Goal: Answer question/provide support

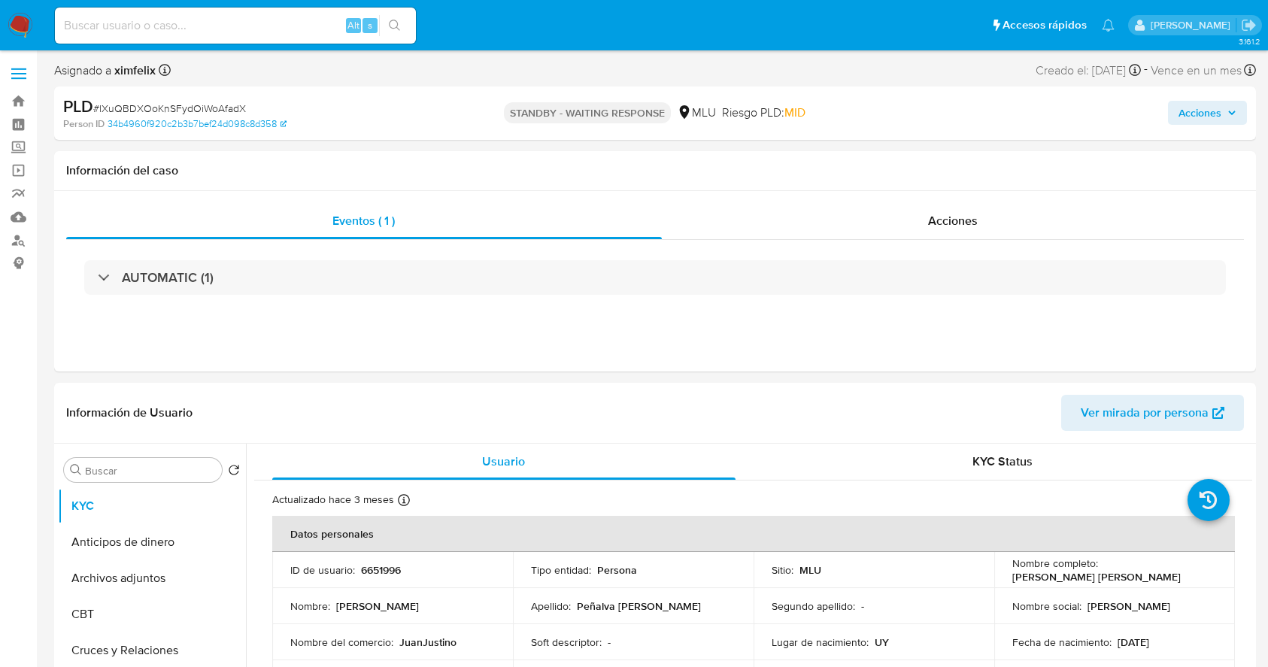
select select "10"
click at [534, 187] on div "Información del caso" at bounding box center [655, 171] width 1202 height 40
click at [205, 16] on input at bounding box center [235, 26] width 361 height 20
paste input "XuOyy4NWB7XyttcCCmvLTd6u"
type input "XuOyy4NWB7XyttcCCmvLTd6u"
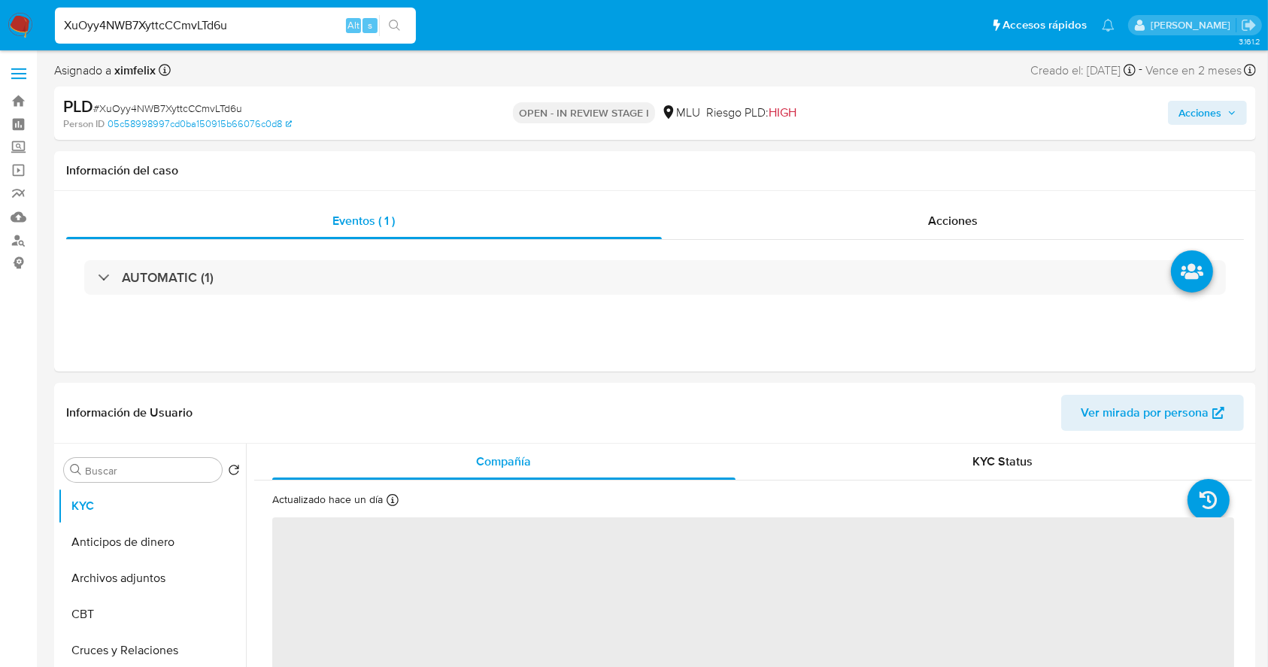
select select "10"
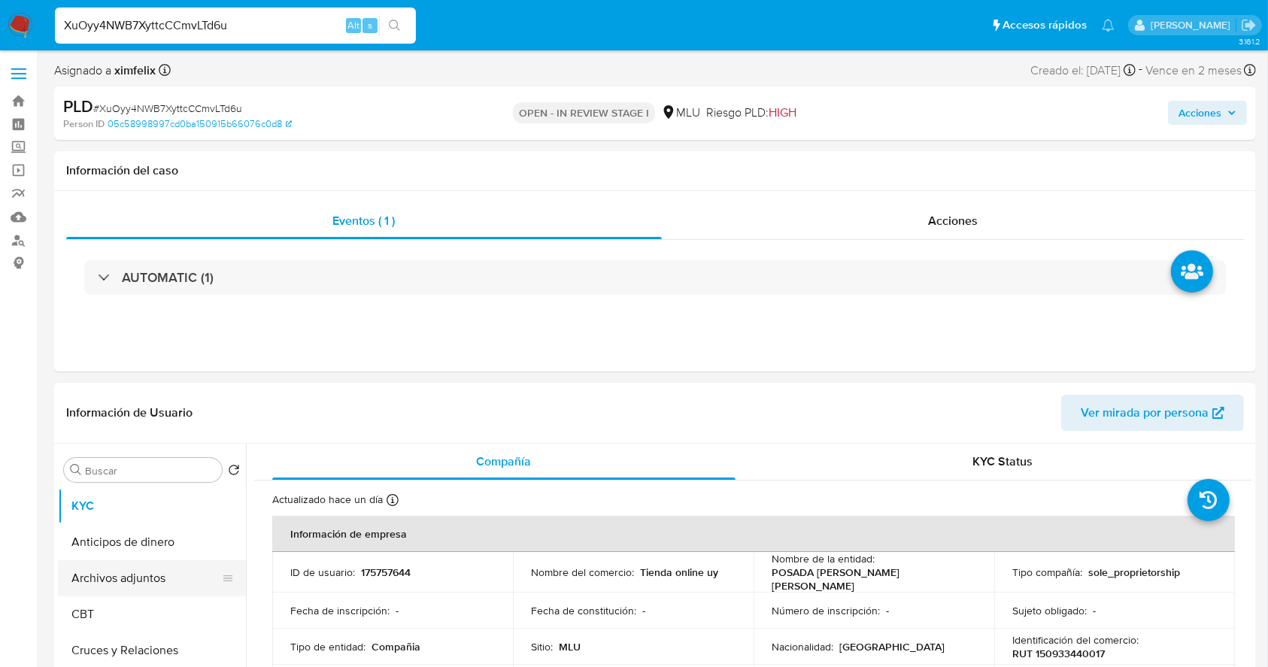
click at [121, 570] on button "Archivos adjuntos" at bounding box center [146, 578] width 176 height 36
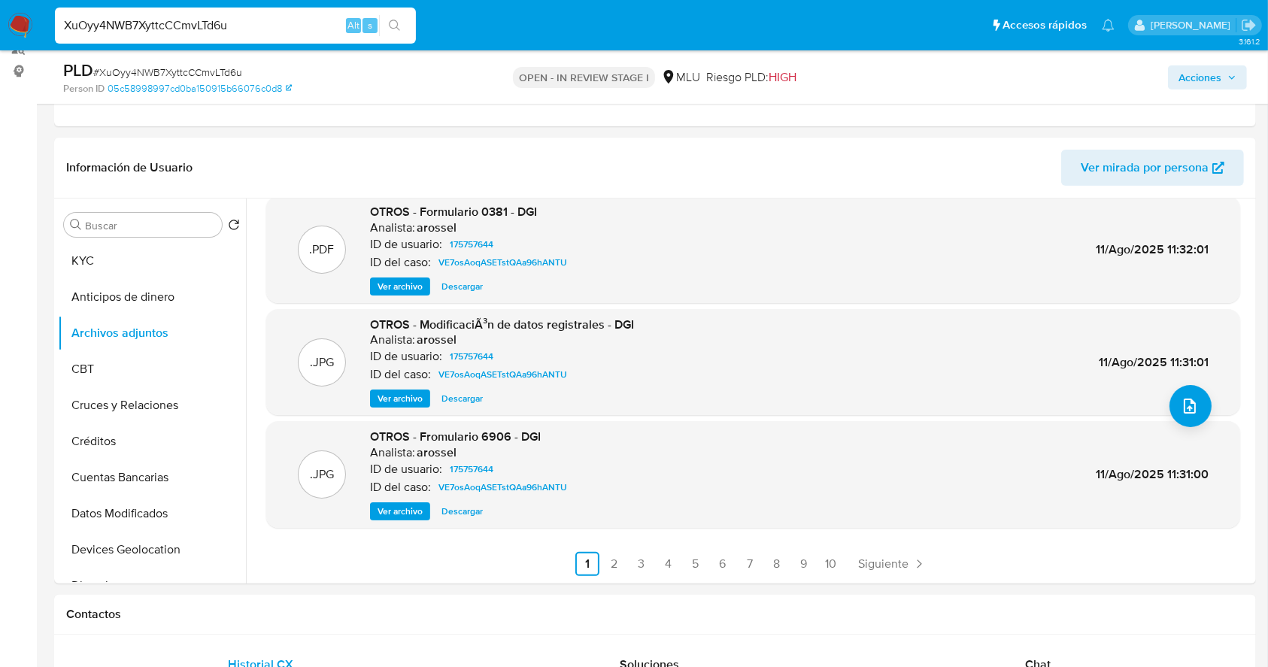
scroll to position [172, 0]
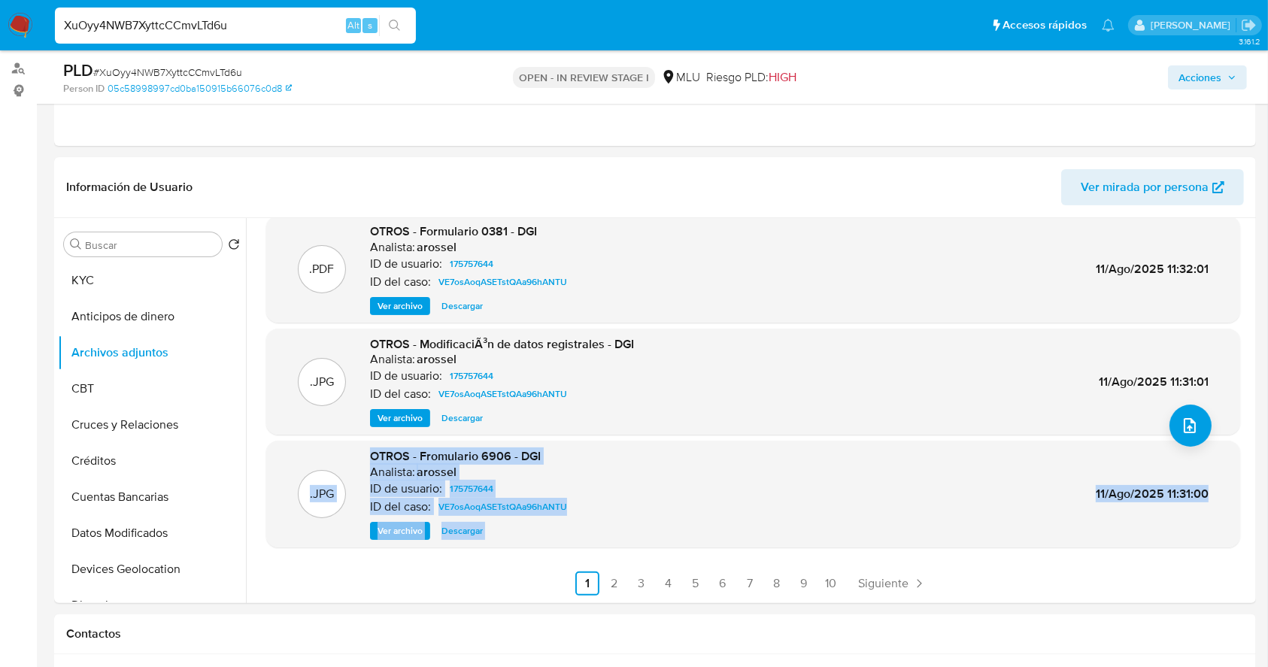
drag, startPoint x: 1252, startPoint y: 493, endPoint x: 1258, endPoint y: 350, distance: 143.8
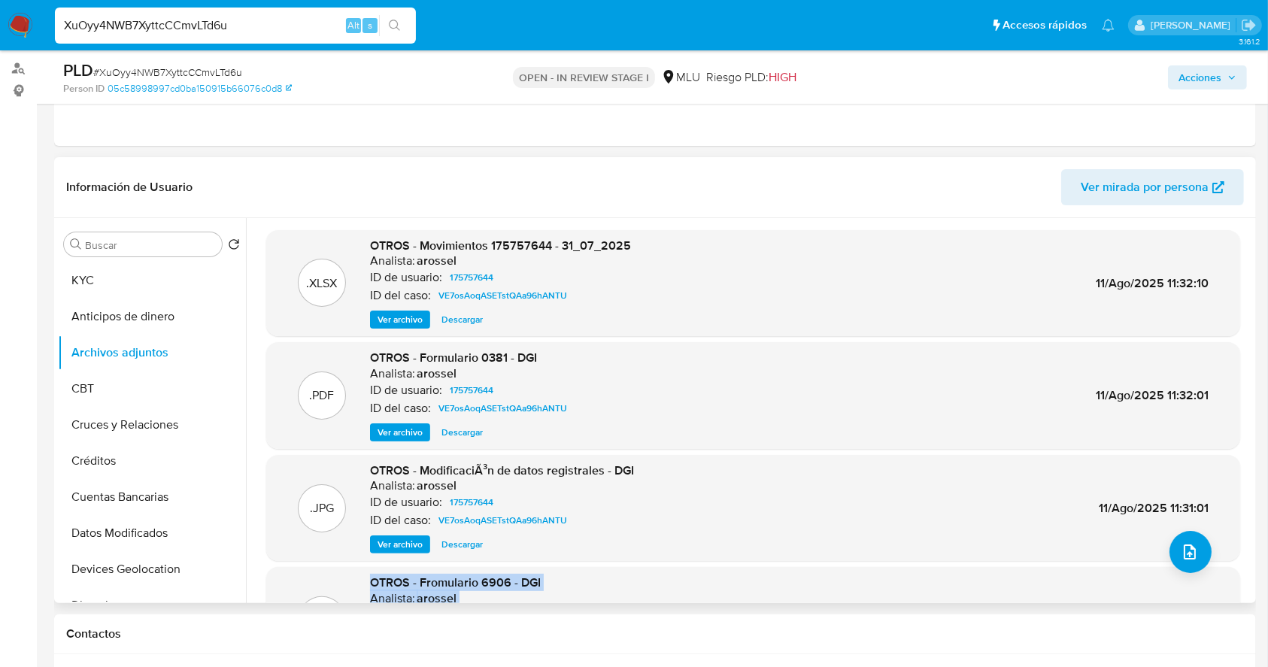
scroll to position [126, 0]
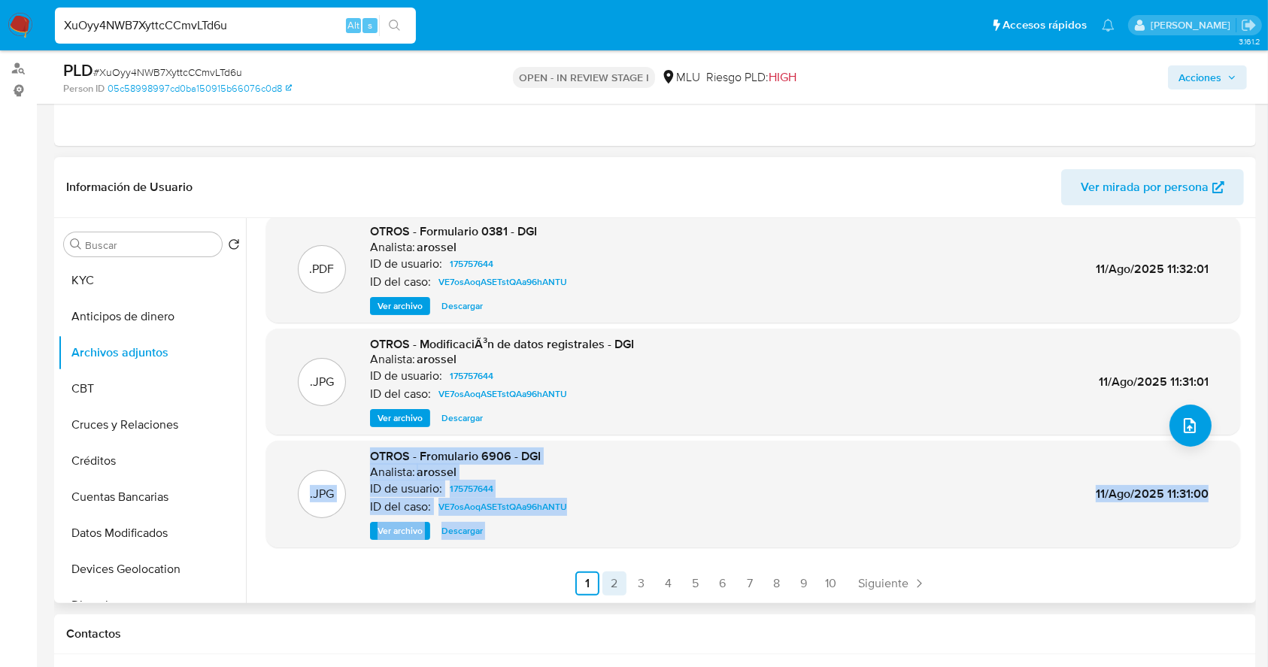
click at [609, 575] on link "2" at bounding box center [614, 584] width 24 height 24
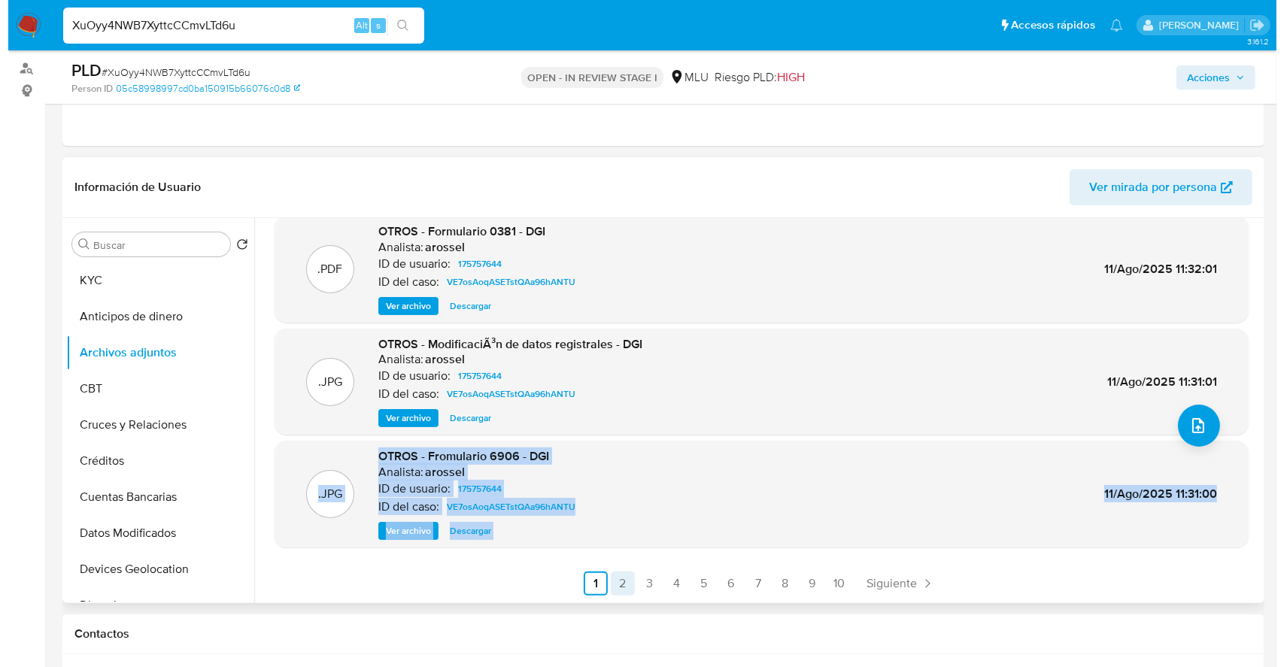
scroll to position [0, 0]
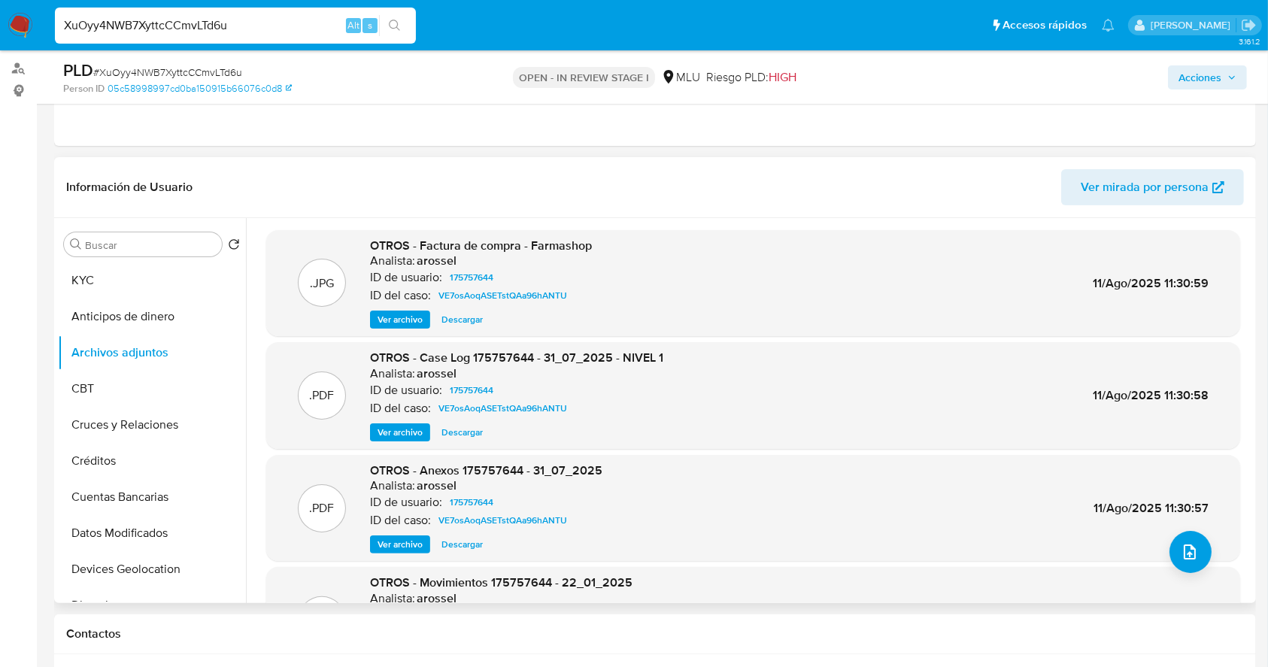
click at [401, 437] on span "Ver archivo" at bounding box center [400, 432] width 45 height 15
click at [392, 429] on span "Ver archivo" at bounding box center [400, 432] width 45 height 15
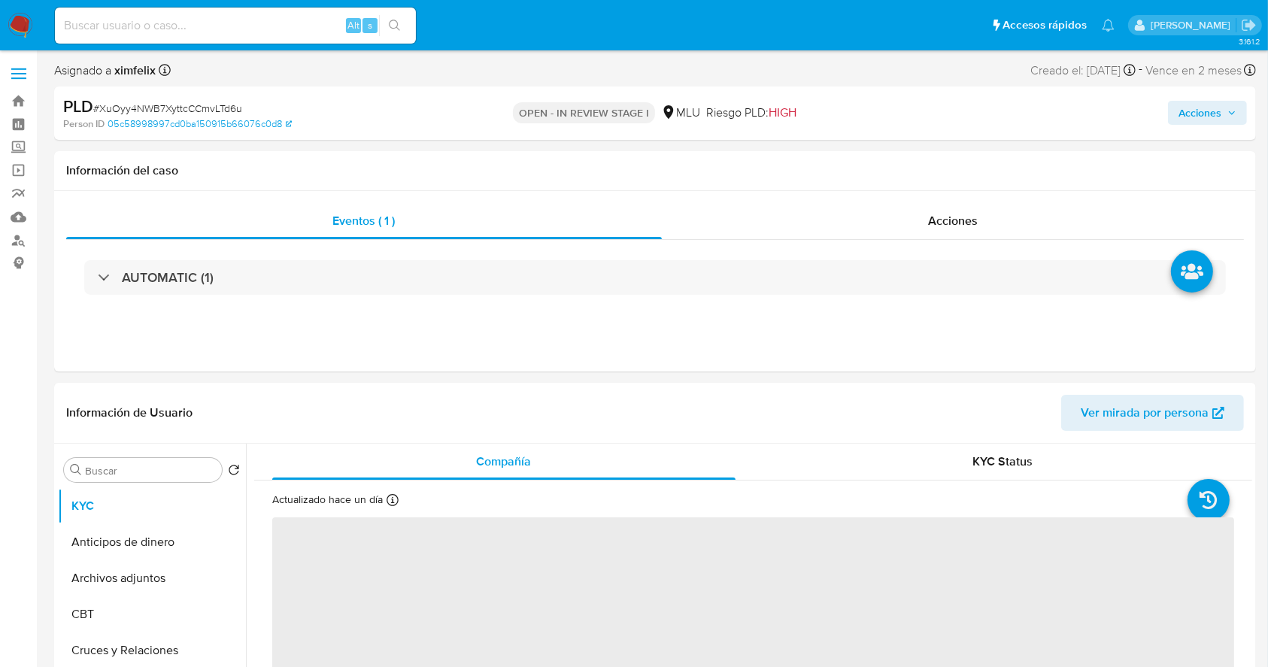
select select "10"
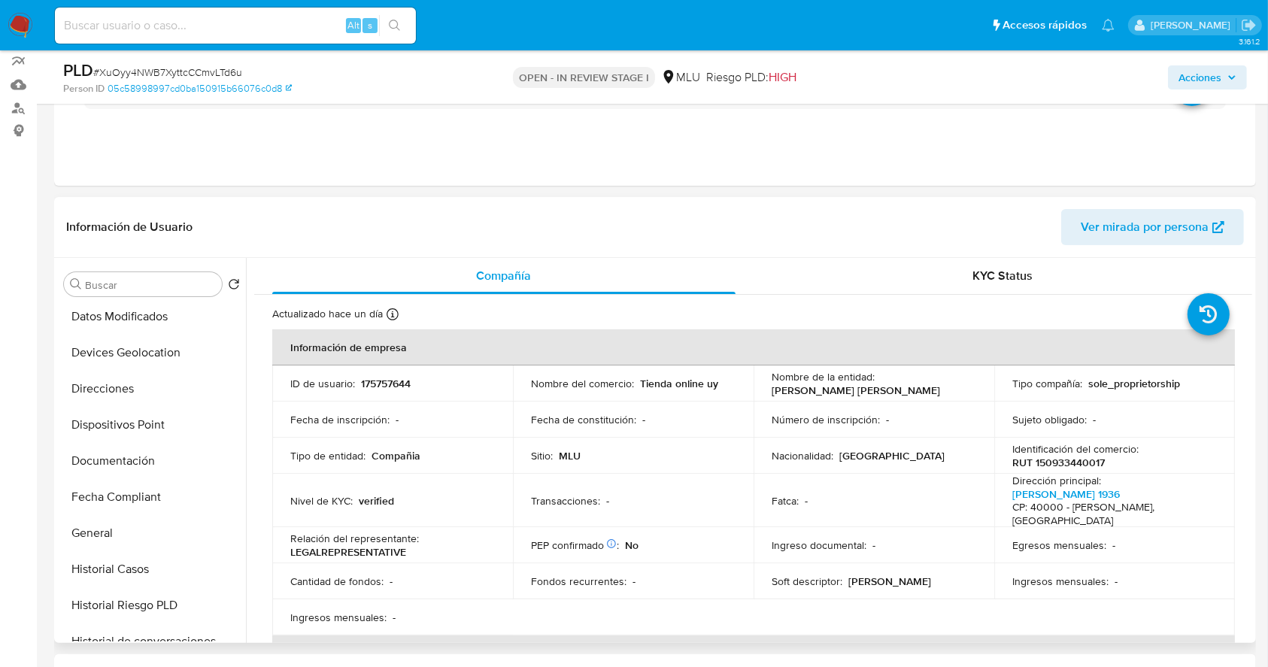
scroll to position [267, 0]
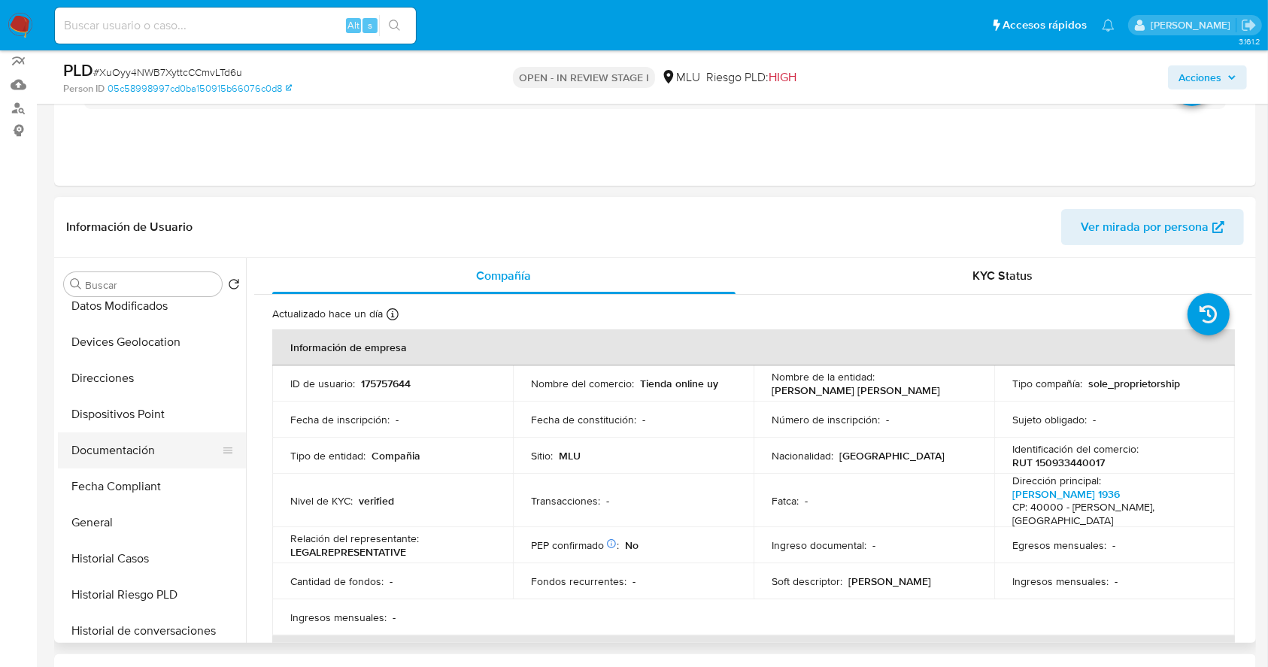
click at [150, 447] on button "Documentación" at bounding box center [146, 450] width 176 height 36
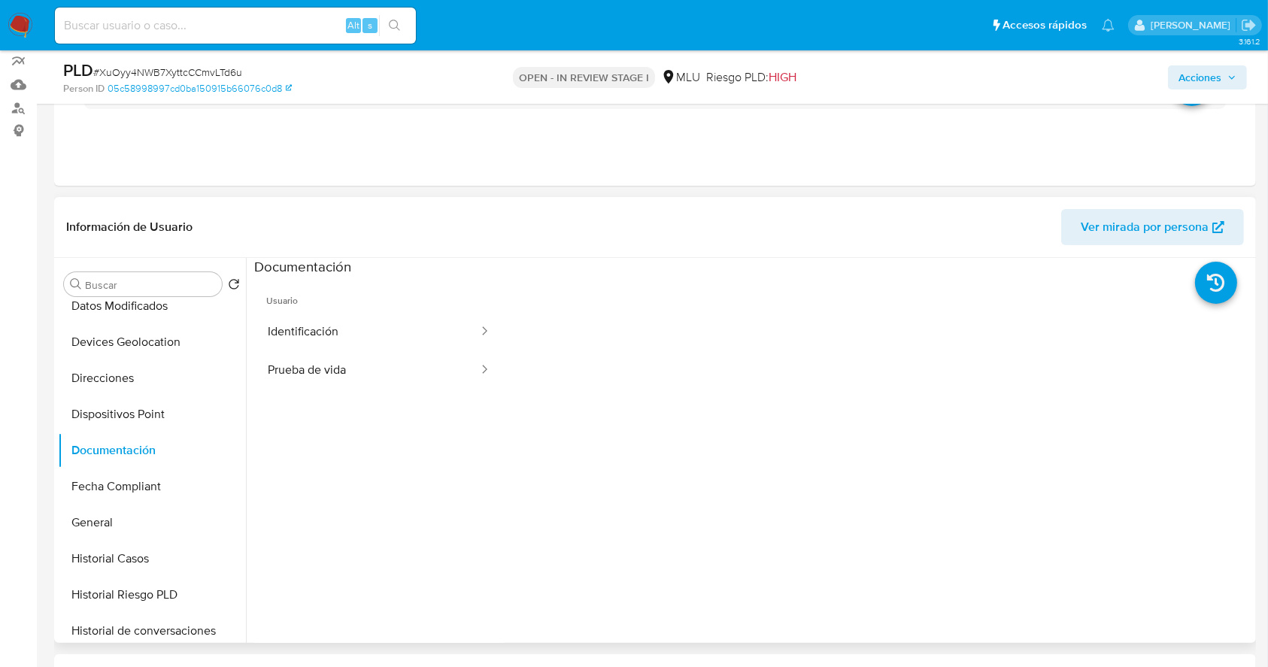
click at [1173, 214] on span "Ver mirada por persona" at bounding box center [1145, 227] width 128 height 36
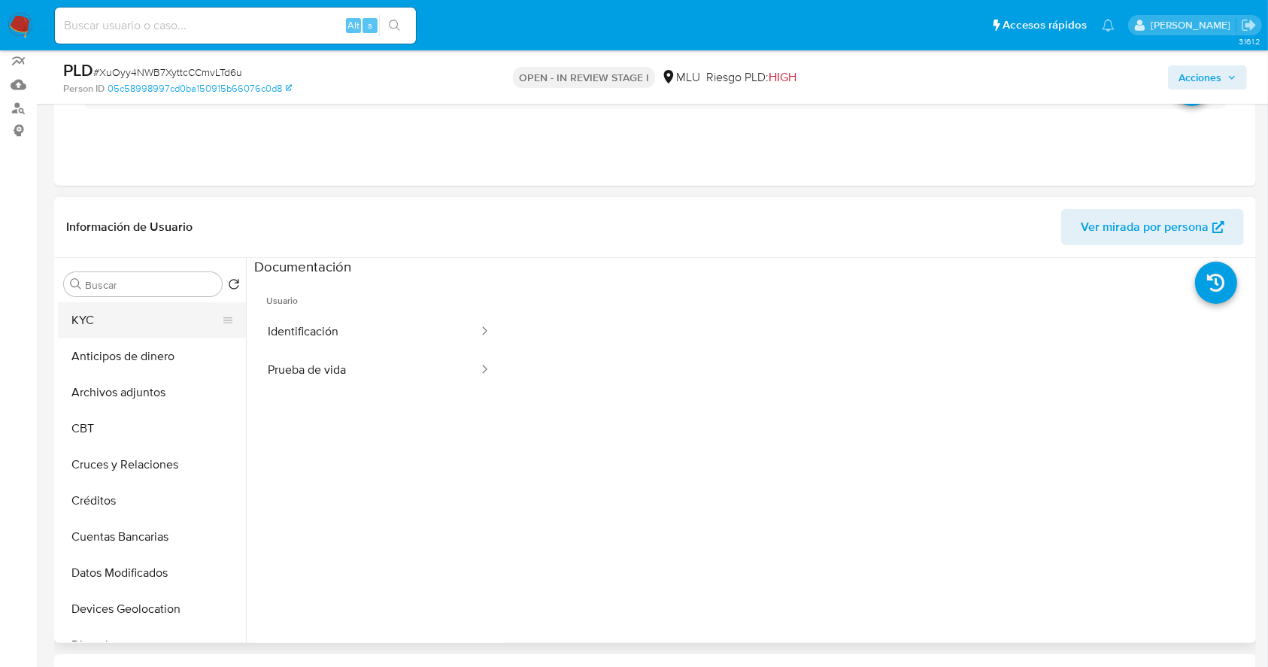
click at [174, 329] on button "KYC" at bounding box center [146, 320] width 176 height 36
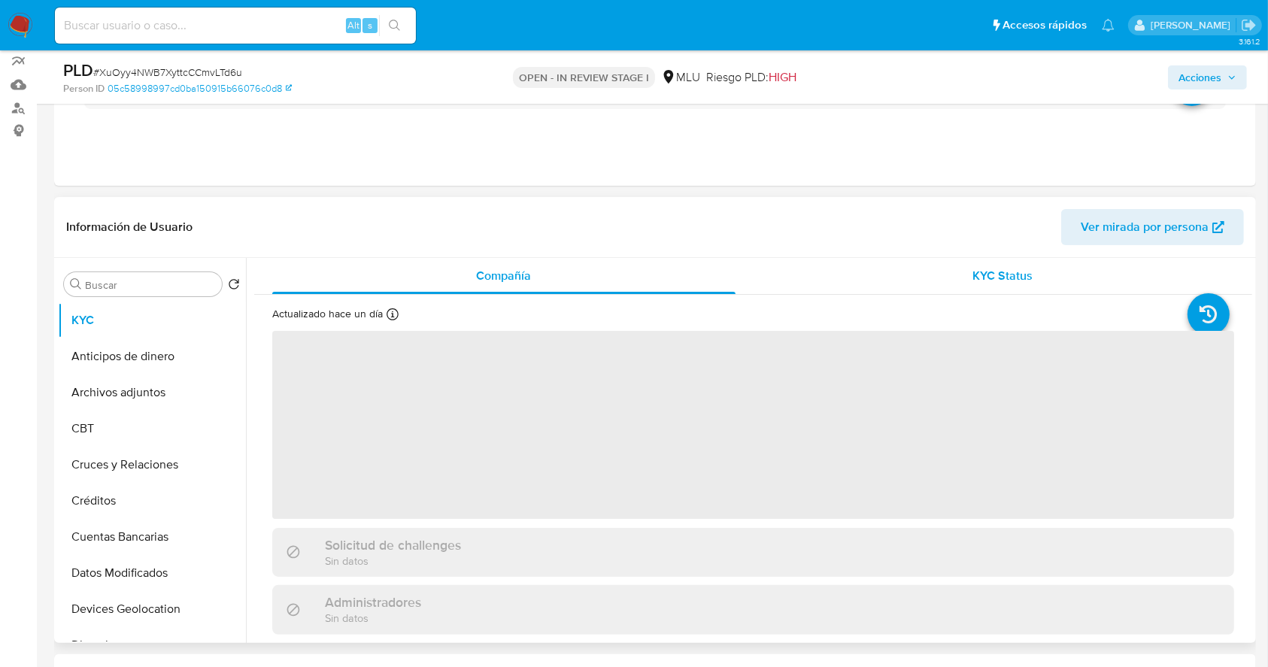
click at [972, 268] on span "KYC Status" at bounding box center [1002, 275] width 60 height 17
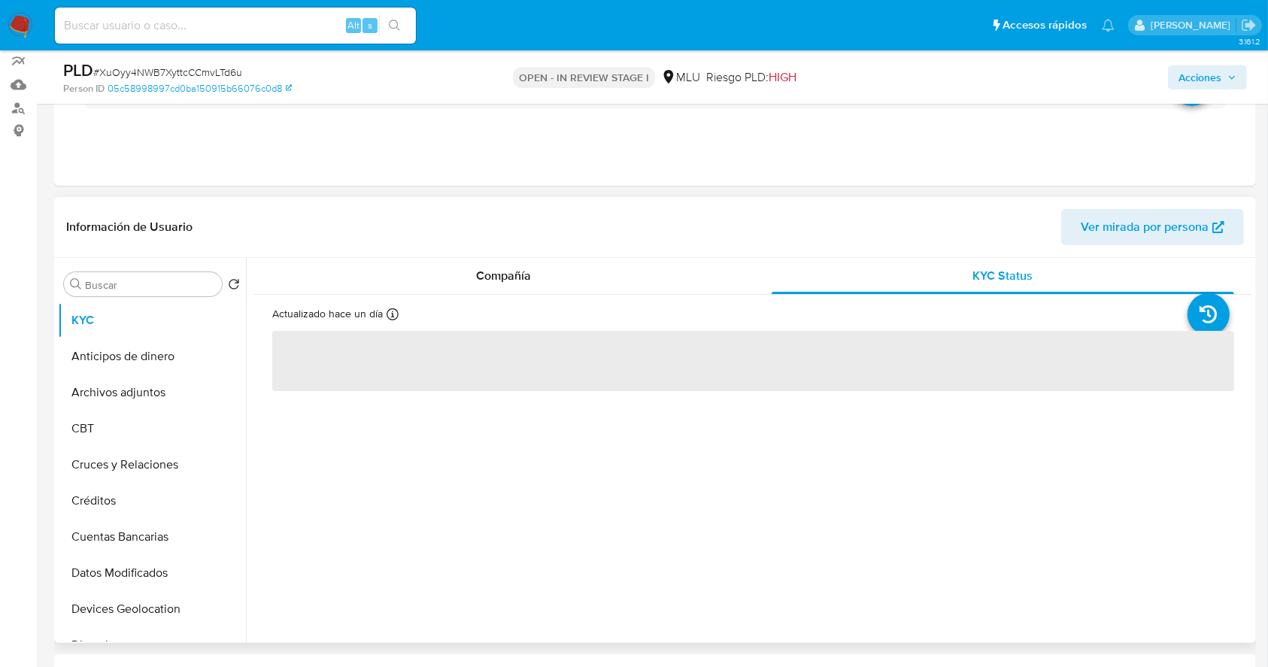
click at [650, 417] on div "Compañía KYC Status Actualizado hace un día Creado: 20/01/2022 06:32:58 Actuali…" at bounding box center [753, 447] width 998 height 378
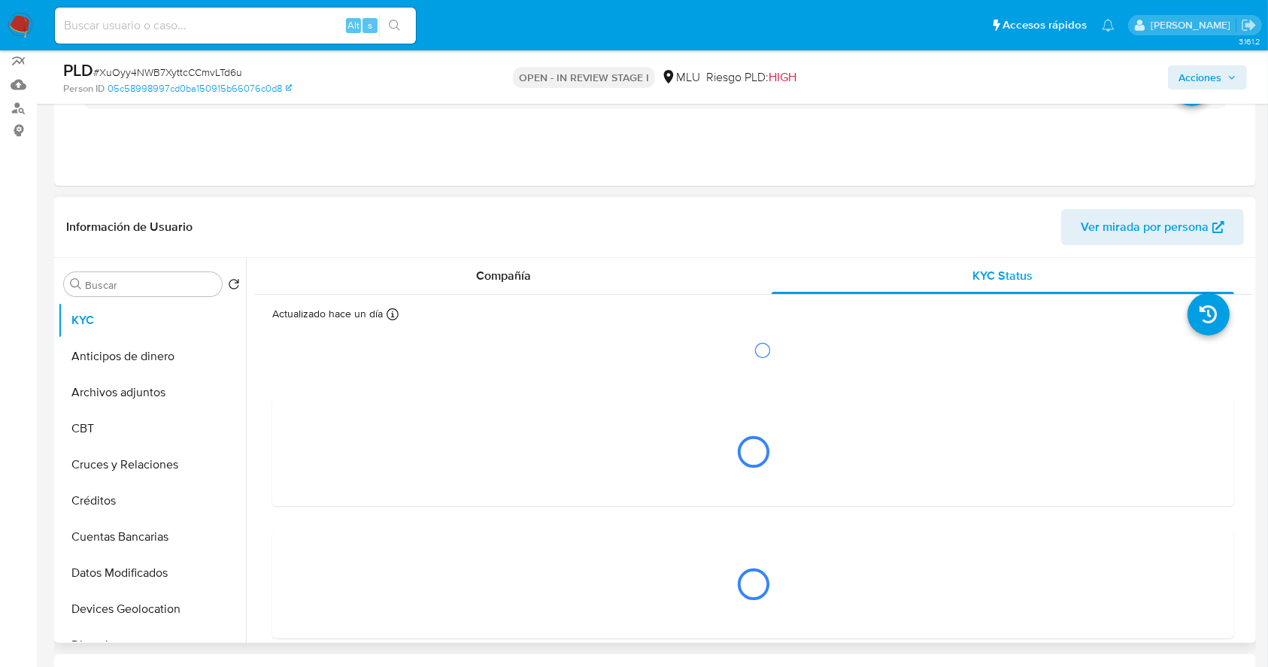
click at [584, 295] on div "Actualizado hace un día Creado: 20/01/2022 06:32:58 Actualizado: 05/10/2025 05:…" at bounding box center [753, 485] width 998 height 380
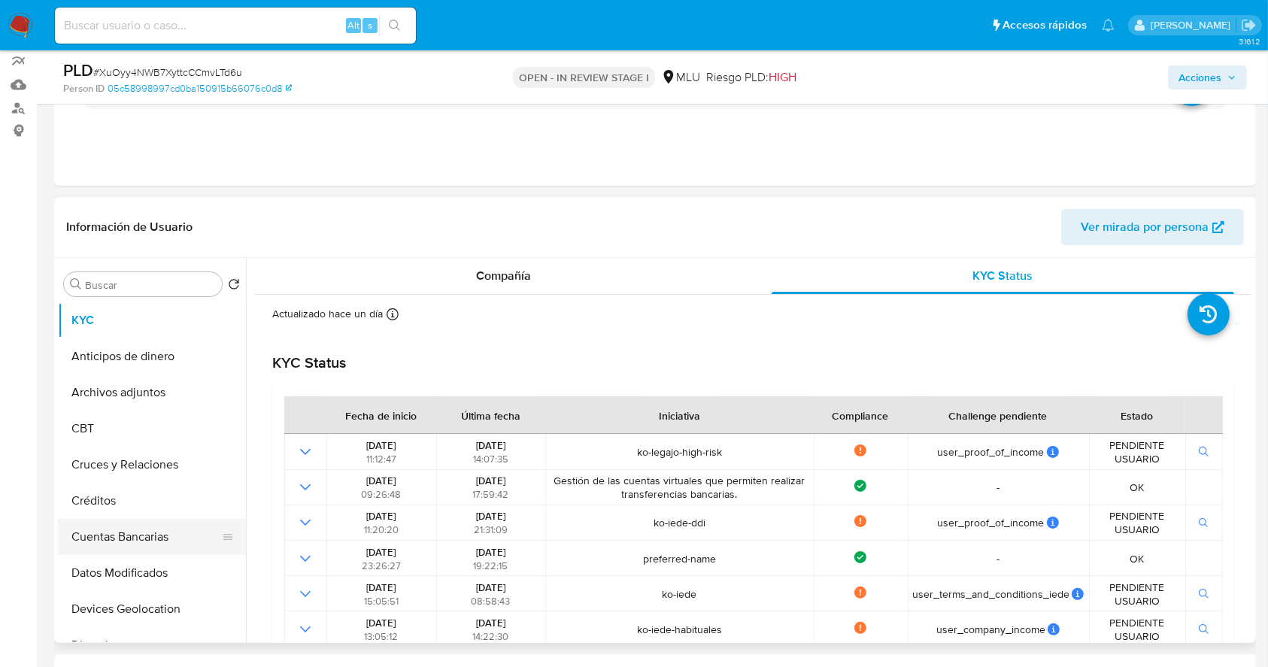
click at [156, 532] on button "Cuentas Bancarias" at bounding box center [146, 537] width 176 height 36
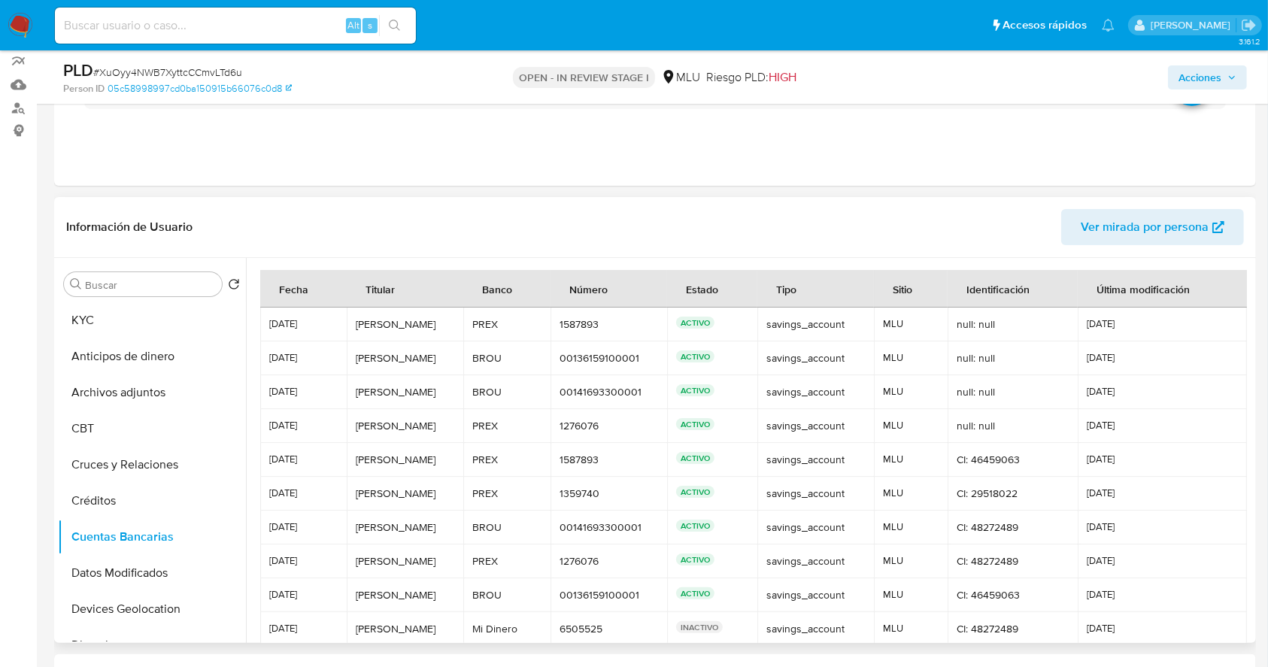
click at [448, 605] on td "Carol González Carol González" at bounding box center [405, 595] width 117 height 34
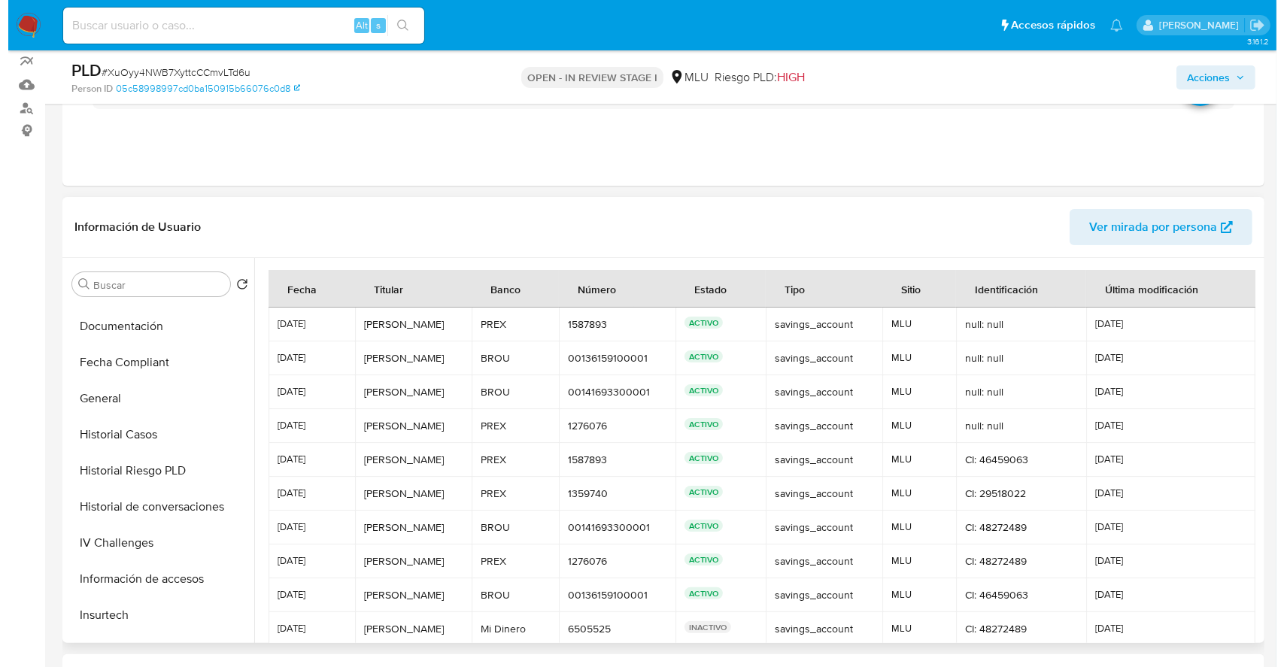
scroll to position [414, 0]
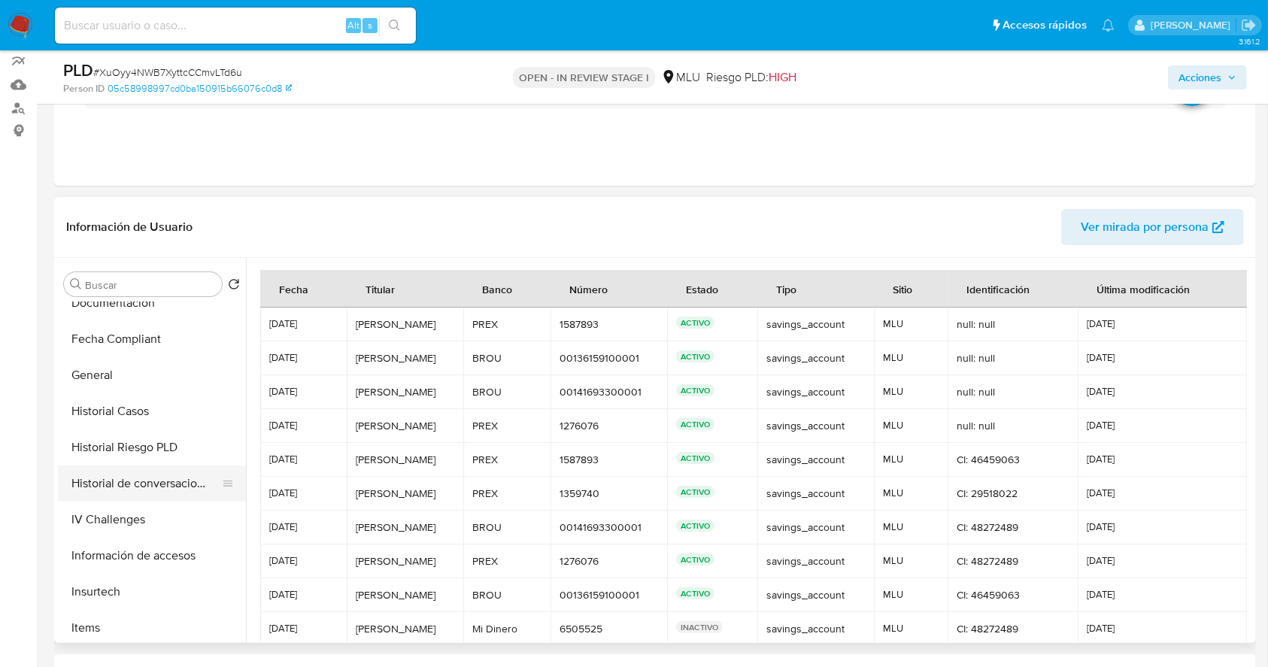
click at [199, 482] on button "Historial de conversaciones" at bounding box center [146, 484] width 176 height 36
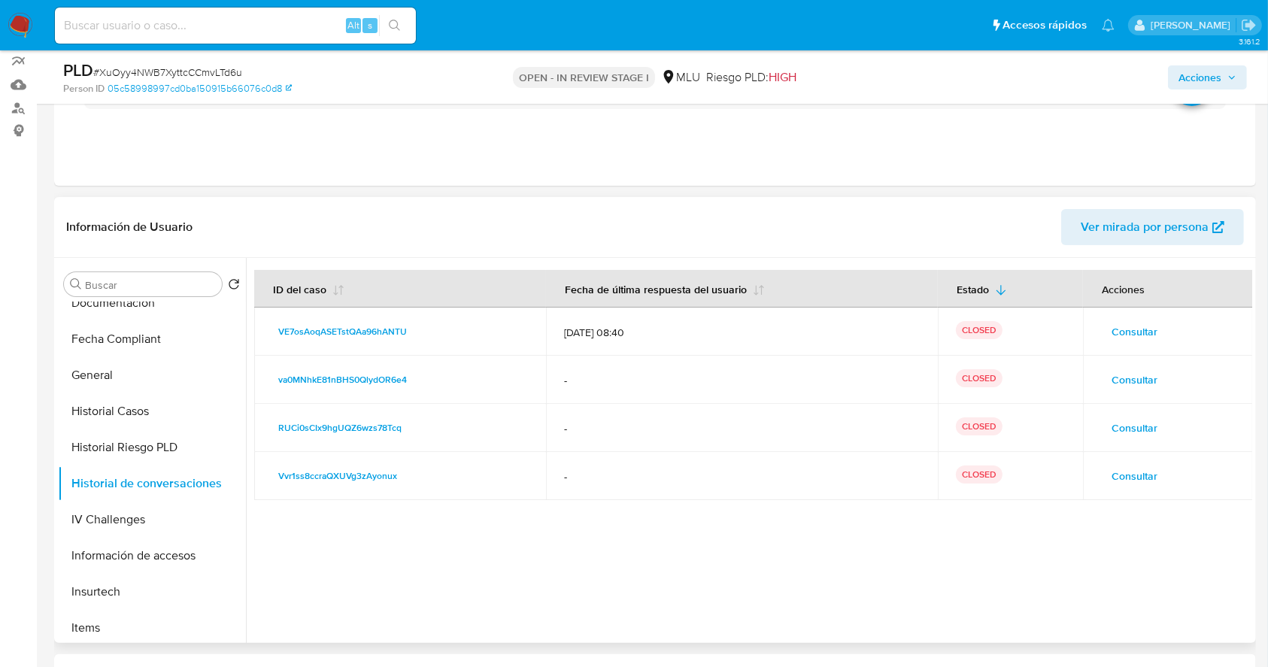
click at [1126, 473] on span "Consultar" at bounding box center [1135, 476] width 46 height 21
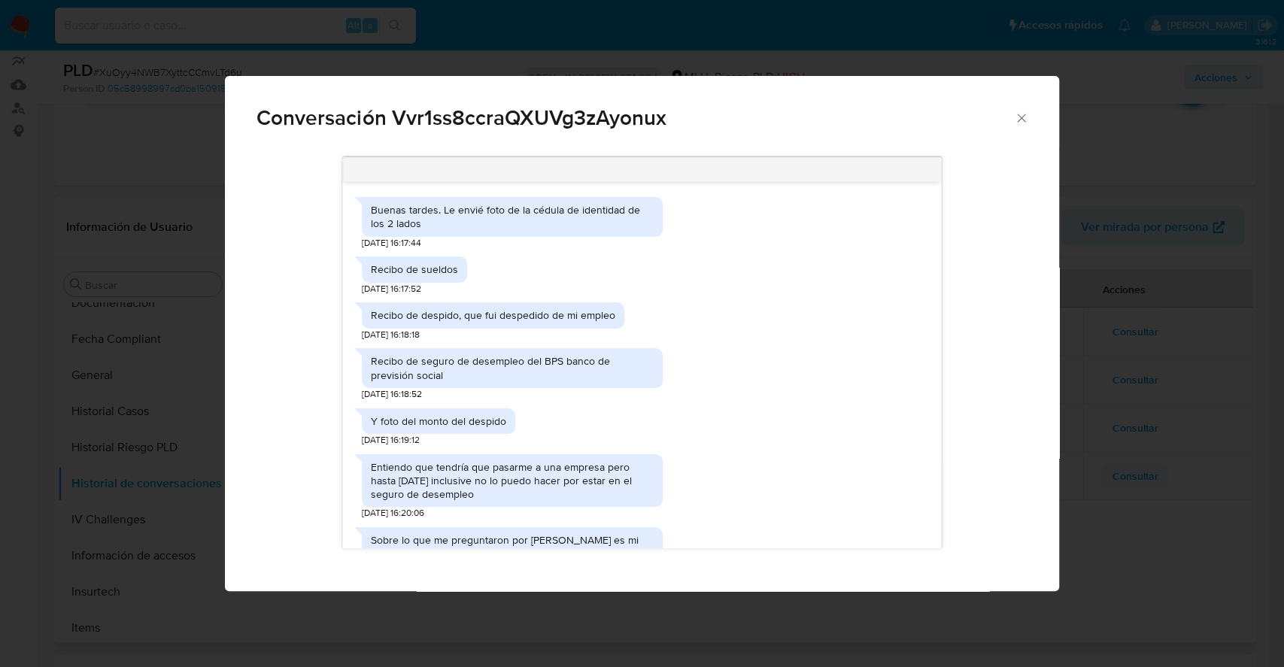
scroll to position [324, 0]
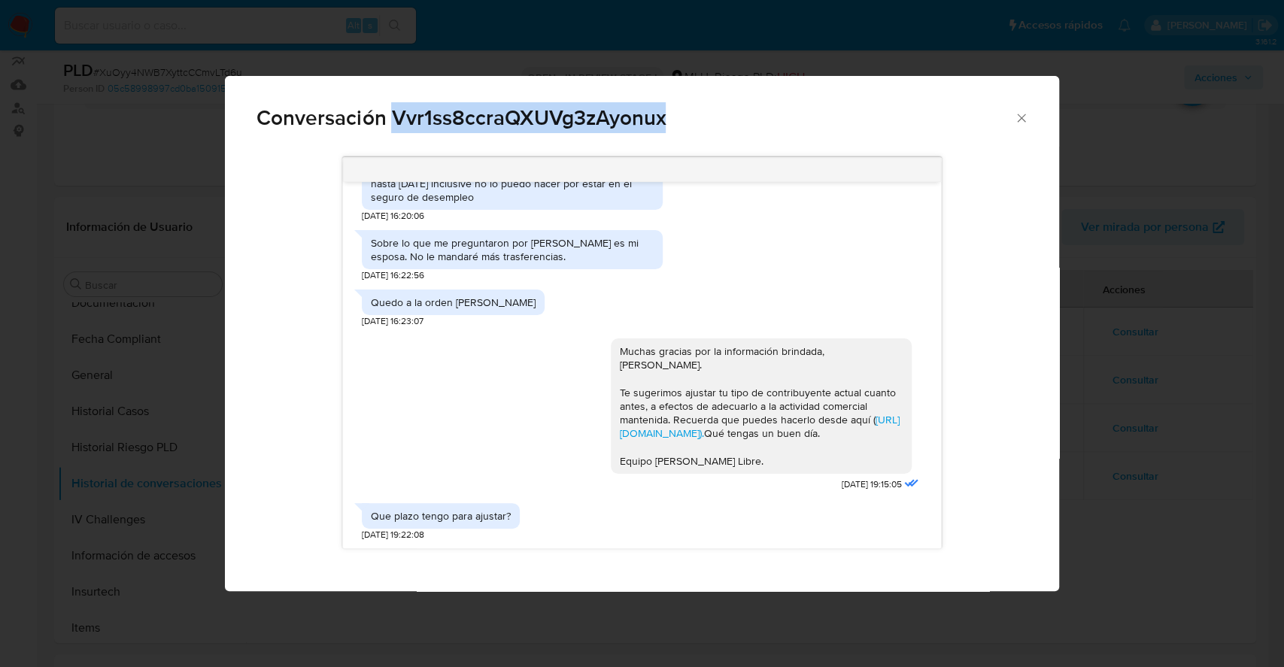
drag, startPoint x: 677, startPoint y: 117, endPoint x: 390, endPoint y: 126, distance: 286.7
click at [390, 126] on span "Conversación Vvr1ss8ccraQXUVg3zAyonux" at bounding box center [634, 118] width 757 height 21
copy span "Vvr1ss8ccraQXUVg3zAyonux"
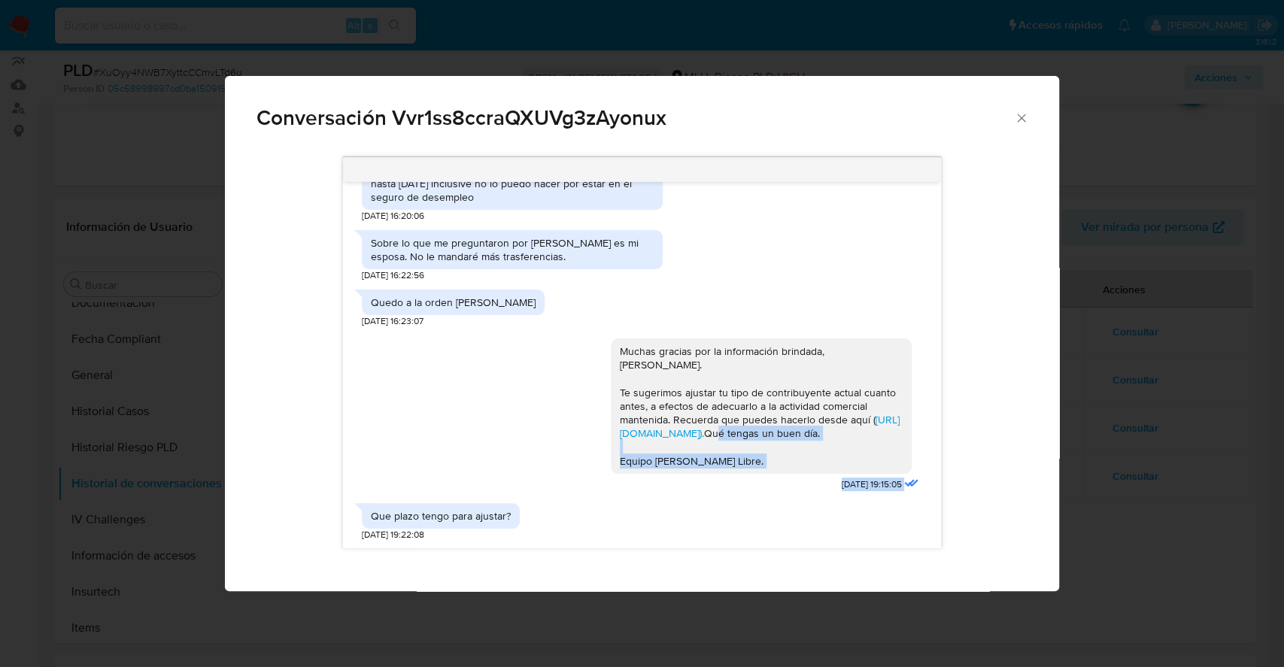
drag, startPoint x: 941, startPoint y: 414, endPoint x: 934, endPoint y: 451, distance: 38.2
click at [934, 451] on div "Buenas tardes. Le envié foto de la cédula de identidad de los 2 lados 01/02/202…" at bounding box center [642, 365] width 598 height 366
click at [1131, 420] on div "Conversación Vvr1ss8ccraQXUVg3zAyonux Buenas tardes. Le envié foto de la cédula…" at bounding box center [642, 333] width 1284 height 667
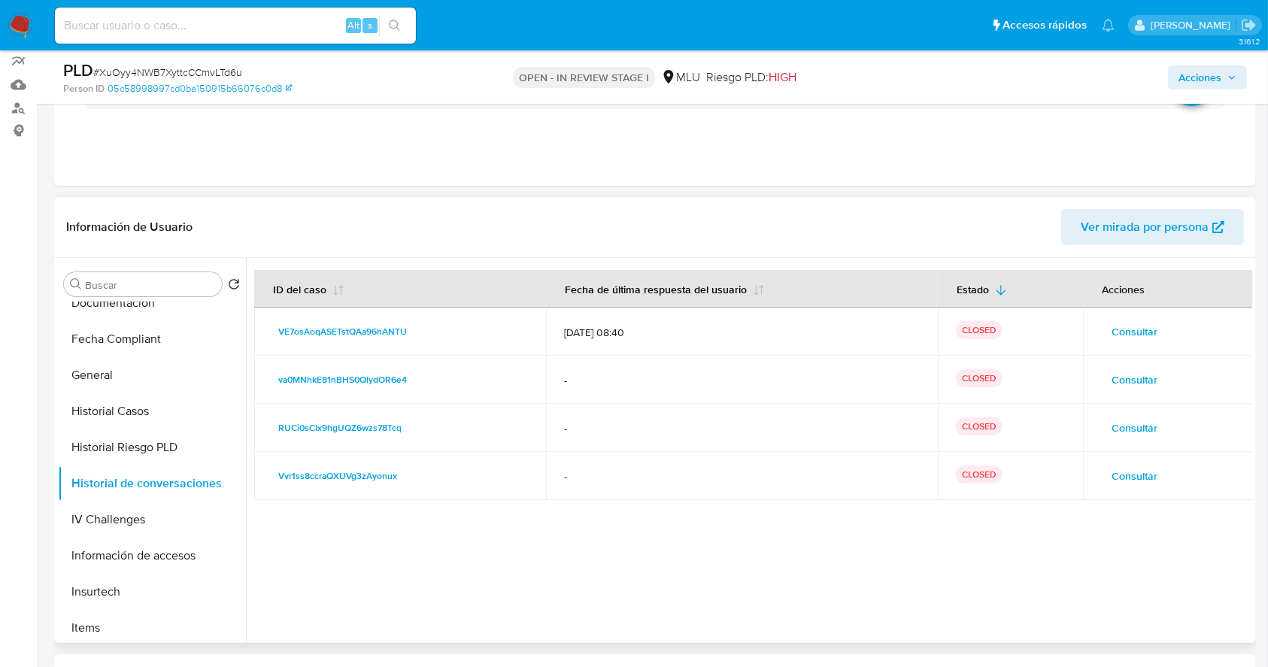
click at [1127, 420] on span "Consultar" at bounding box center [1135, 427] width 46 height 21
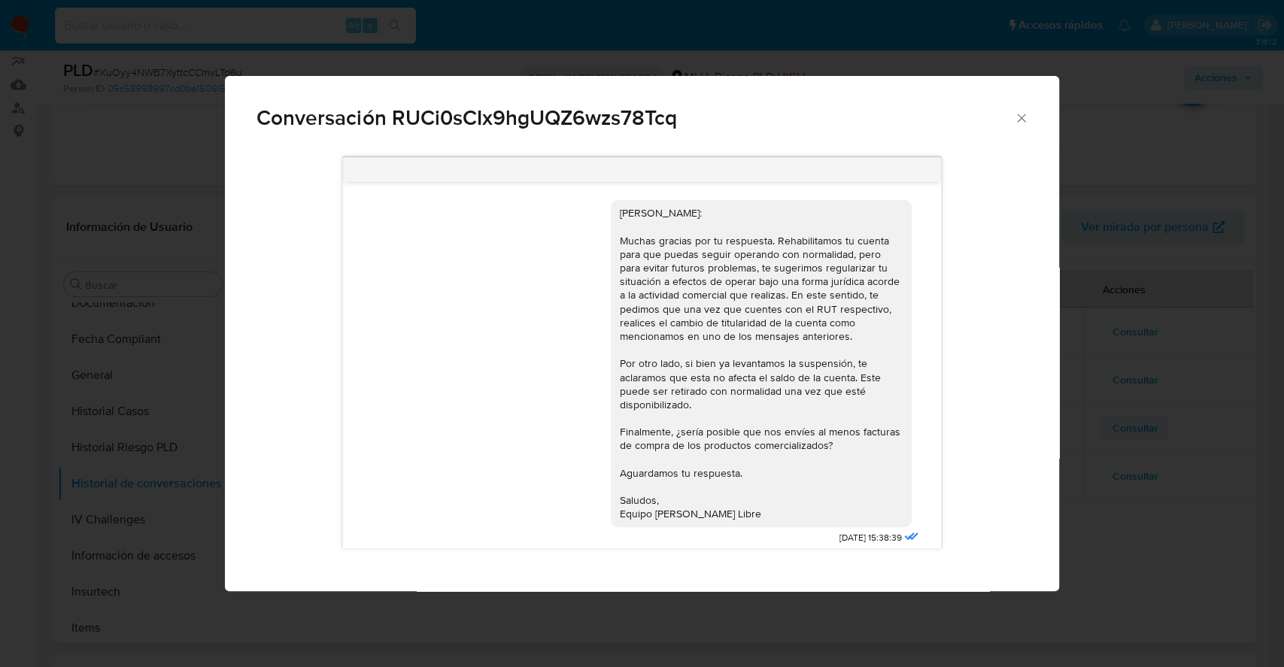
scroll to position [710, 0]
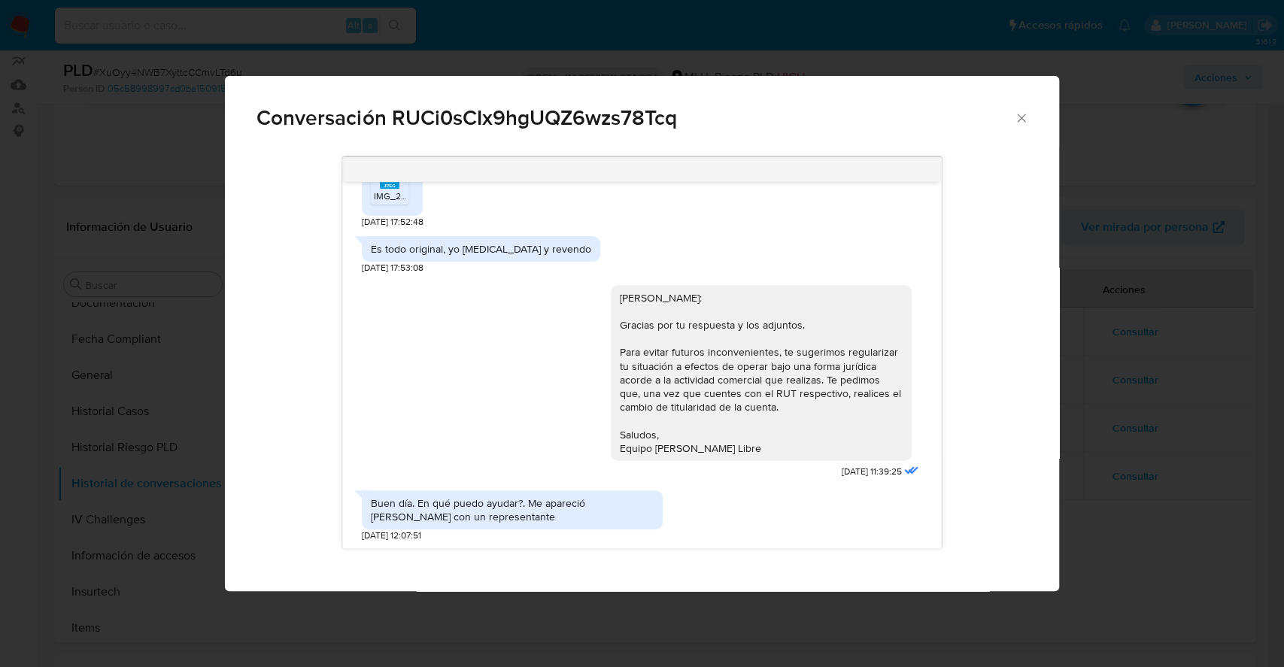
click at [1097, 417] on div "Conversación RUCi0sCIx9hgUQZ6wzs78Tcq Hola, Juan Ramón: Muchas gracias por tu r…" at bounding box center [642, 333] width 1284 height 667
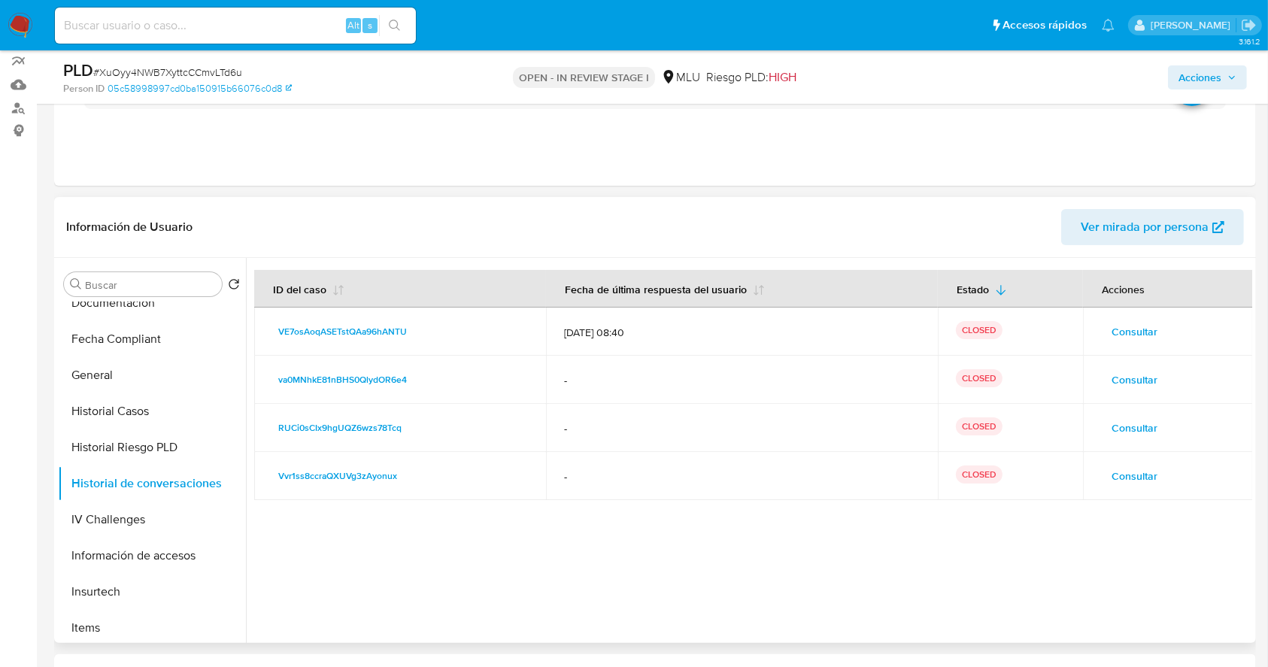
click at [1118, 425] on span "Consultar" at bounding box center [1135, 427] width 46 height 21
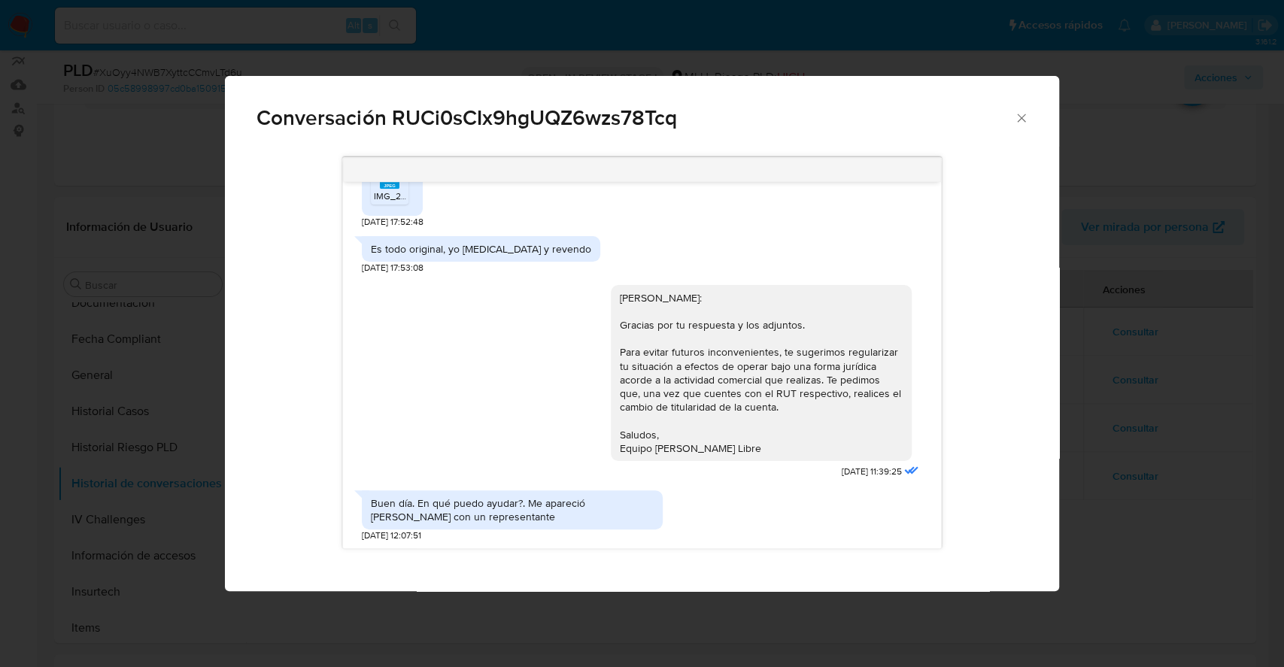
click at [1161, 404] on div "Conversación RUCi0sCIx9hgUQZ6wzs78Tcq Hola, Juan Ramón: Muchas gracias por tu r…" at bounding box center [642, 333] width 1284 height 667
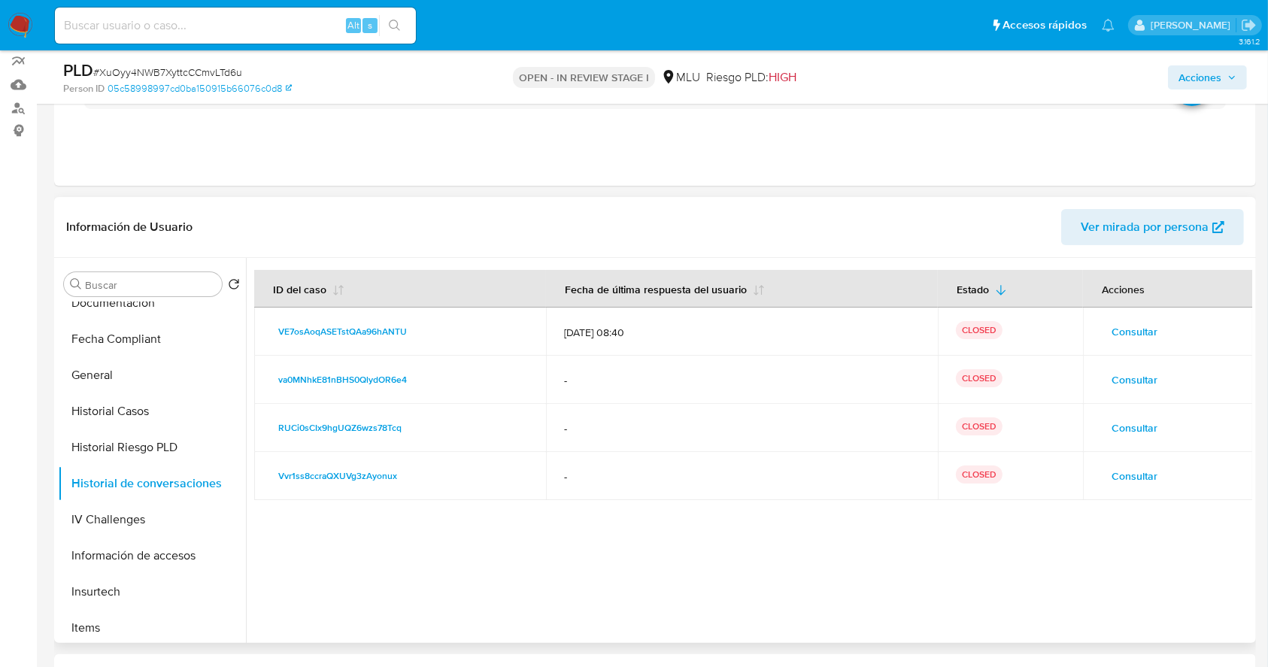
click at [1145, 372] on span "Consultar" at bounding box center [1135, 379] width 46 height 21
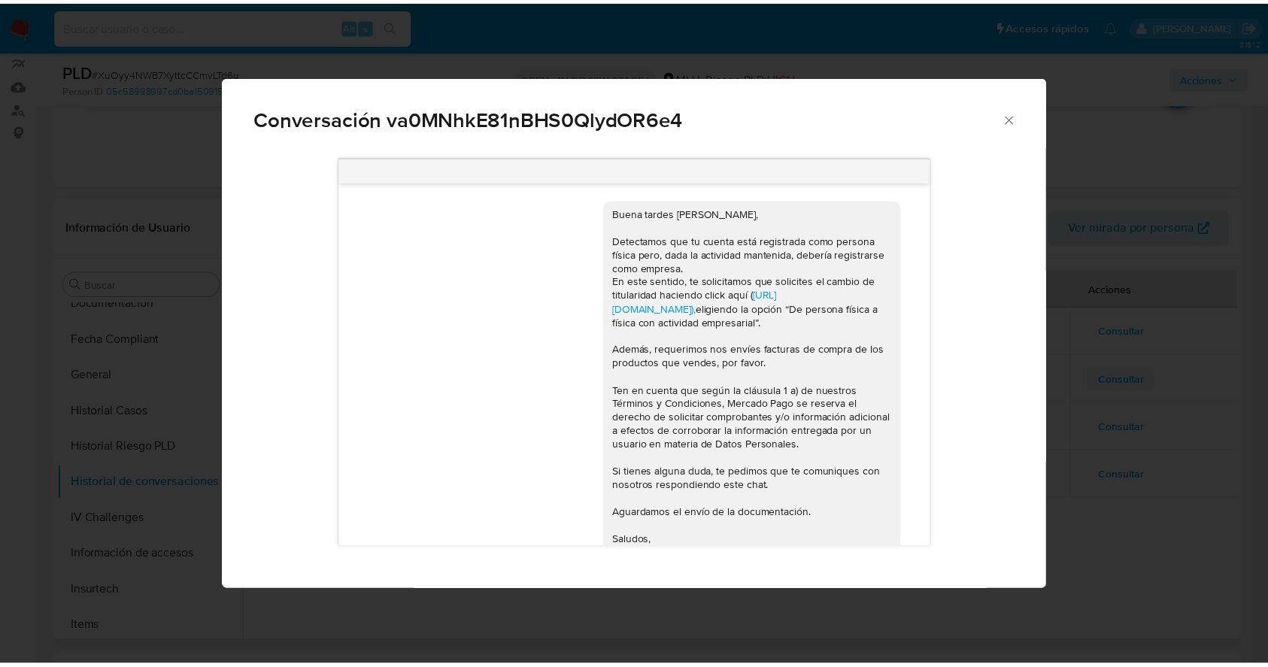
scroll to position [310, 0]
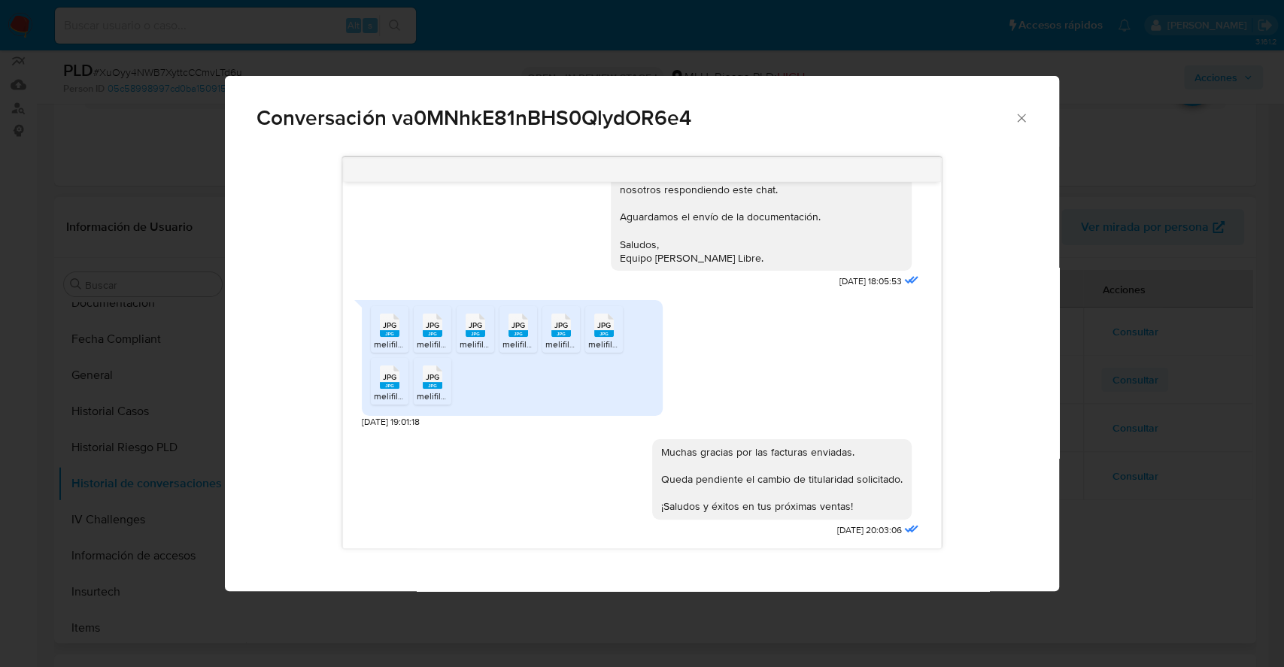
click at [1145, 372] on div "Conversación va0MNhkE81nBHS0QlydOR6e4 Buena tardes Juan Ramón, Detectamos que t…" at bounding box center [642, 333] width 1284 height 667
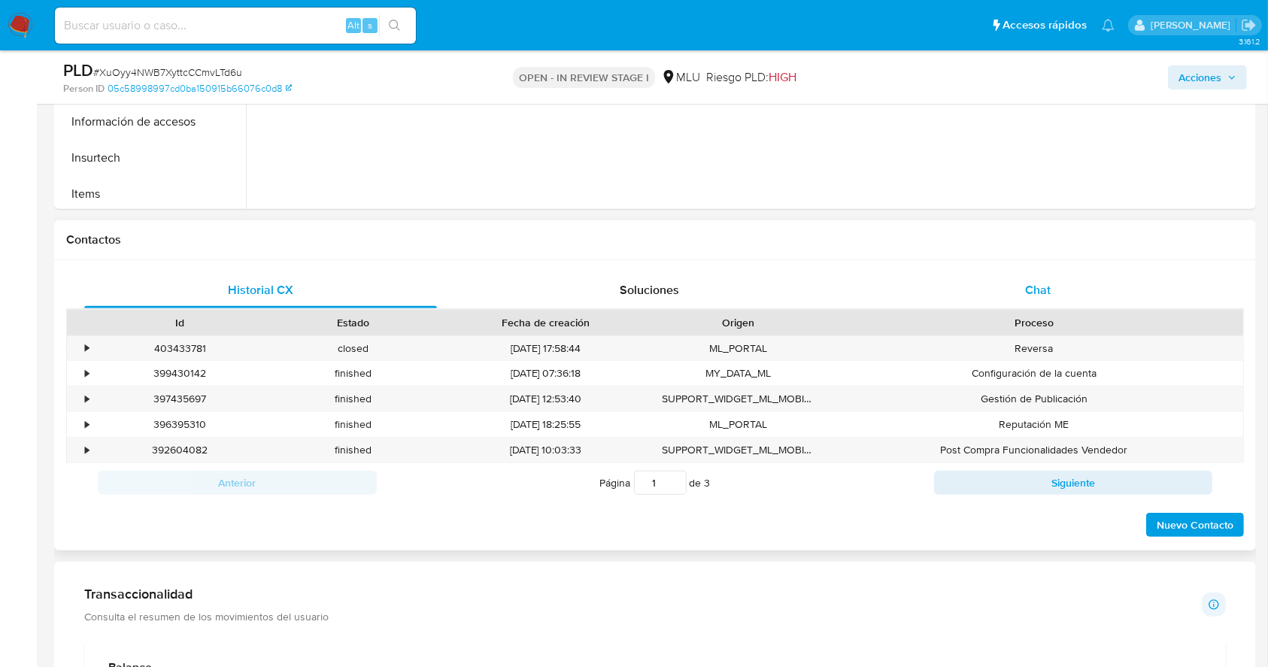
scroll to position [570, 0]
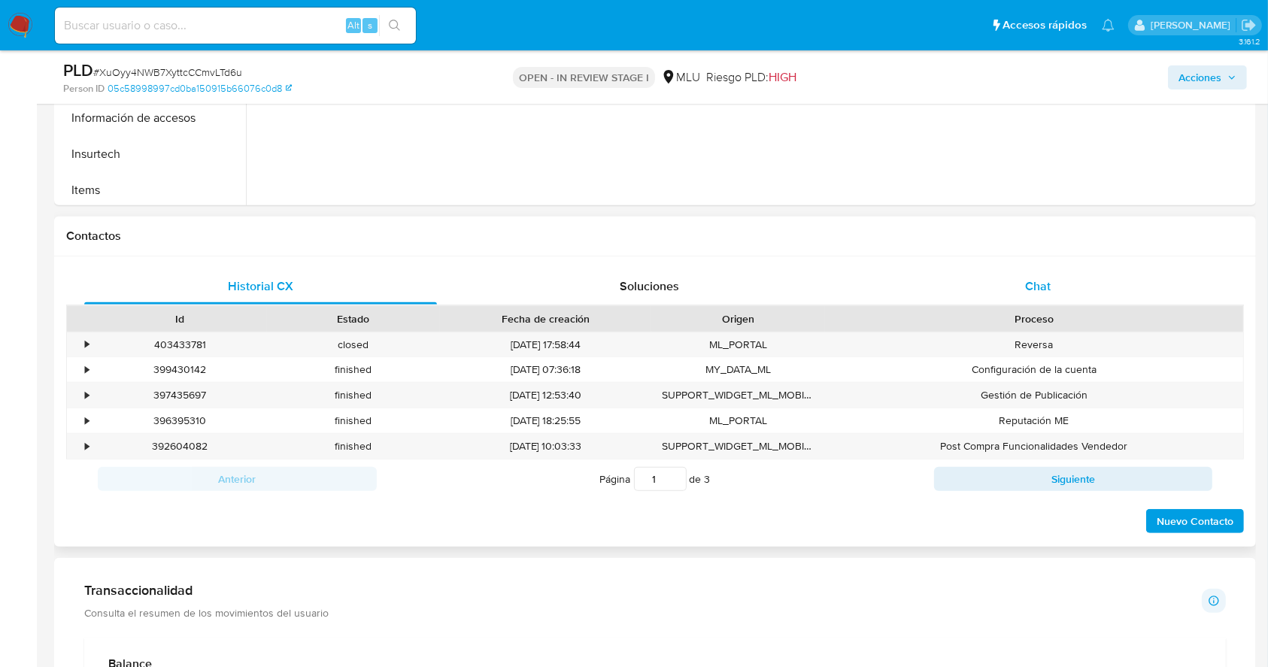
click at [1041, 292] on span "Chat" at bounding box center [1038, 286] width 26 height 17
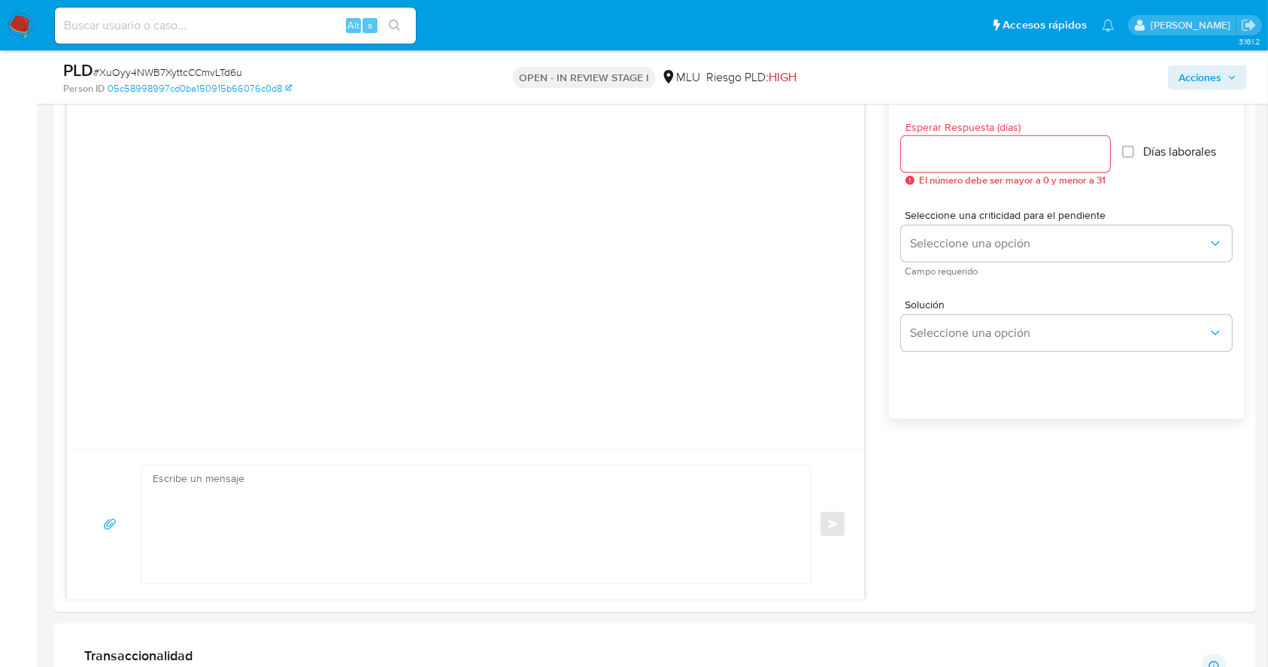
scroll to position [854, 0]
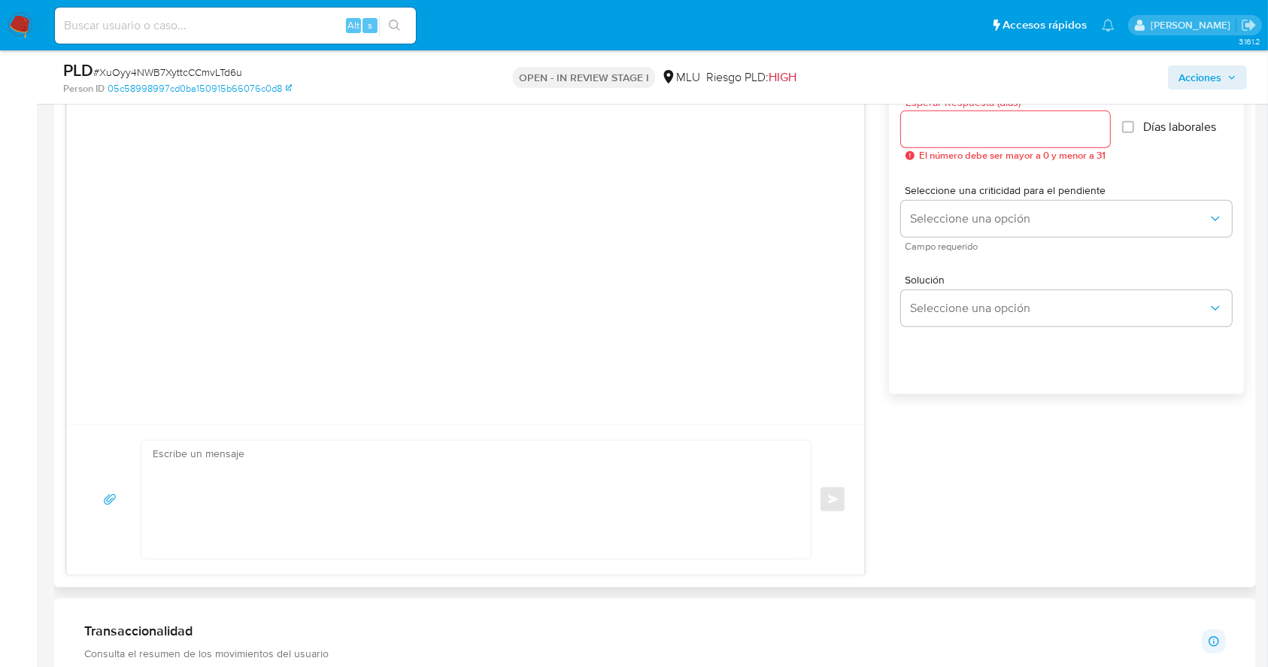
click at [534, 517] on textarea at bounding box center [472, 500] width 639 height 118
type textarea "u"
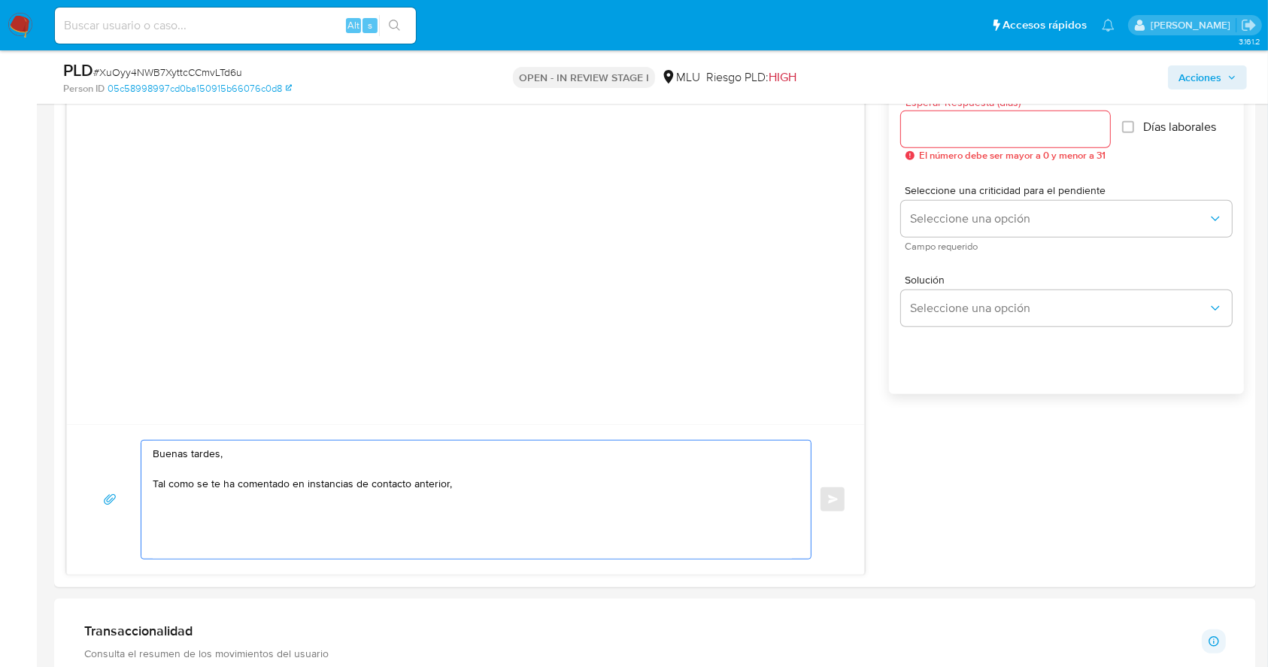
paste textarea "detectamos que tus ingresos superan ampliamente el límite establecido para tu t…"
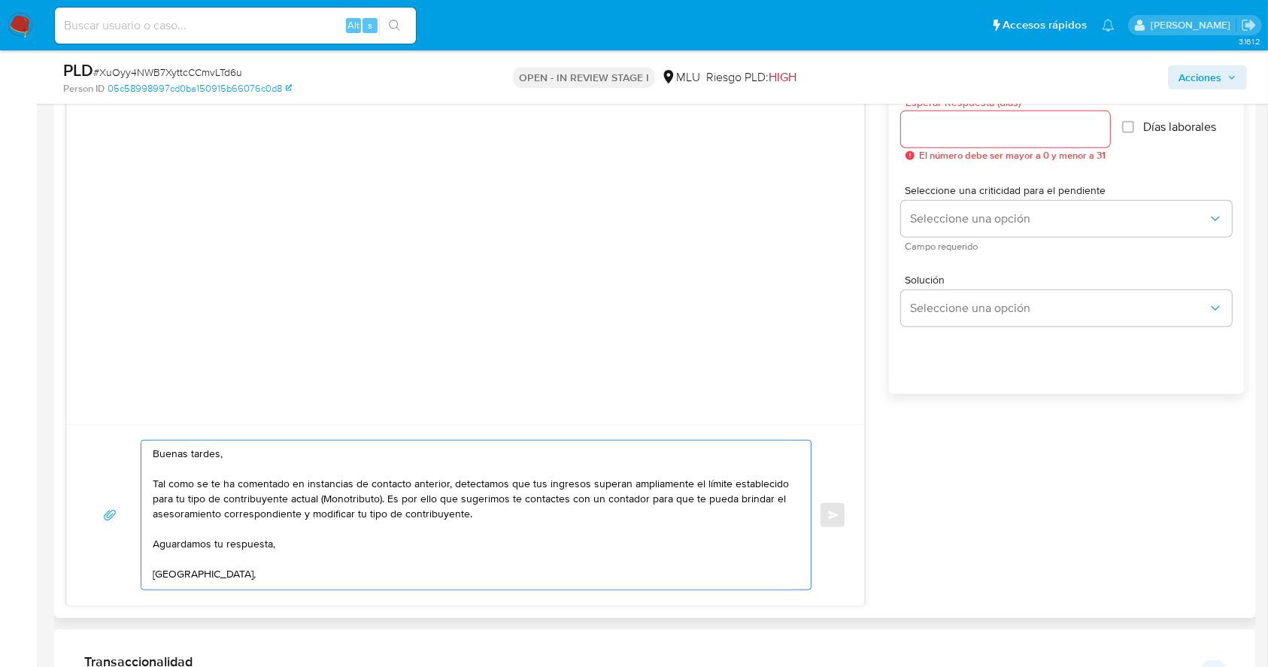
scroll to position [8, 0]
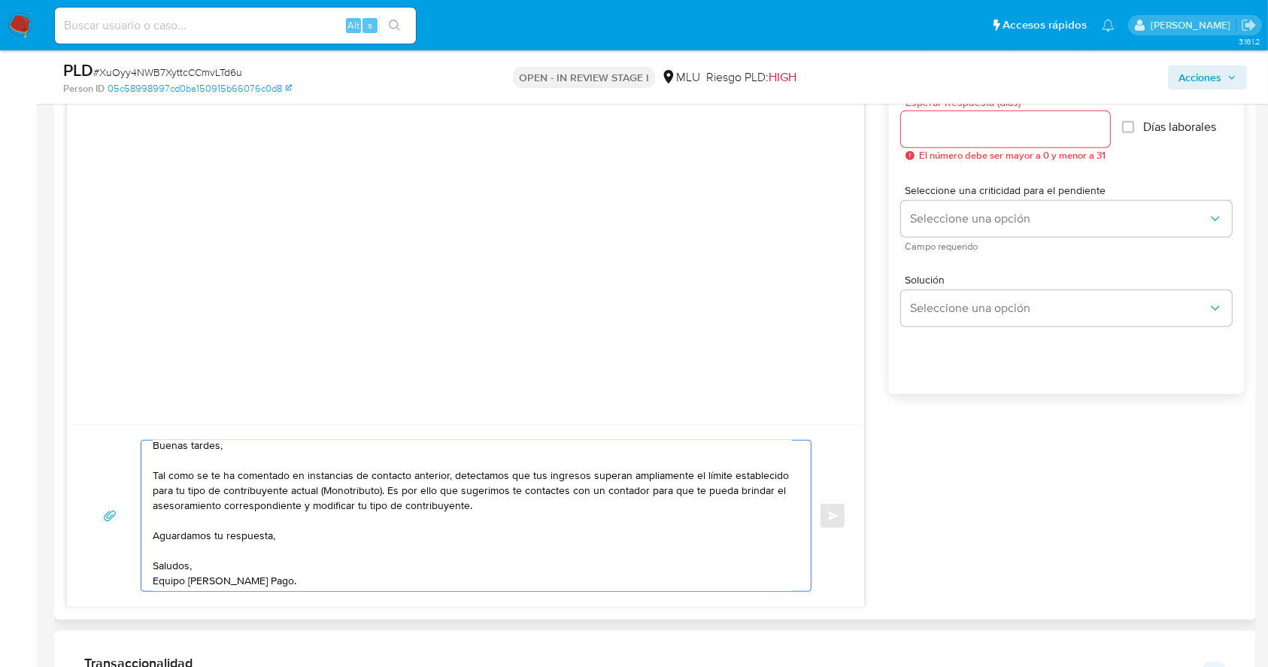
click at [325, 548] on textarea "Buenas tardes, Tal como se te ha comentado en instancias de contacto anterior, …" at bounding box center [472, 516] width 639 height 150
click at [290, 535] on textarea "Buenas tardes, Tal como se te ha comentado en instancias de contacto anterior, …" at bounding box center [472, 516] width 639 height 150
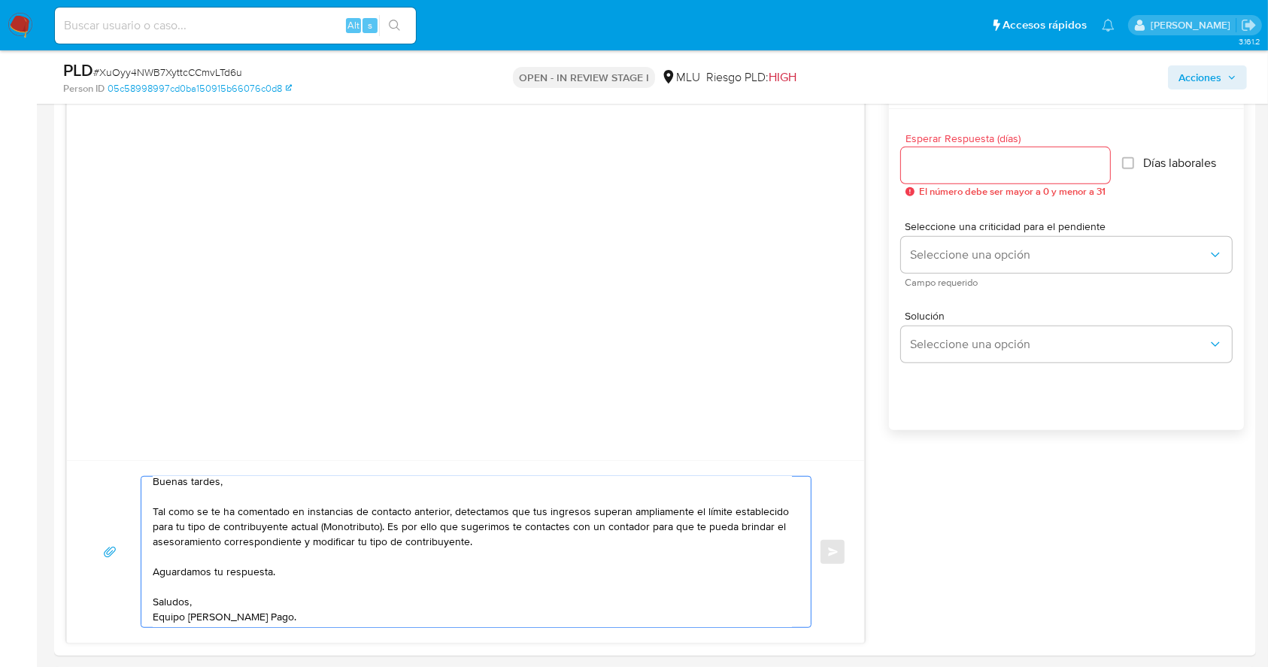
scroll to position [812, 0]
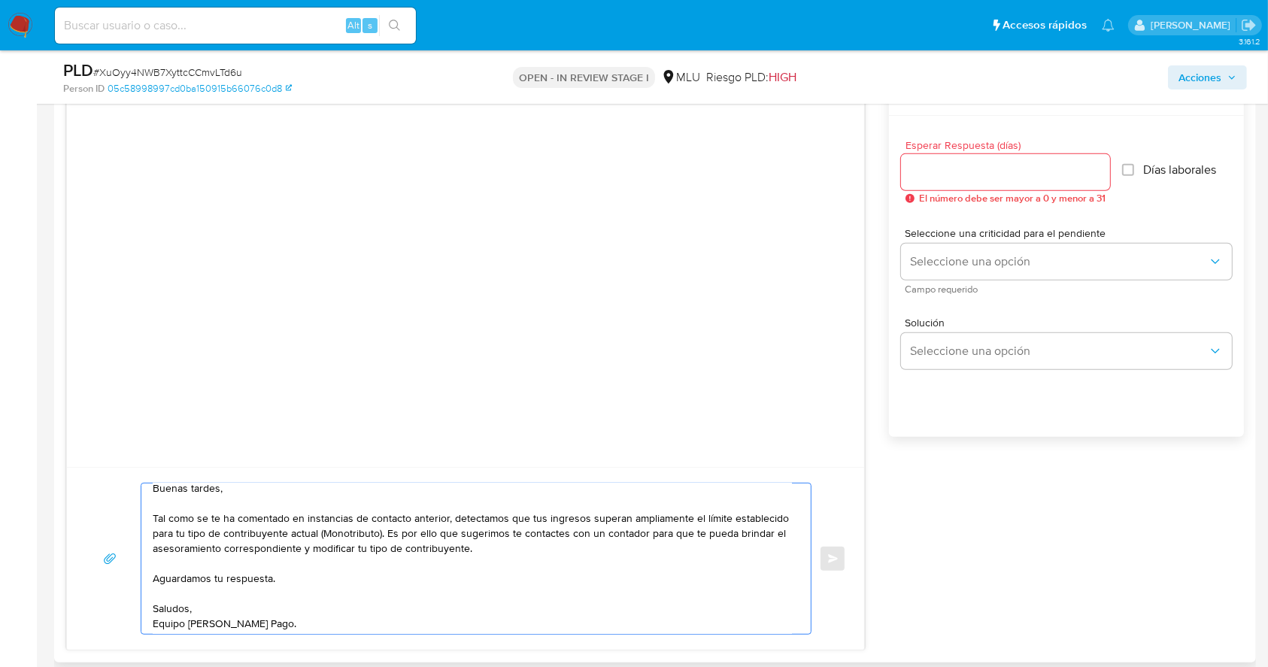
type textarea "Buenas tardes, Tal como se te ha comentado en instancias de contacto anterior, …"
click at [975, 177] on input "Esperar Respuesta (días)" at bounding box center [1005, 172] width 209 height 20
type input "3"
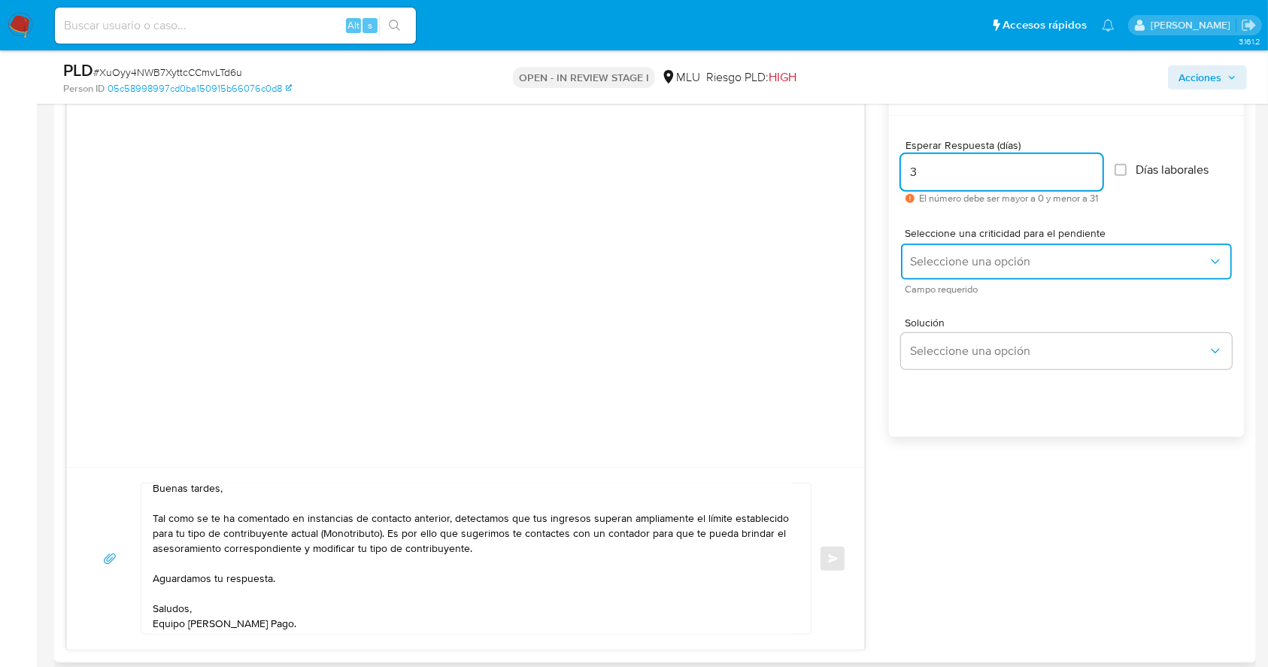
click at [969, 244] on button "Seleccione una opción" at bounding box center [1066, 262] width 331 height 36
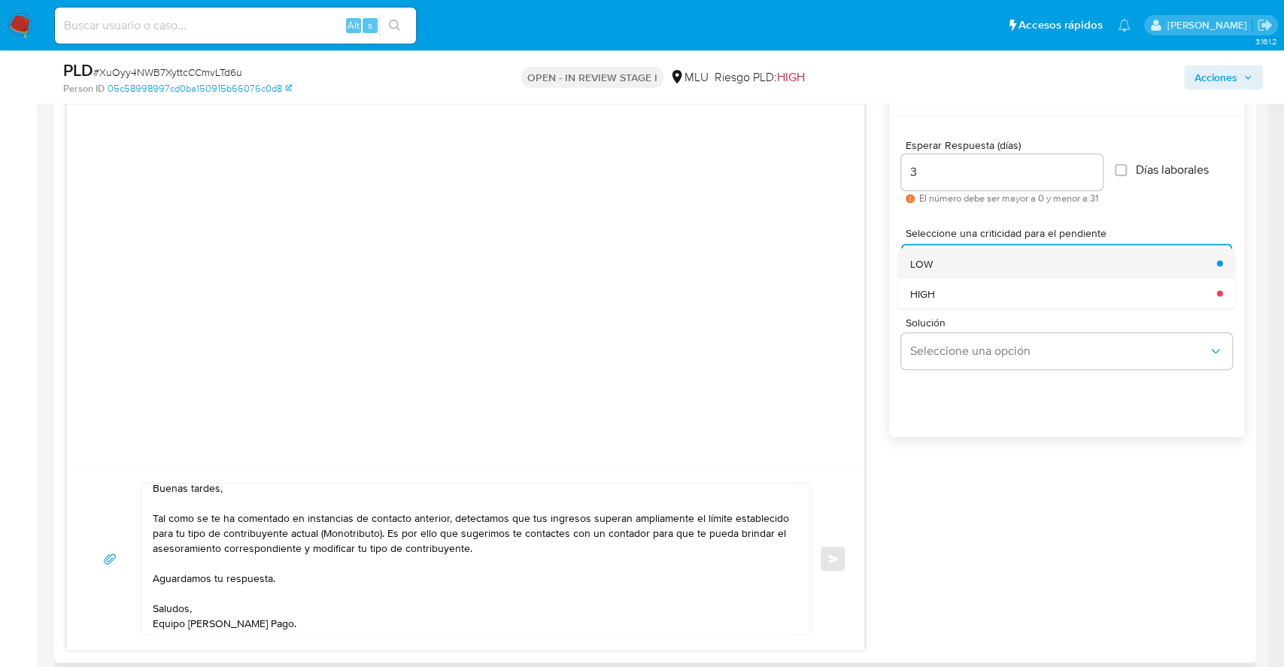
click at [917, 259] on span "LOW" at bounding box center [921, 263] width 23 height 14
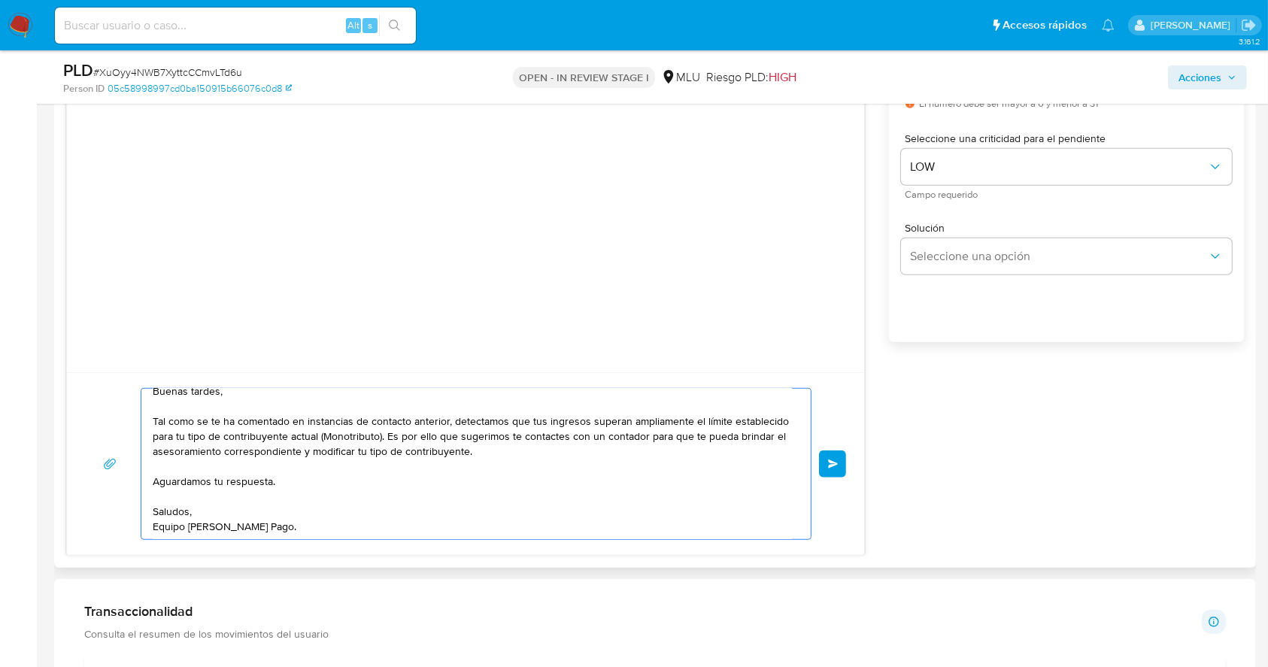
scroll to position [8, 0]
click at [836, 455] on button "Enviar" at bounding box center [832, 464] width 27 height 27
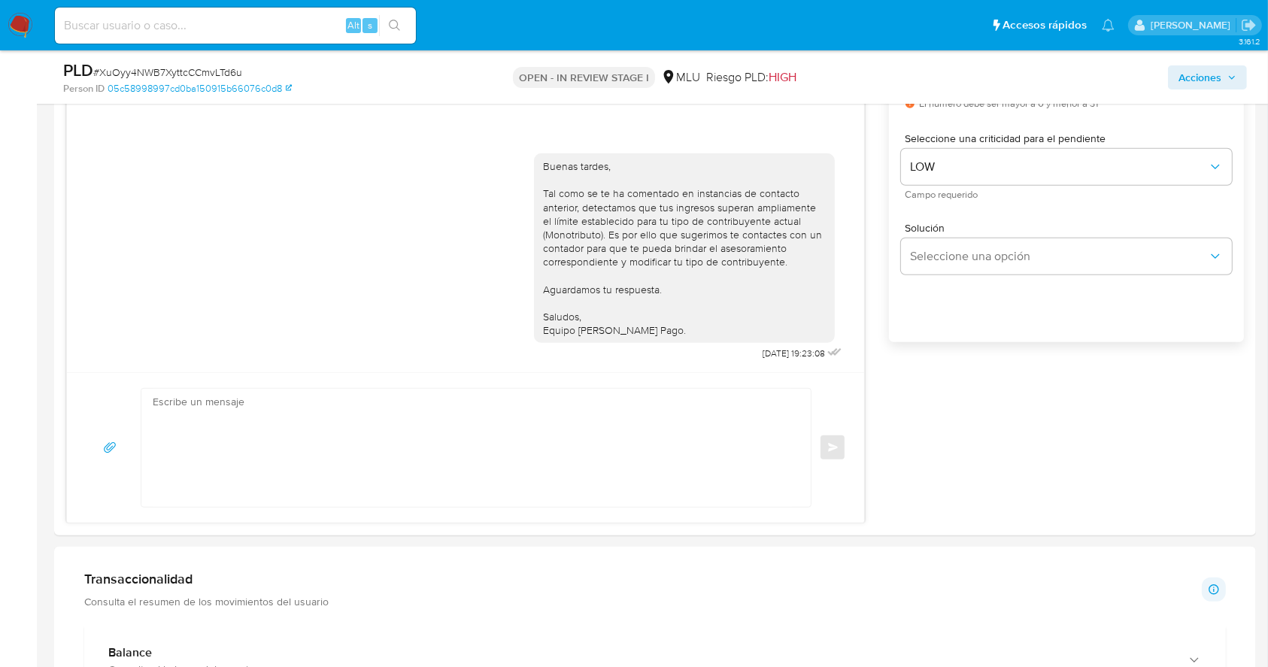
scroll to position [0, 0]
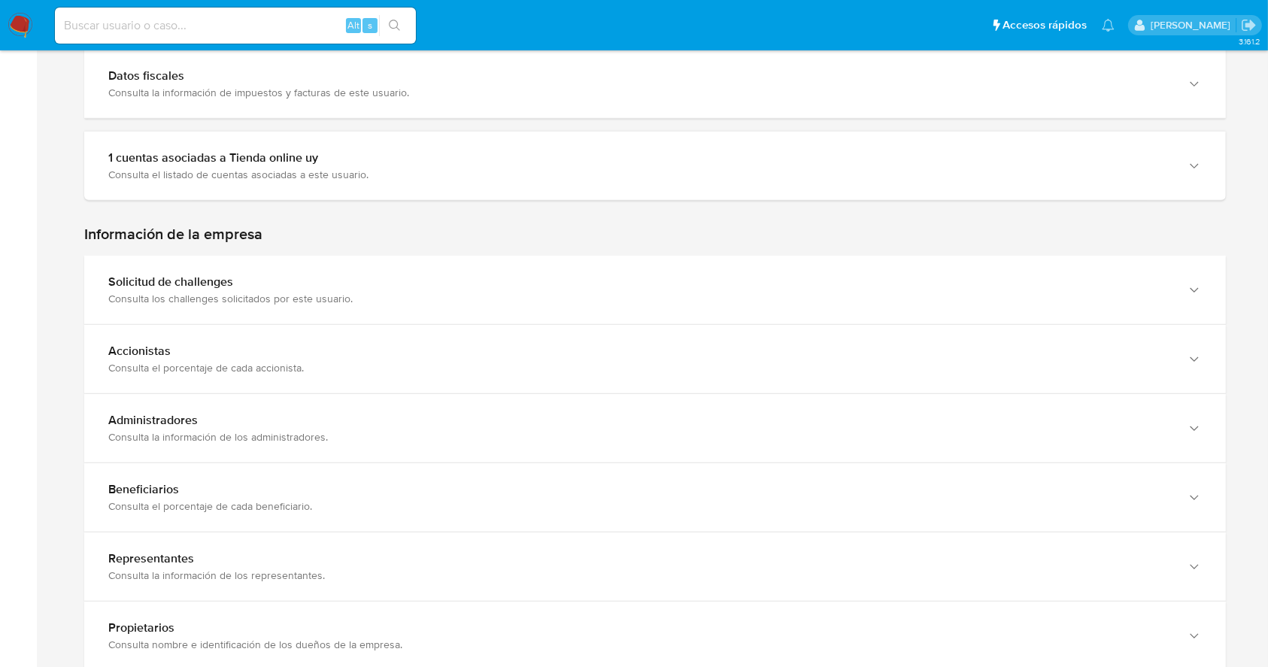
scroll to position [812, 0]
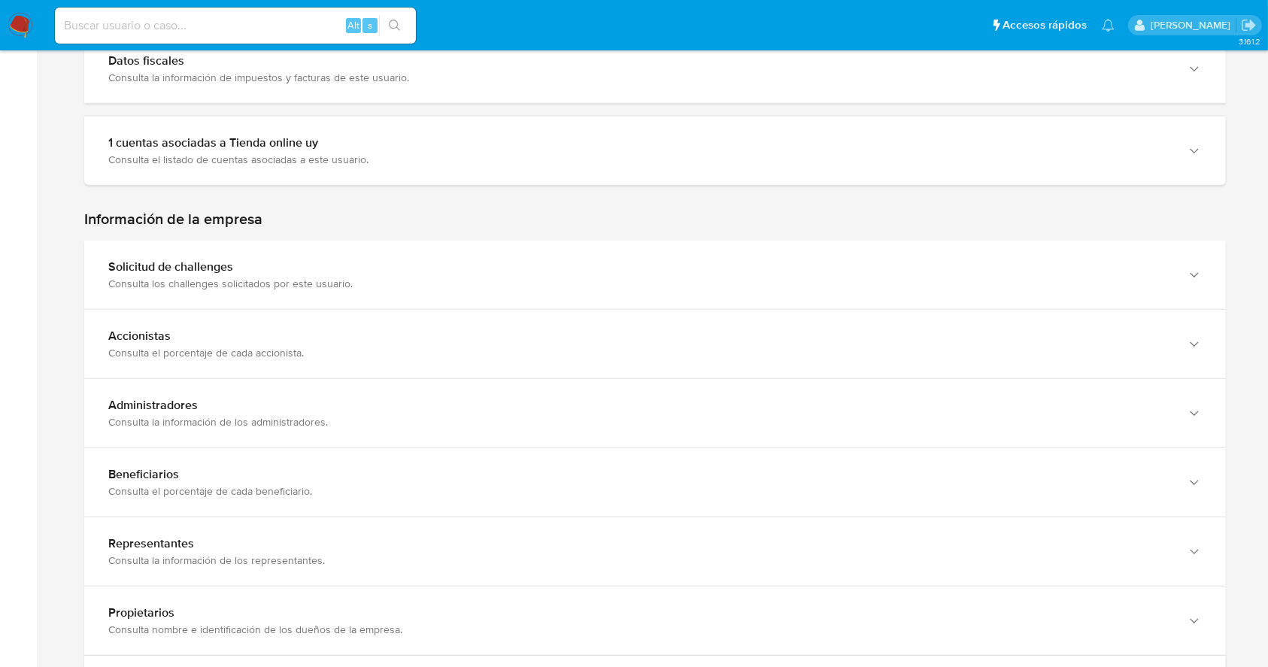
drag, startPoint x: 1253, startPoint y: 412, endPoint x: 1262, endPoint y: 550, distance: 137.9
click at [1262, 550] on main "3.161.2 Home Información de la persona Nivel de conocimiento Verificados y Decl…" at bounding box center [634, 316] width 1268 height 2257
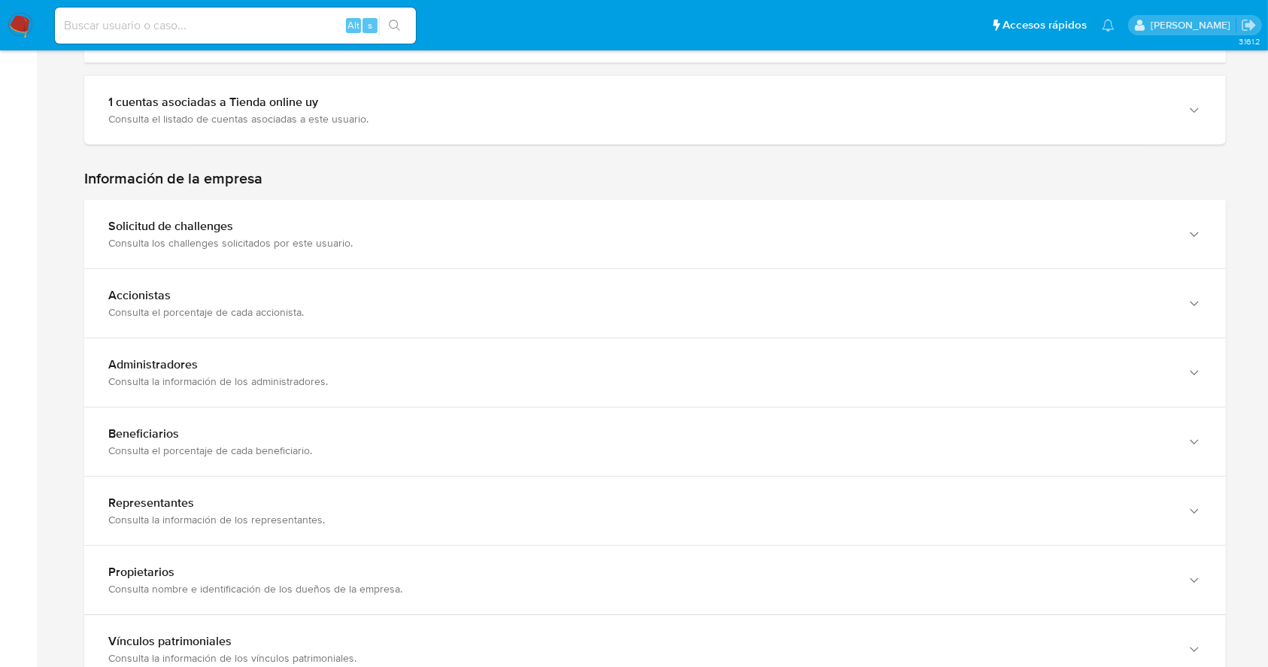
click at [1265, 527] on main "3.161.2 Home Información de la persona Nivel de conocimiento Verificados y Decl…" at bounding box center [634, 276] width 1268 height 2257
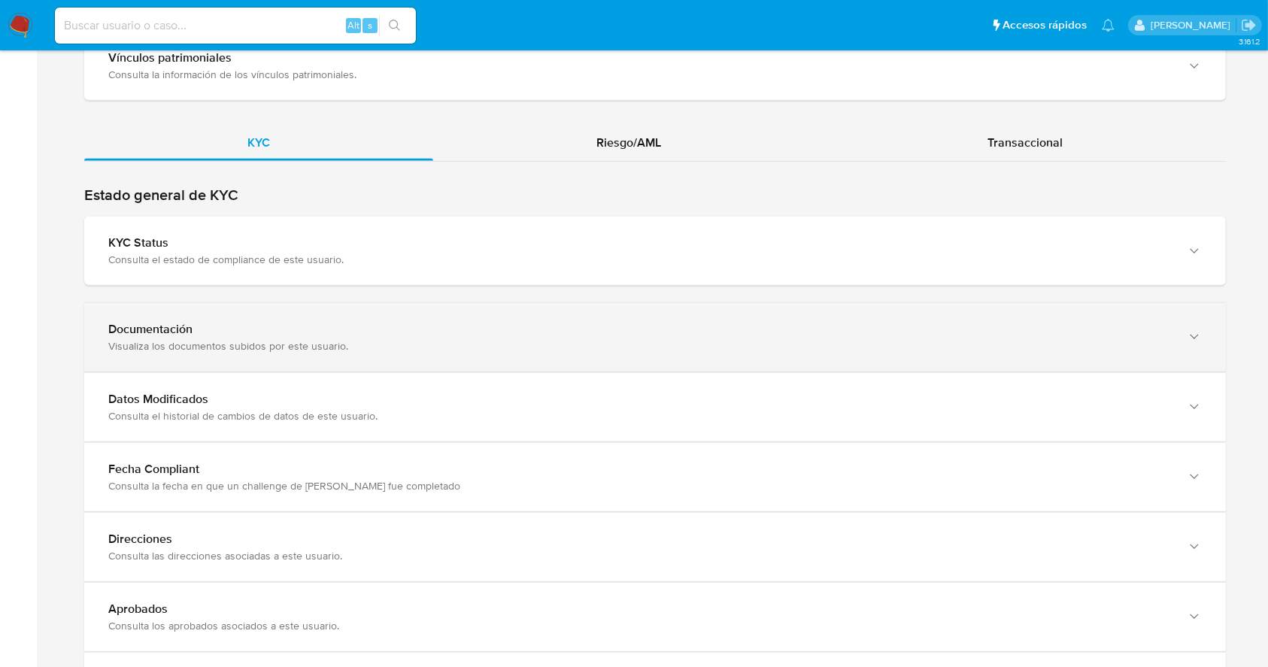
drag, startPoint x: 1282, startPoint y: 484, endPoint x: 800, endPoint y: 334, distance: 504.8
click at [800, 339] on div "Visualiza los documentos subidos por este usuario." at bounding box center [639, 346] width 1063 height 14
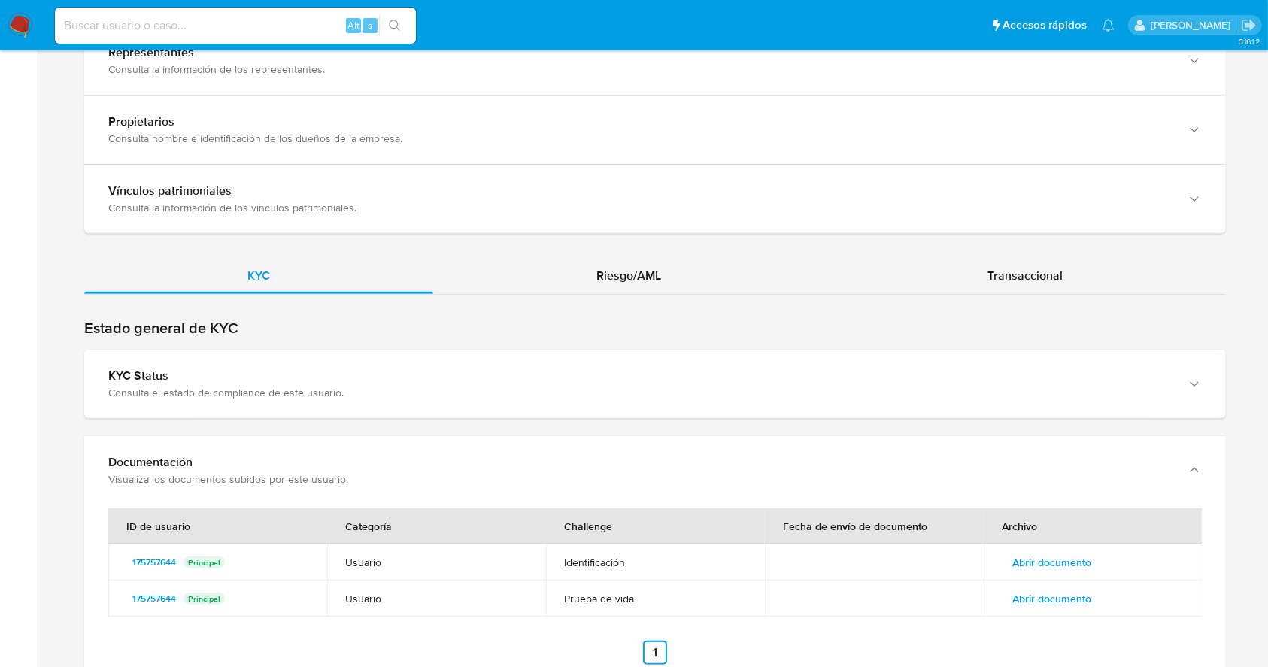
scroll to position [1298, 0]
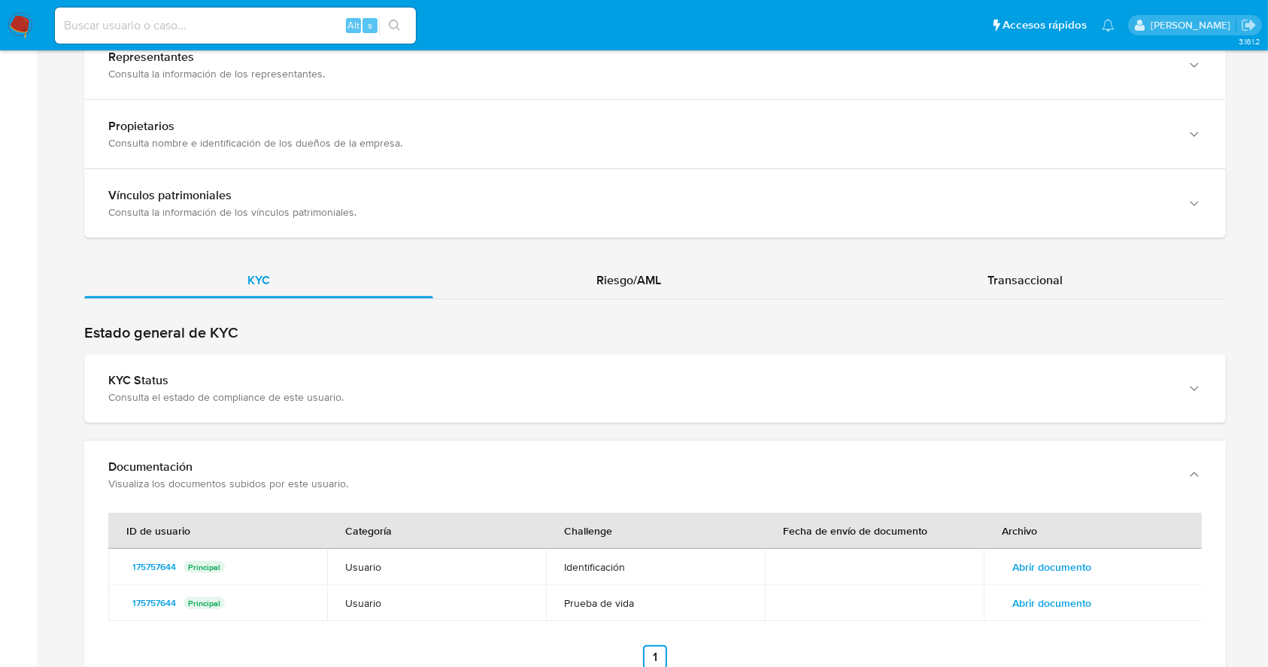
click at [26, 17] on img at bounding box center [21, 26] width 26 height 26
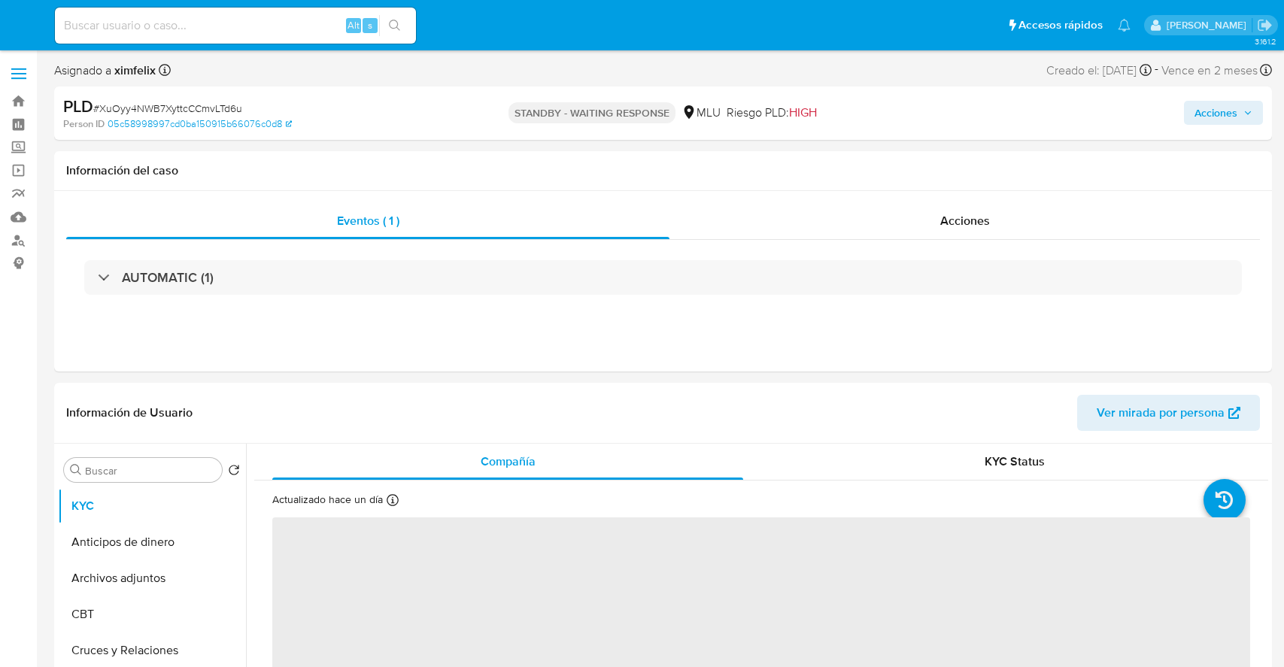
select select "10"
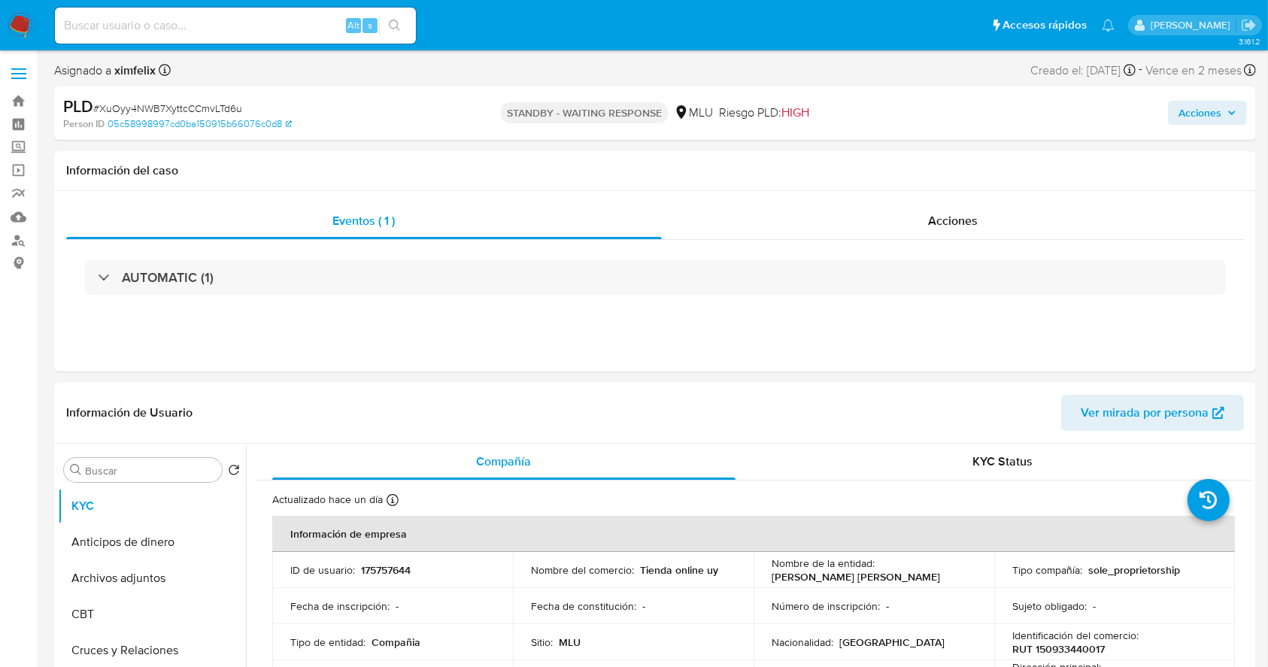
click at [293, 21] on input at bounding box center [235, 26] width 361 height 20
paste input "ixev0hTmaNzRkS1ypbVODwxi"
type input "ixev0hTmaNzRkS1ypbVODwxi"
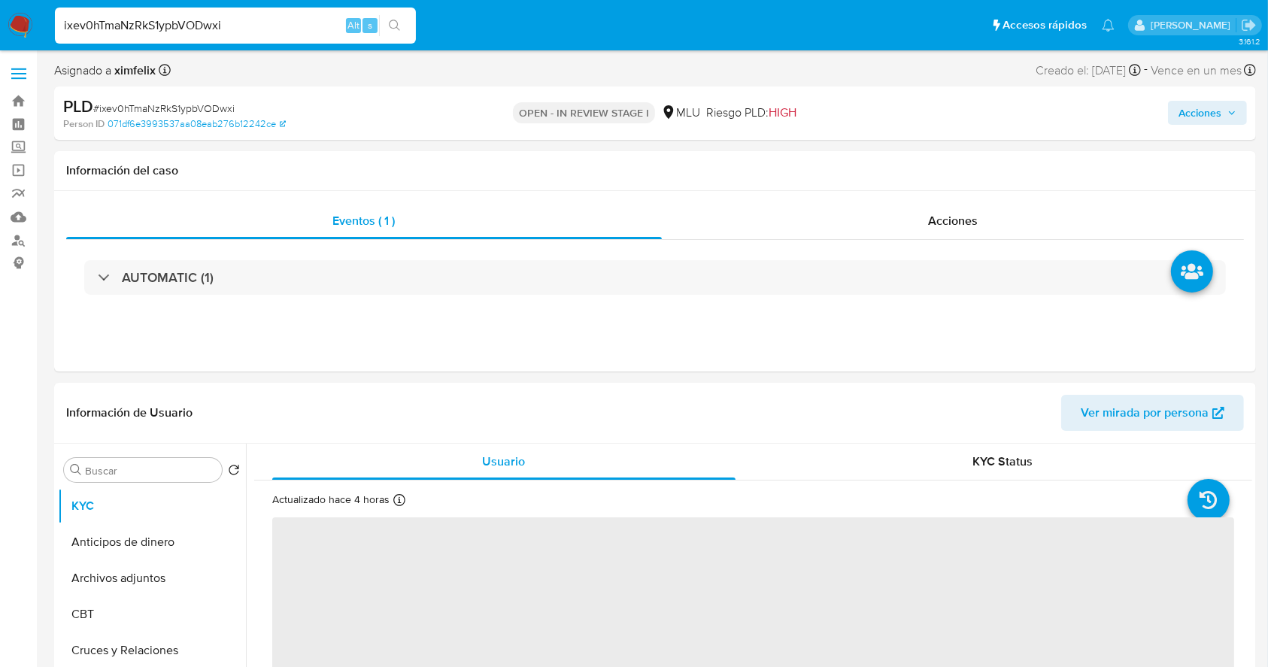
select select "10"
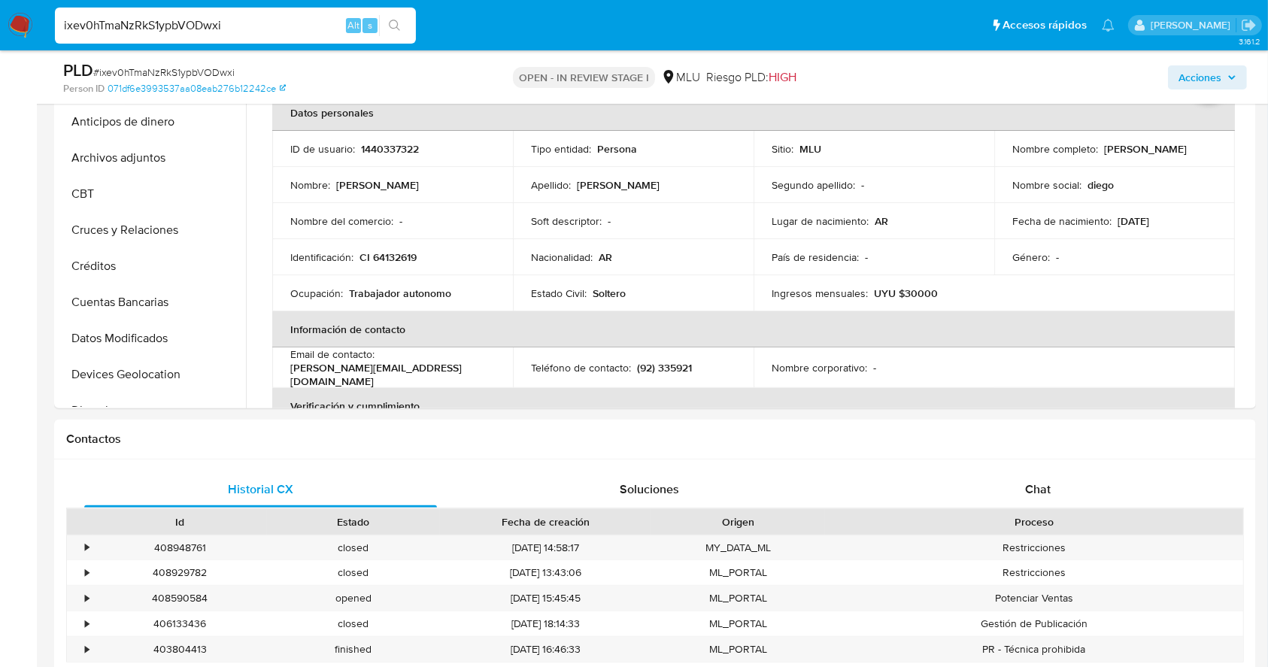
scroll to position [384, 0]
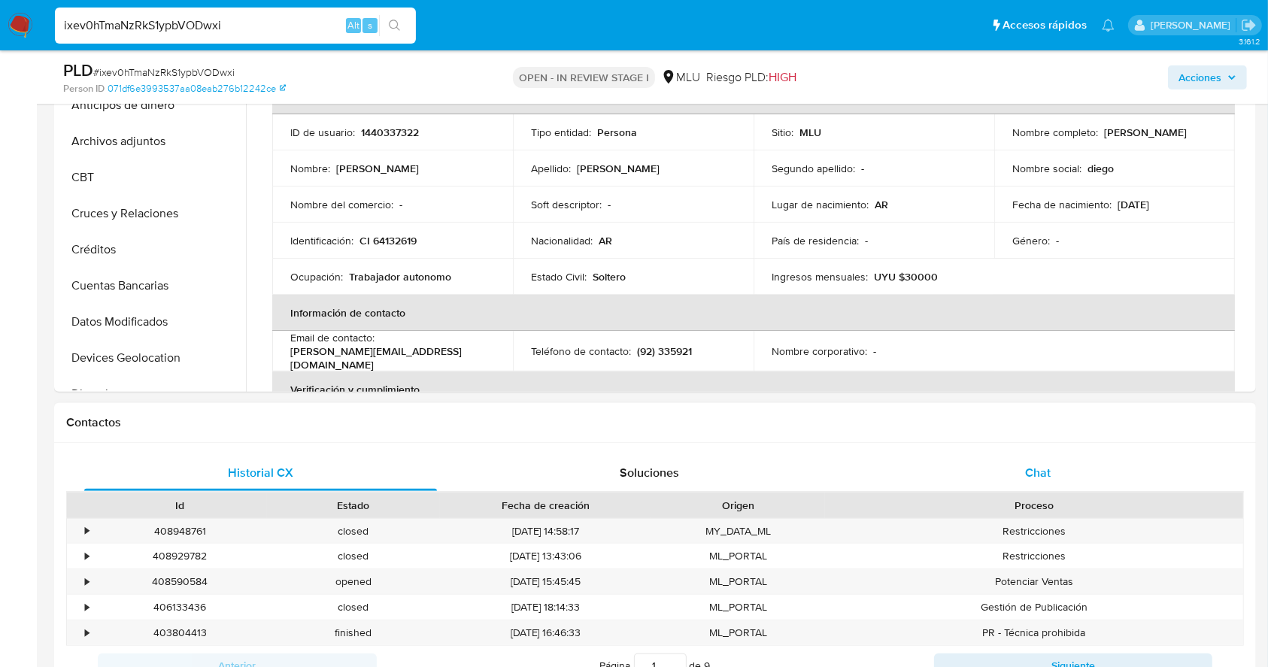
click at [1091, 471] on div "Chat" at bounding box center [1038, 473] width 353 height 36
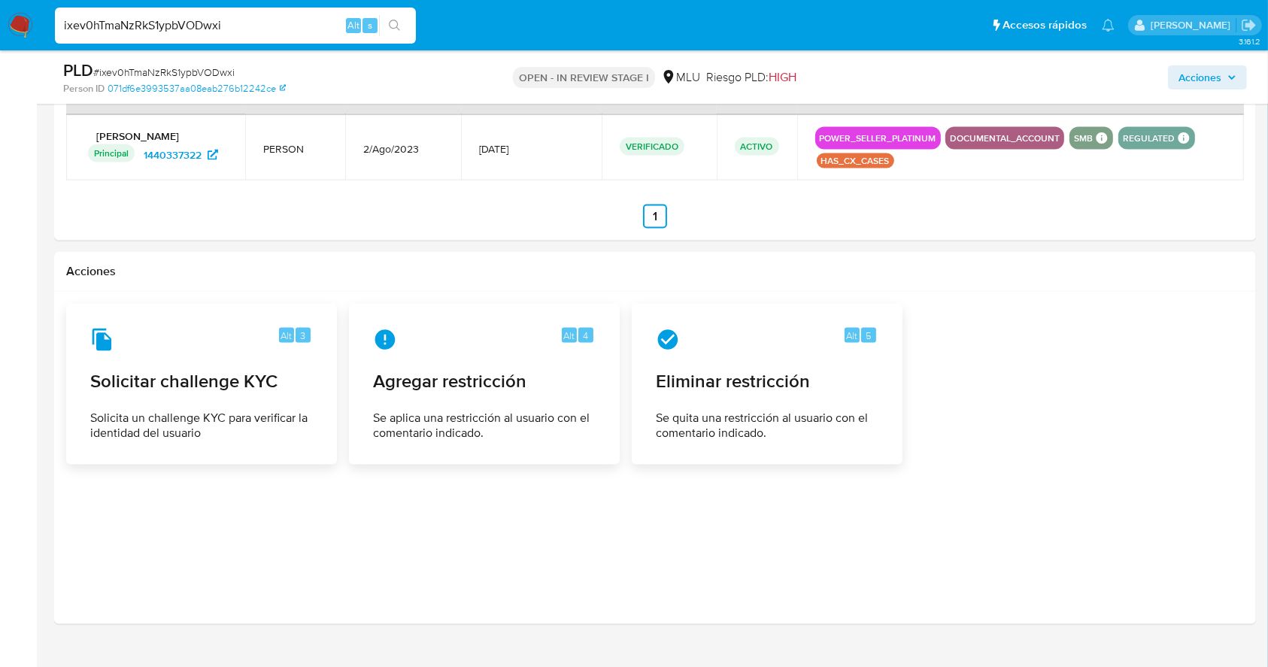
scroll to position [2255, 0]
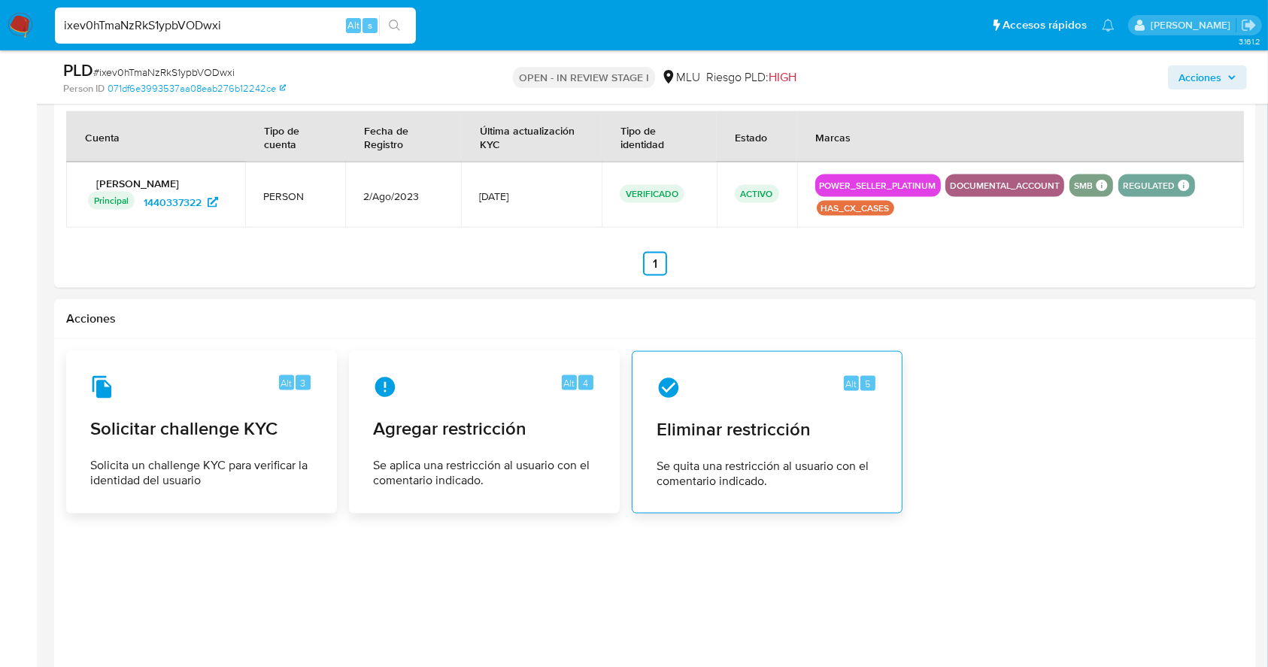
click at [806, 412] on div "Alt 5 Eliminar restricción Se quita una restricción al usuario con el comentari…" at bounding box center [767, 432] width 245 height 137
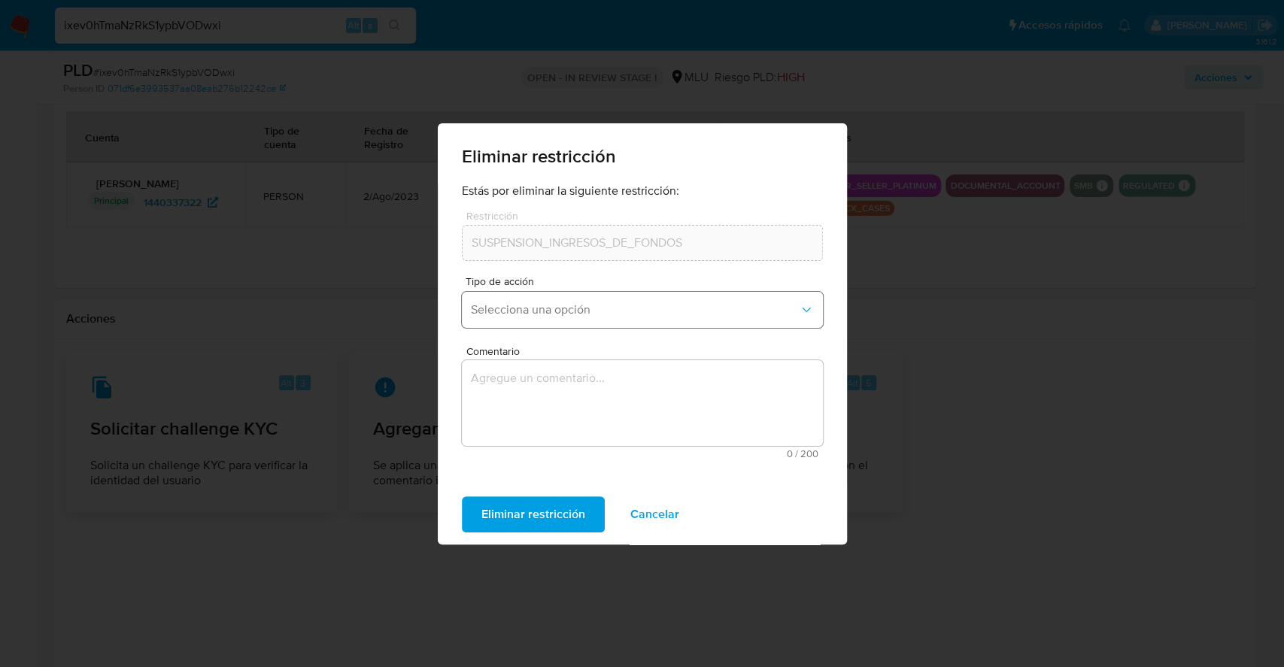
click at [632, 308] on span "Selecciona una opción" at bounding box center [635, 309] width 328 height 15
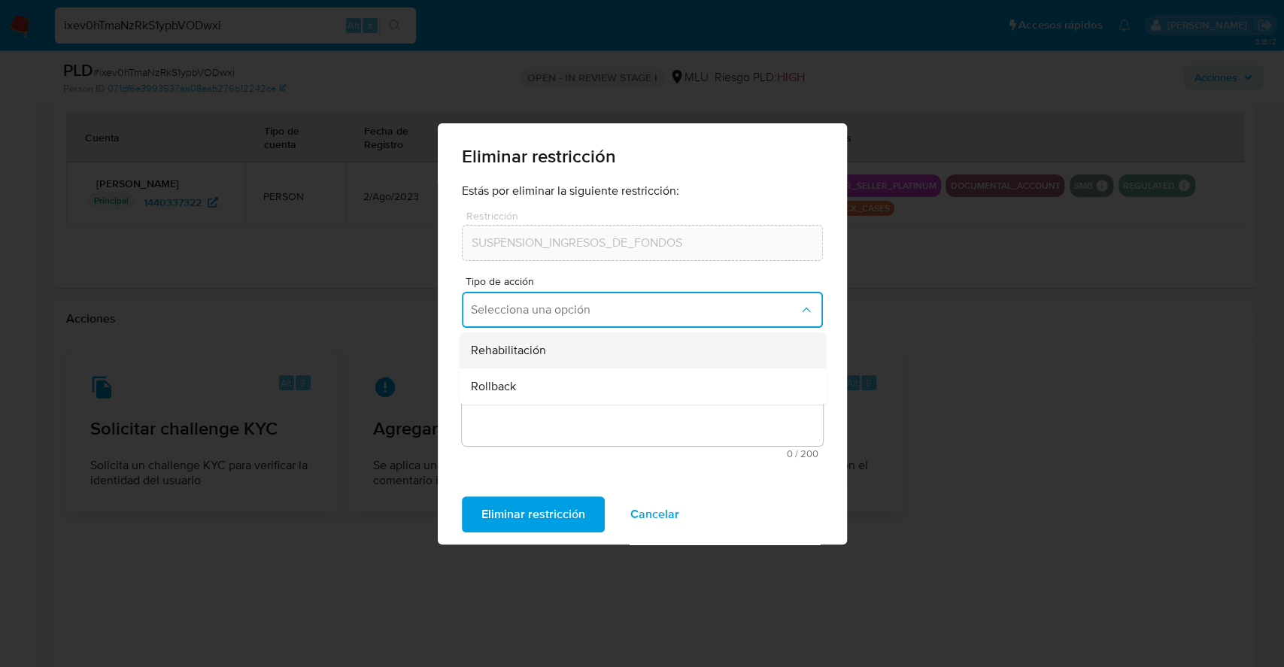
click at [574, 348] on div "Rehabilitación" at bounding box center [638, 350] width 334 height 36
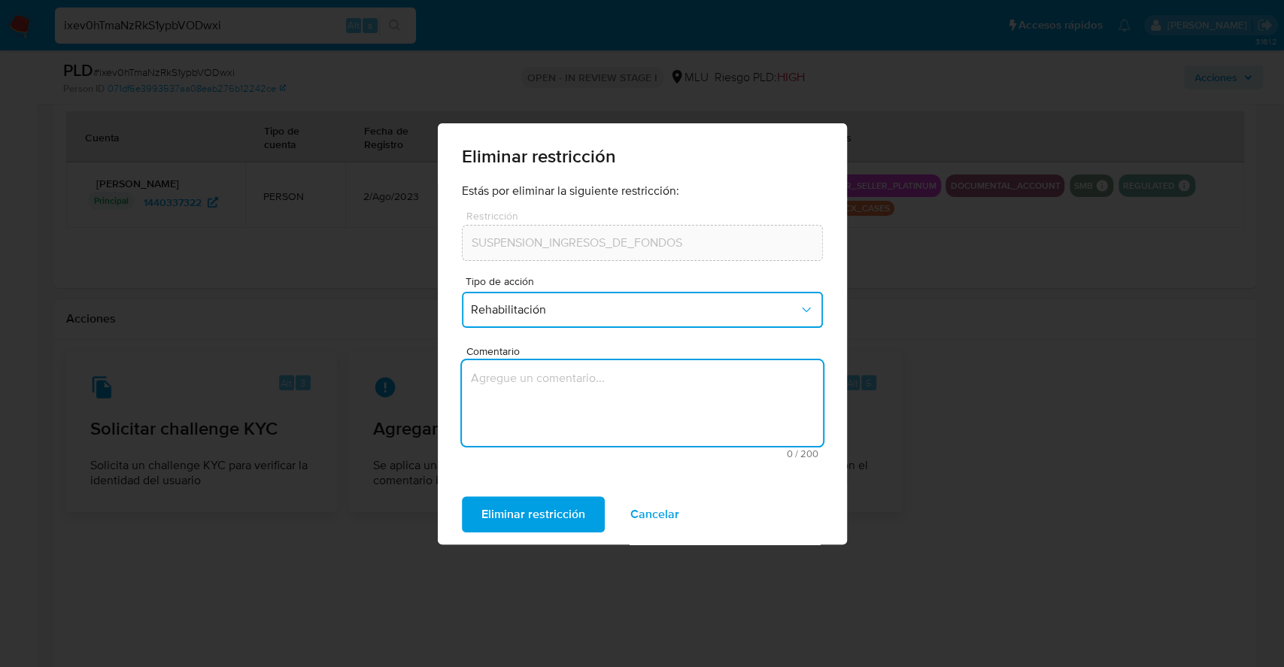
click at [554, 412] on textarea "Comentario" at bounding box center [642, 403] width 361 height 86
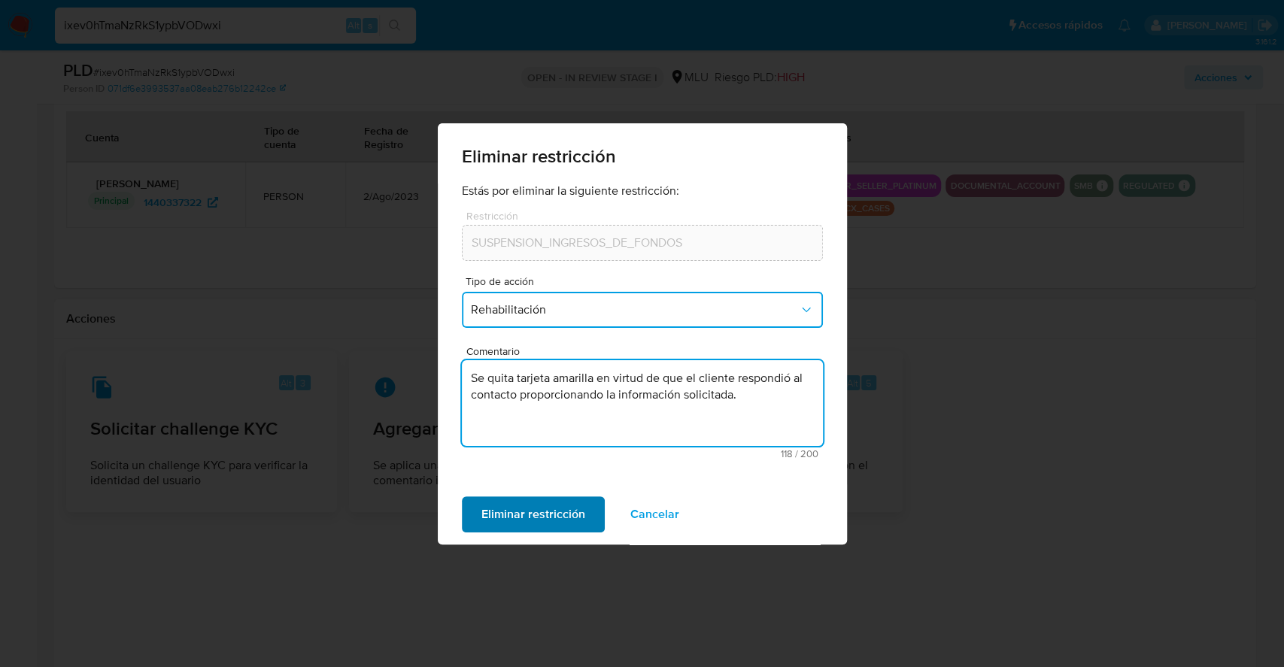
type textarea "Se quita tarjeta amarilla en virtud de que el cliente respondió al contacto pro…"
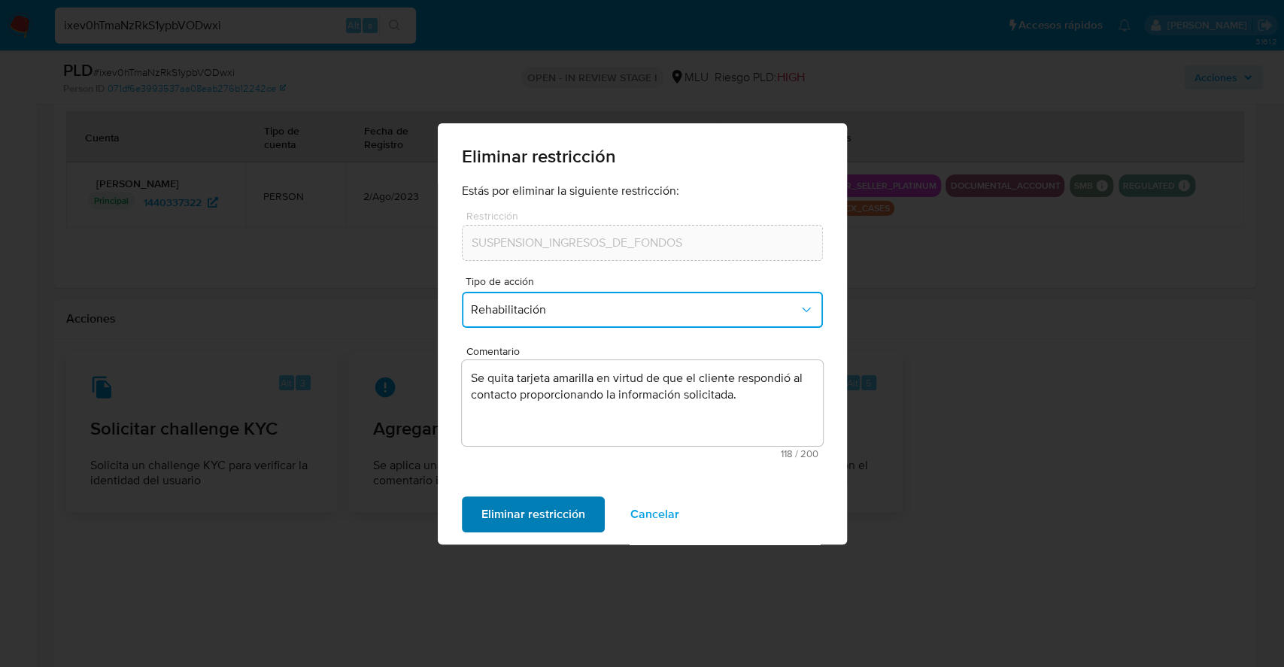
click at [523, 517] on span "Eliminar restricción" at bounding box center [533, 514] width 104 height 33
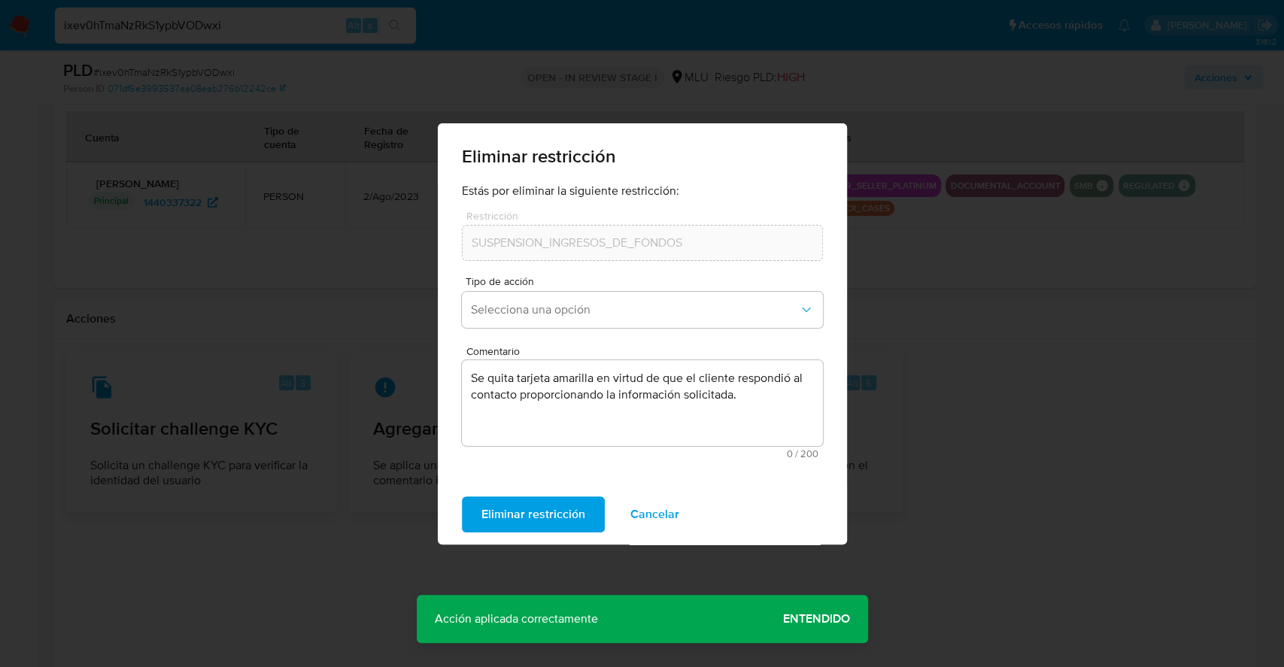
click at [523, 517] on span "Eliminar restricción" at bounding box center [533, 514] width 104 height 33
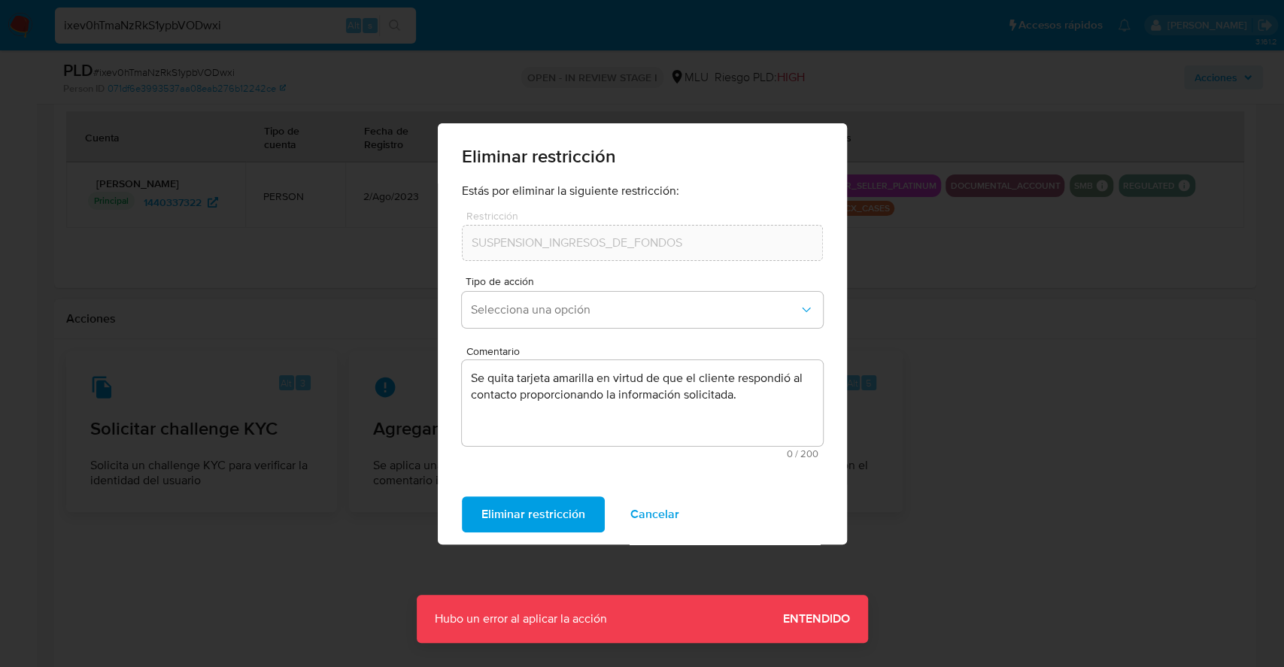
click at [825, 619] on span "Entendido" at bounding box center [816, 619] width 67 height 0
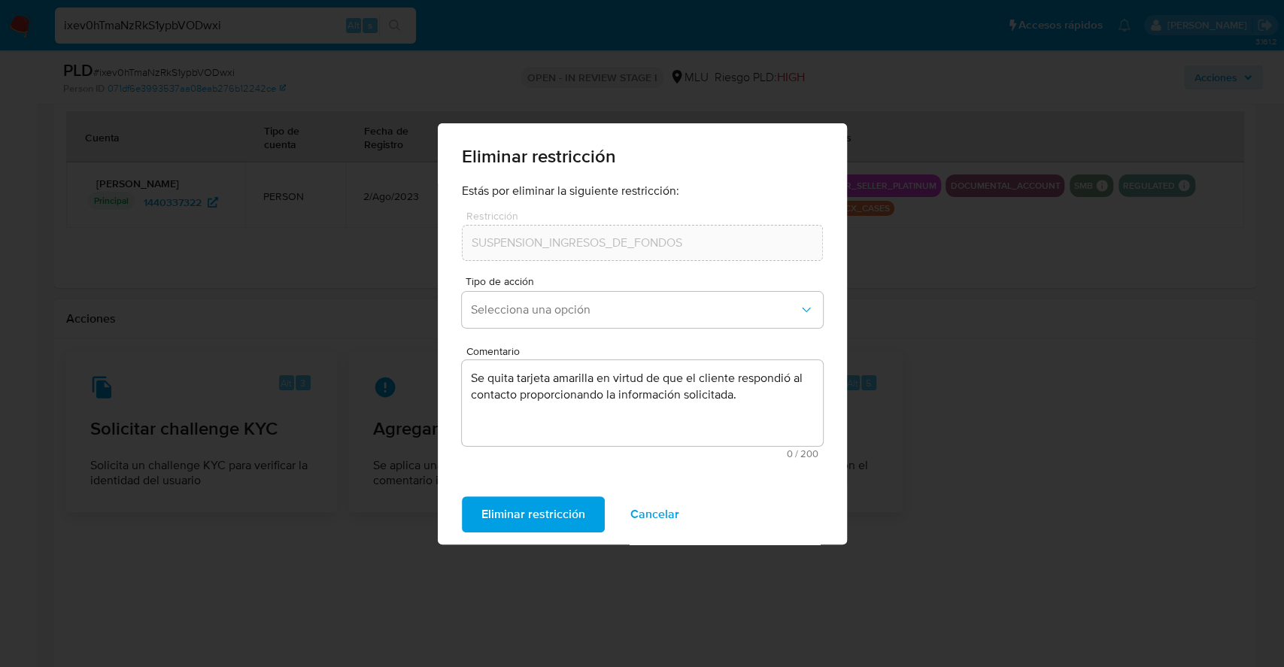
drag, startPoint x: 679, startPoint y: 569, endPoint x: 660, endPoint y: 533, distance: 40.0
click at [660, 533] on div "Eliminar restricción Estás por eliminar la siguiente restricción: Restricción S…" at bounding box center [642, 333] width 1284 height 667
click at [660, 533] on div "Eliminar restricción Cancelar" at bounding box center [642, 514] width 409 height 60
click at [660, 520] on span "Cancelar" at bounding box center [654, 514] width 49 height 33
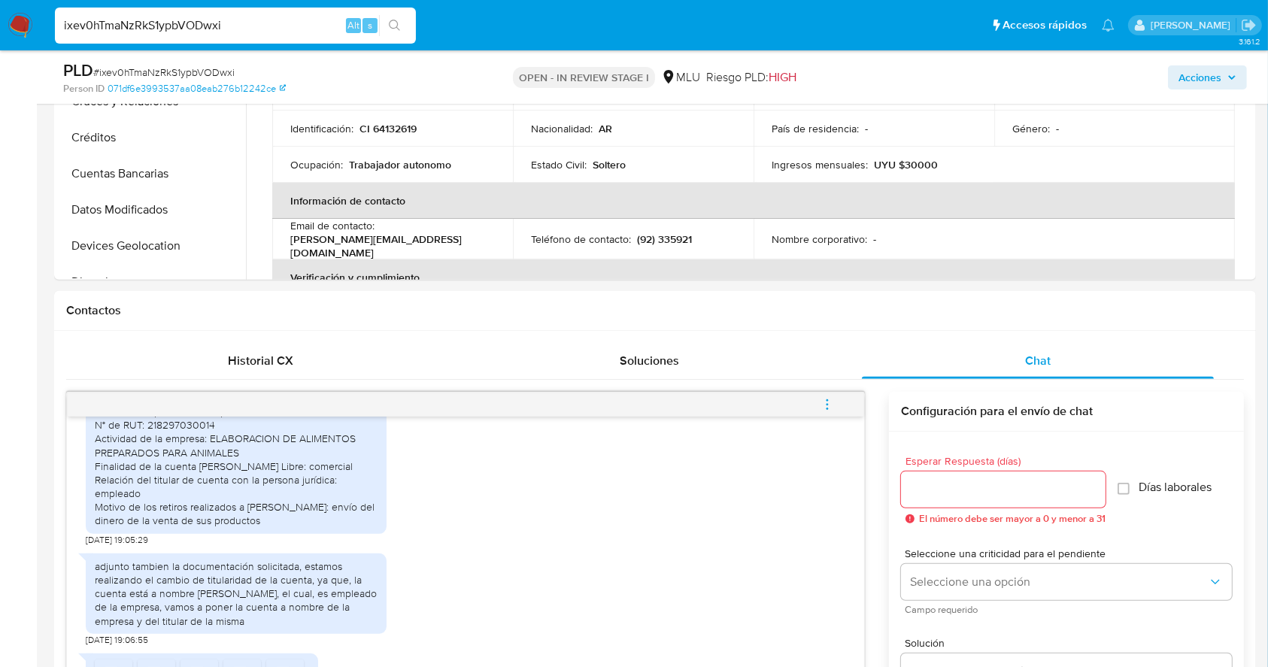
scroll to position [314, 0]
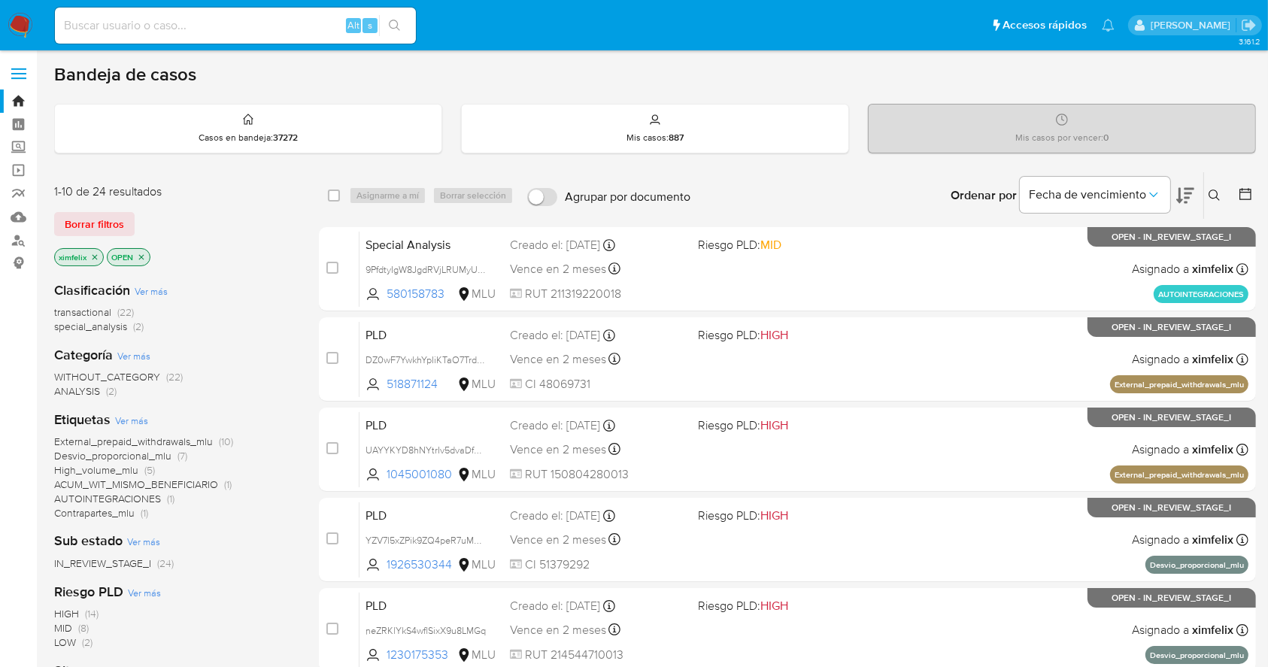
click at [1172, 74] on div "Bandeja de casos" at bounding box center [655, 74] width 1202 height 23
click at [96, 256] on icon "close-filter" at bounding box center [94, 257] width 9 height 9
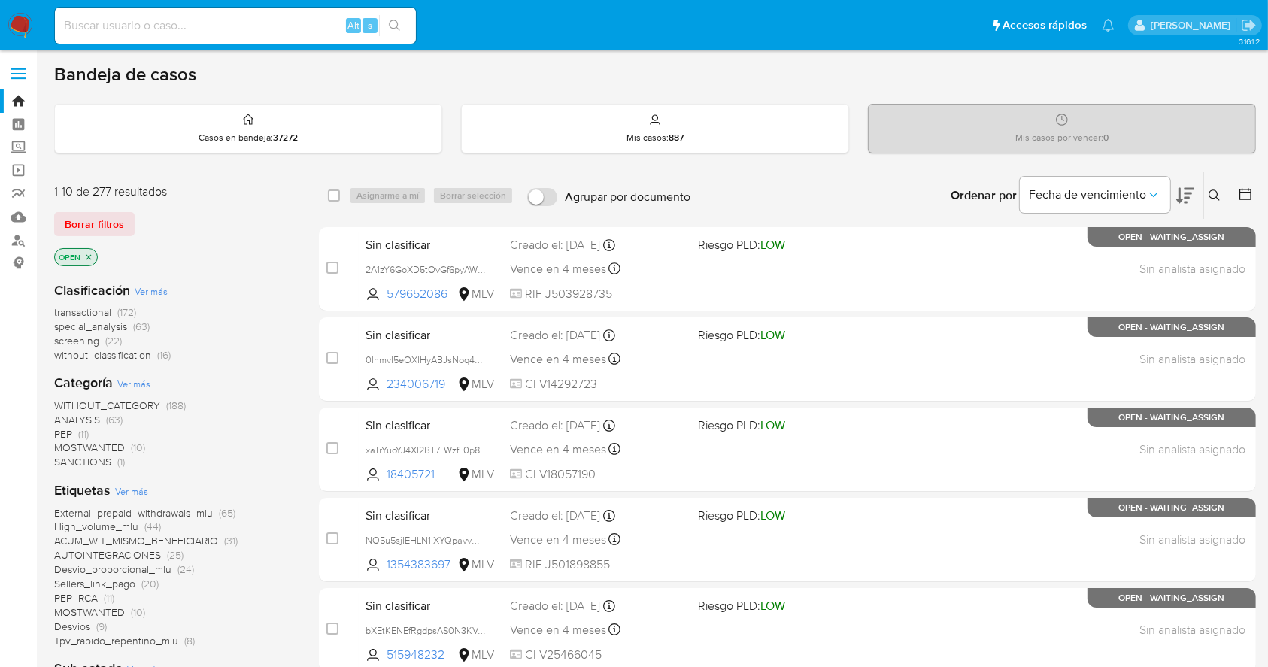
click at [1226, 202] on button at bounding box center [1216, 196] width 25 height 18
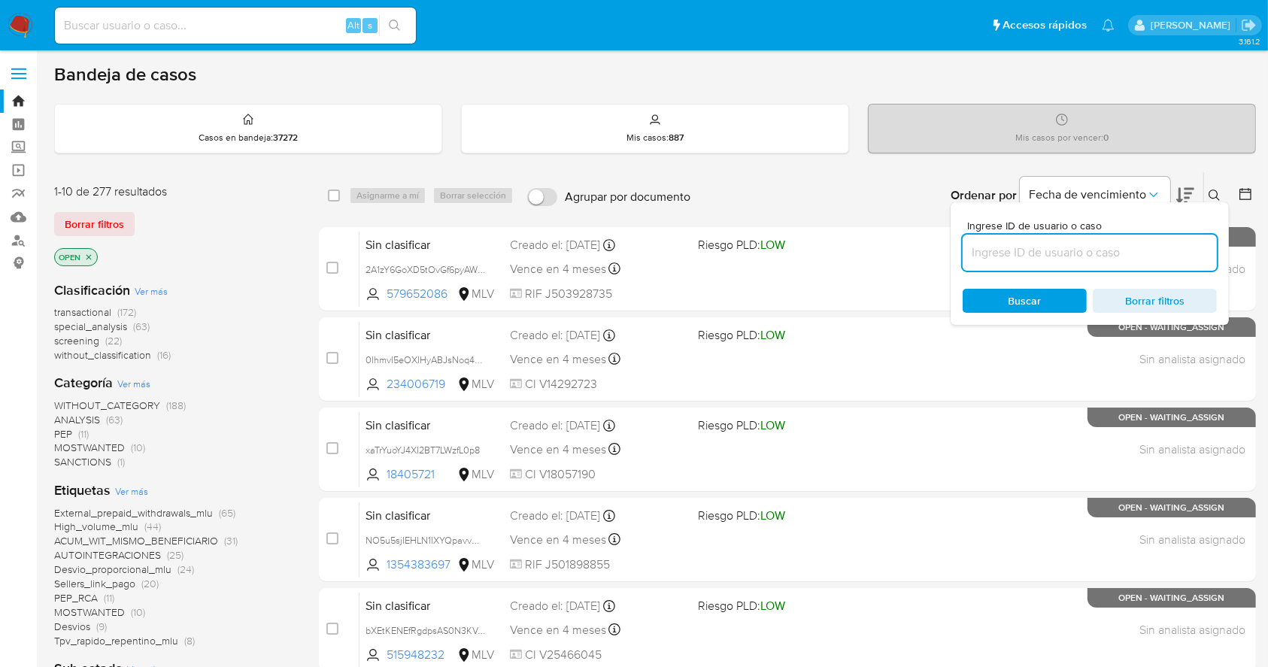
click at [1057, 250] on input at bounding box center [1090, 253] width 254 height 20
type input "ixev0hTmaNzRkS1ypbVODwxi"
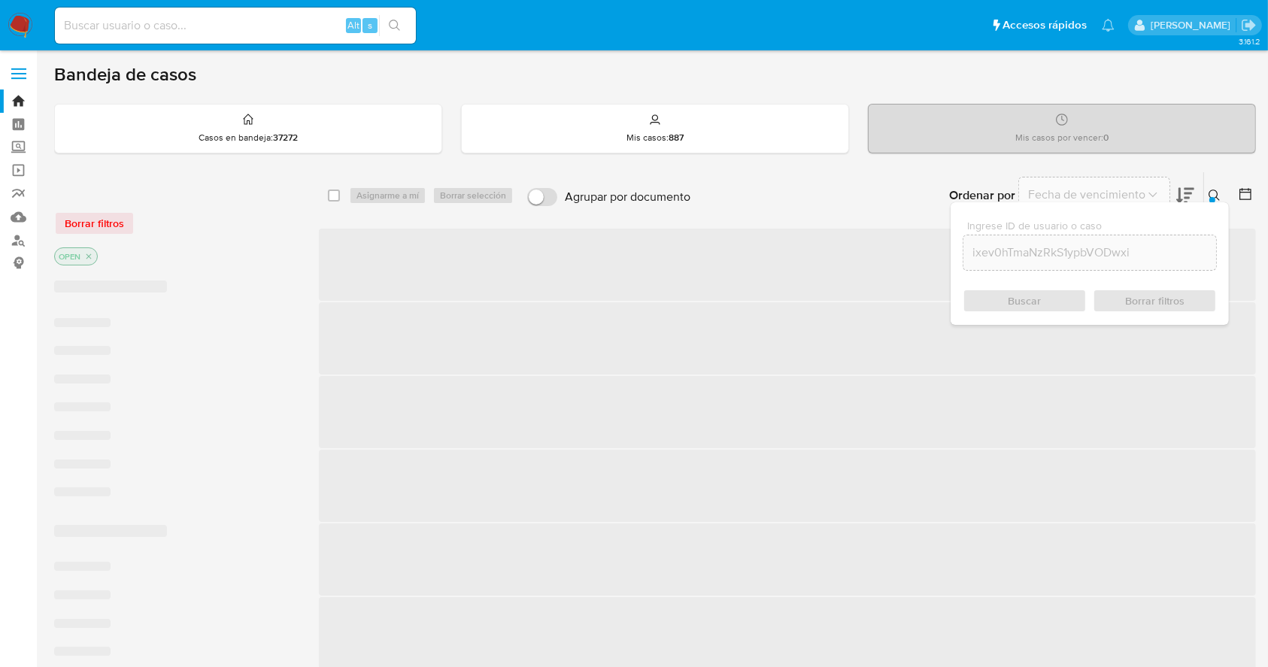
click at [1015, 297] on div "Buscar Borrar filtros" at bounding box center [1090, 301] width 254 height 24
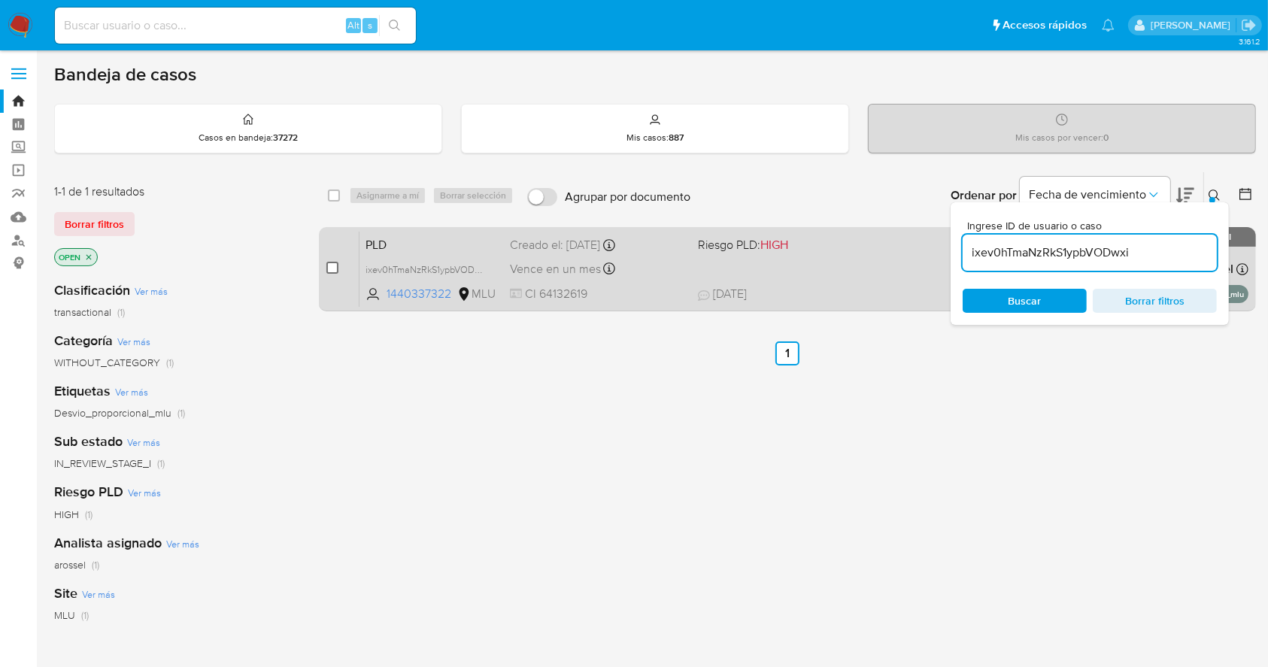
click at [327, 262] on input "checkbox" at bounding box center [332, 268] width 12 height 12
checkbox input "true"
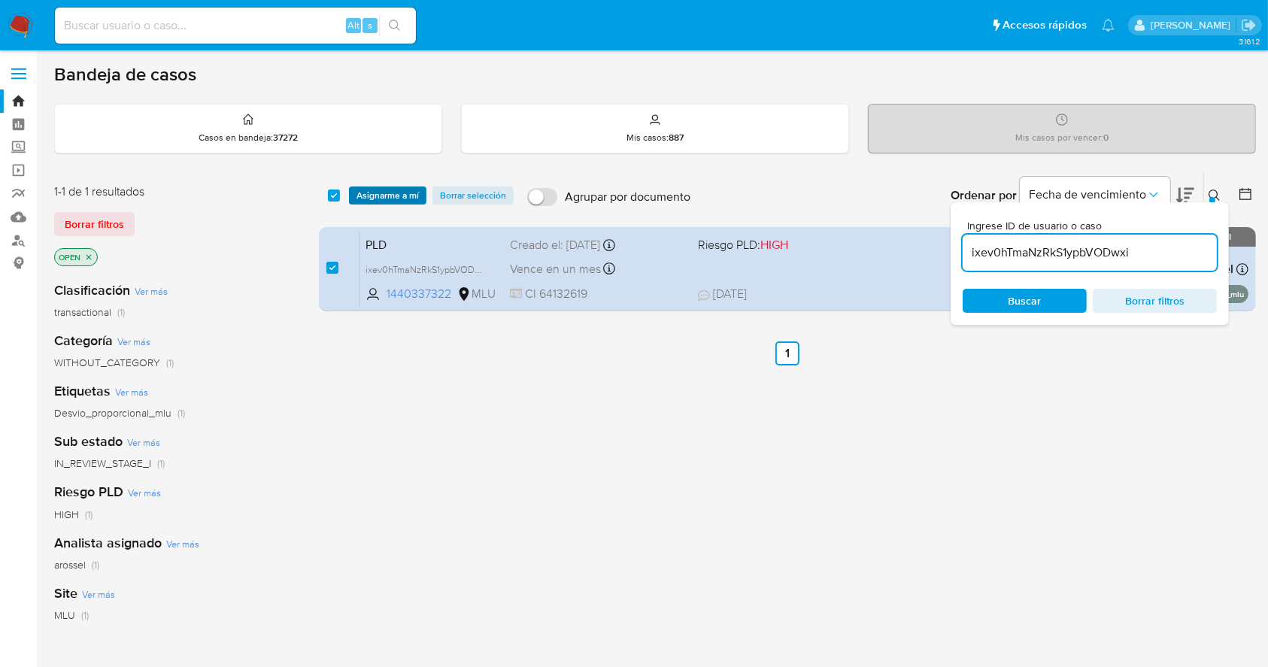
click at [370, 203] on span "Asignarme a mí" at bounding box center [388, 195] width 62 height 15
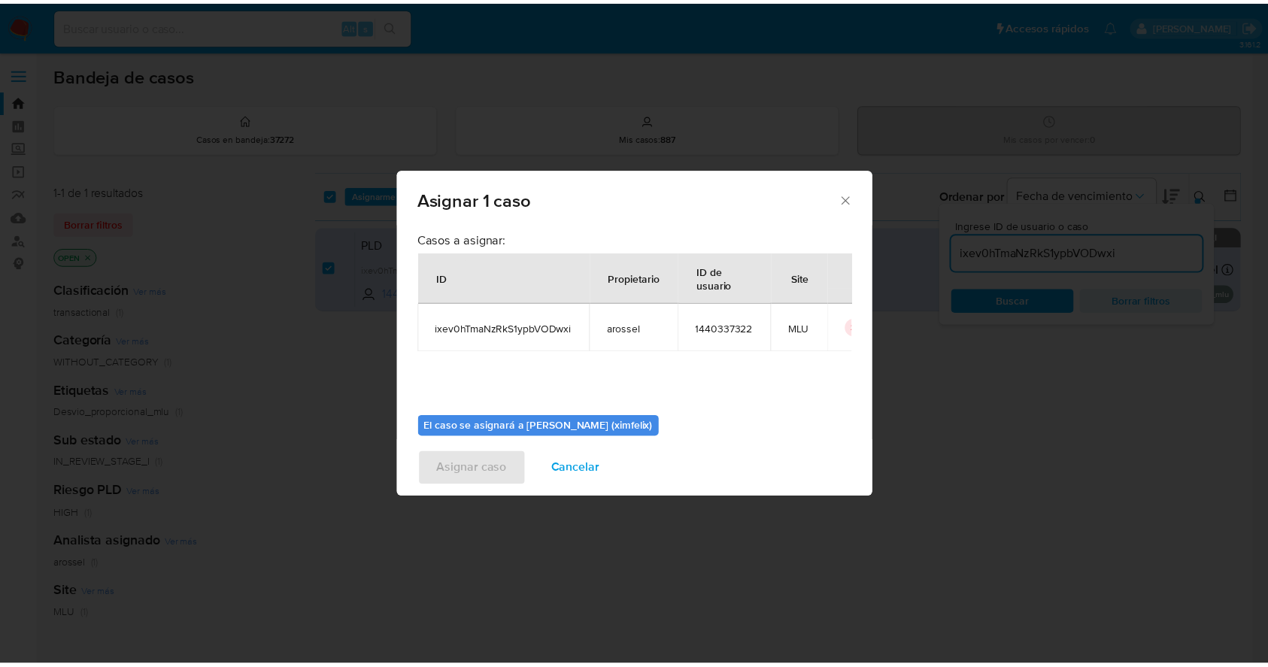
scroll to position [77, 0]
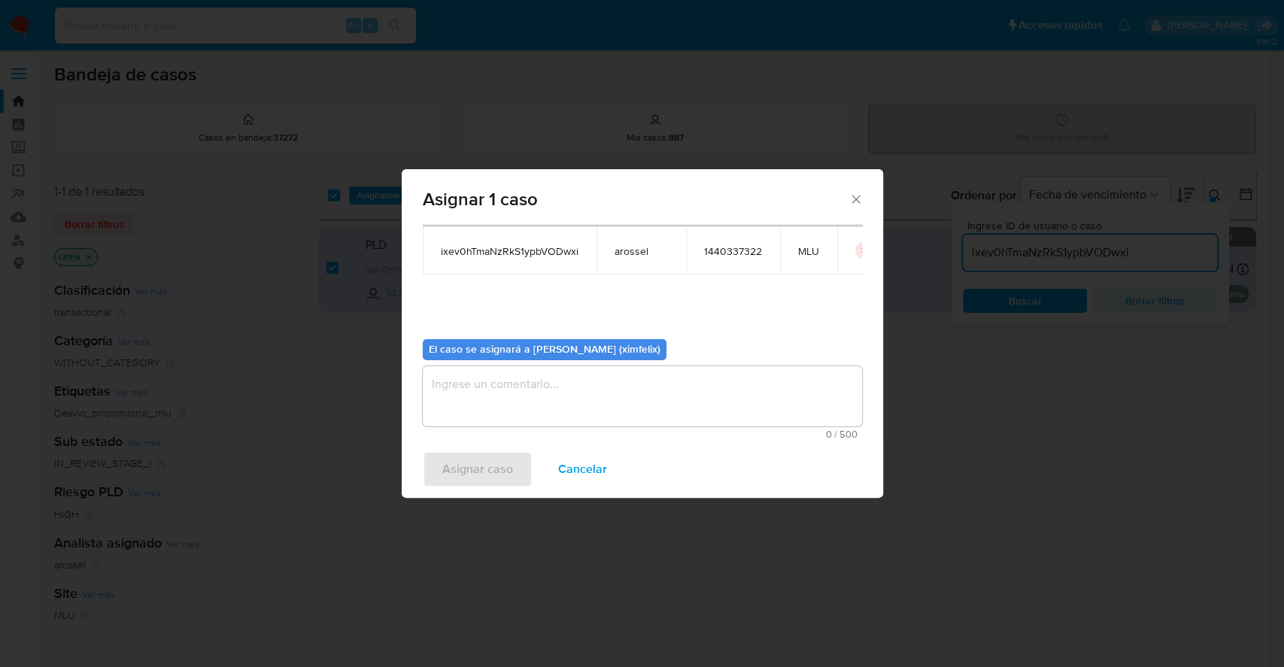
click at [649, 380] on textarea "assign-modal" at bounding box center [642, 396] width 439 height 60
click at [486, 466] on span "Asignar caso" at bounding box center [477, 469] width 71 height 33
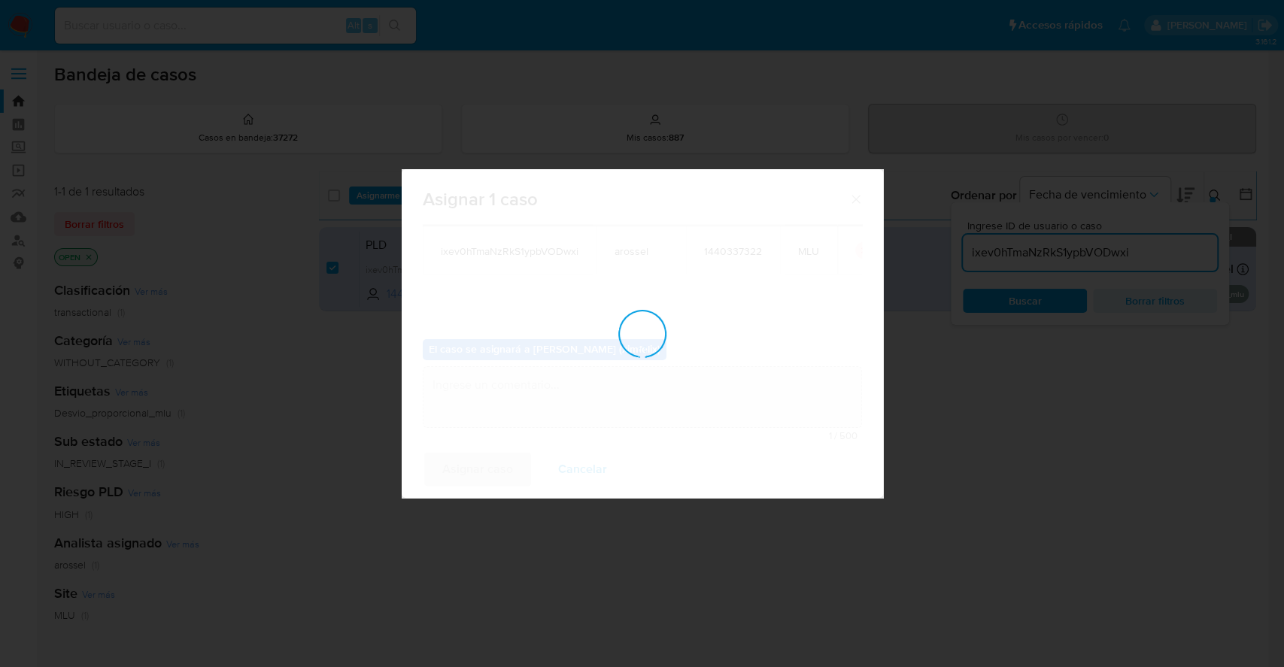
checkbox input "false"
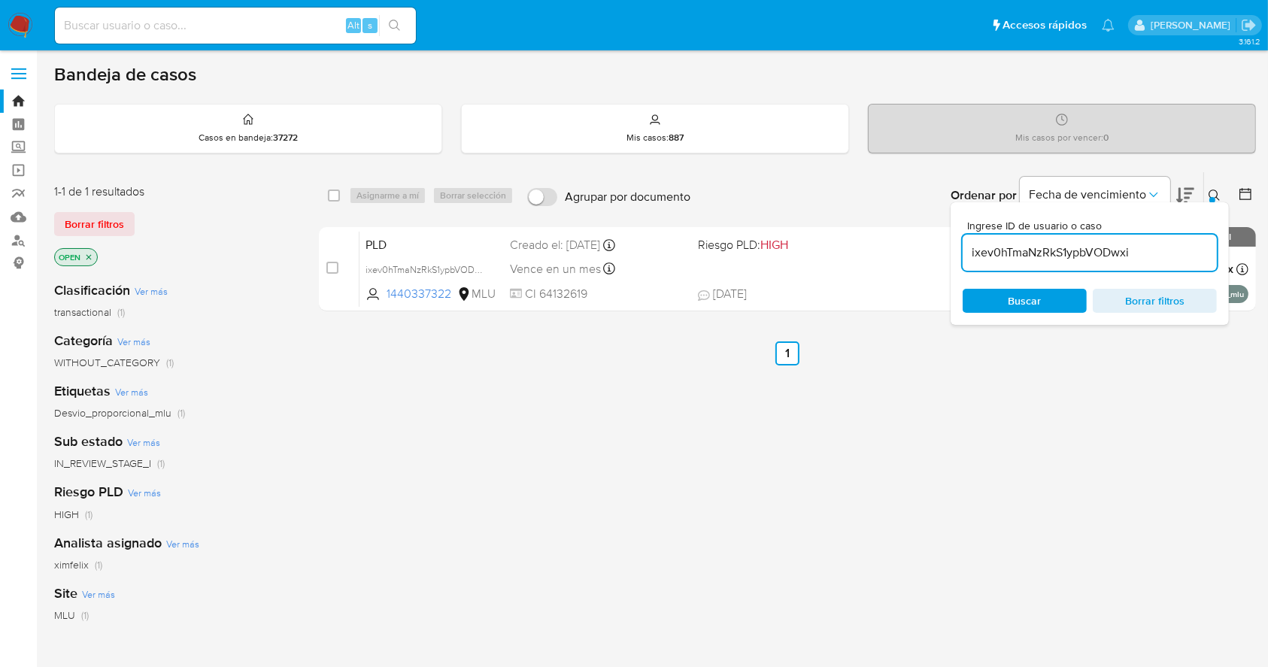
click at [23, 24] on img at bounding box center [21, 26] width 26 height 26
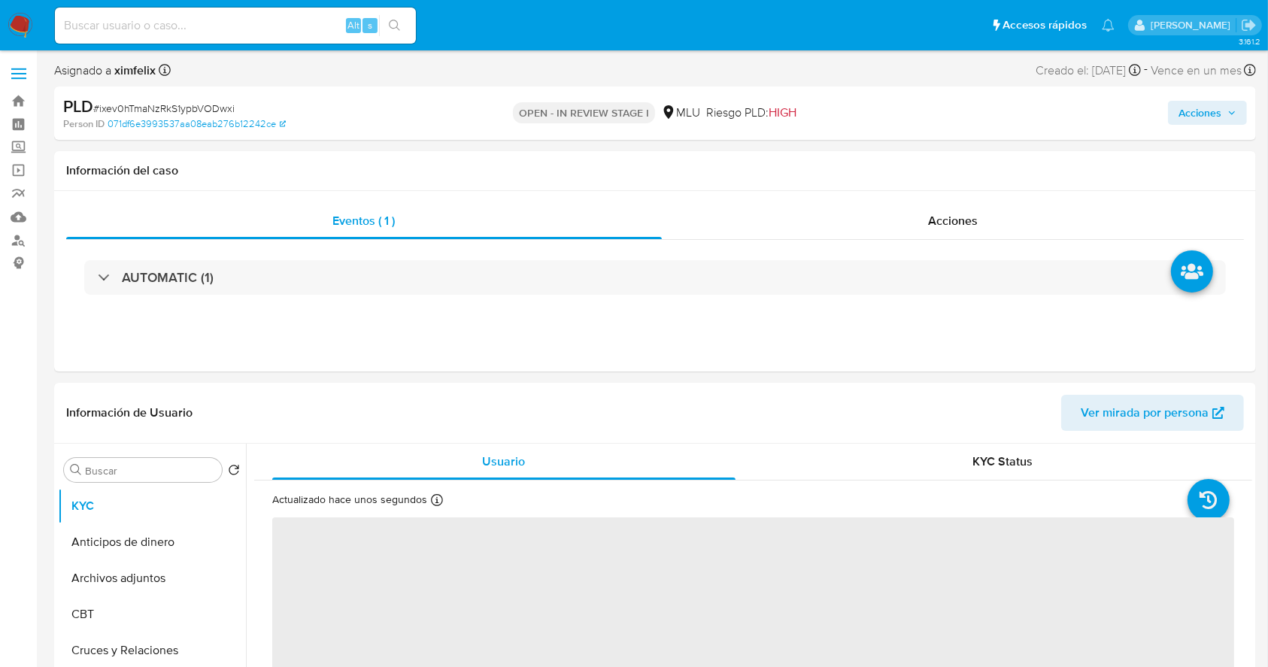
select select "10"
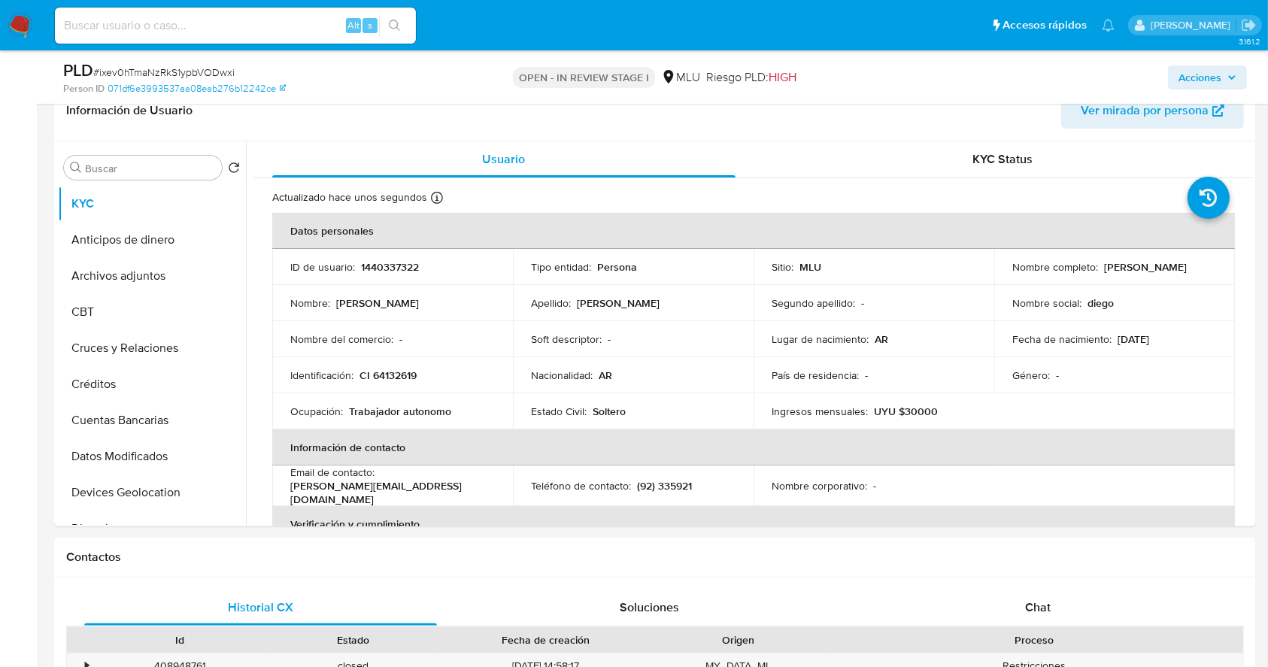
scroll to position [223, 0]
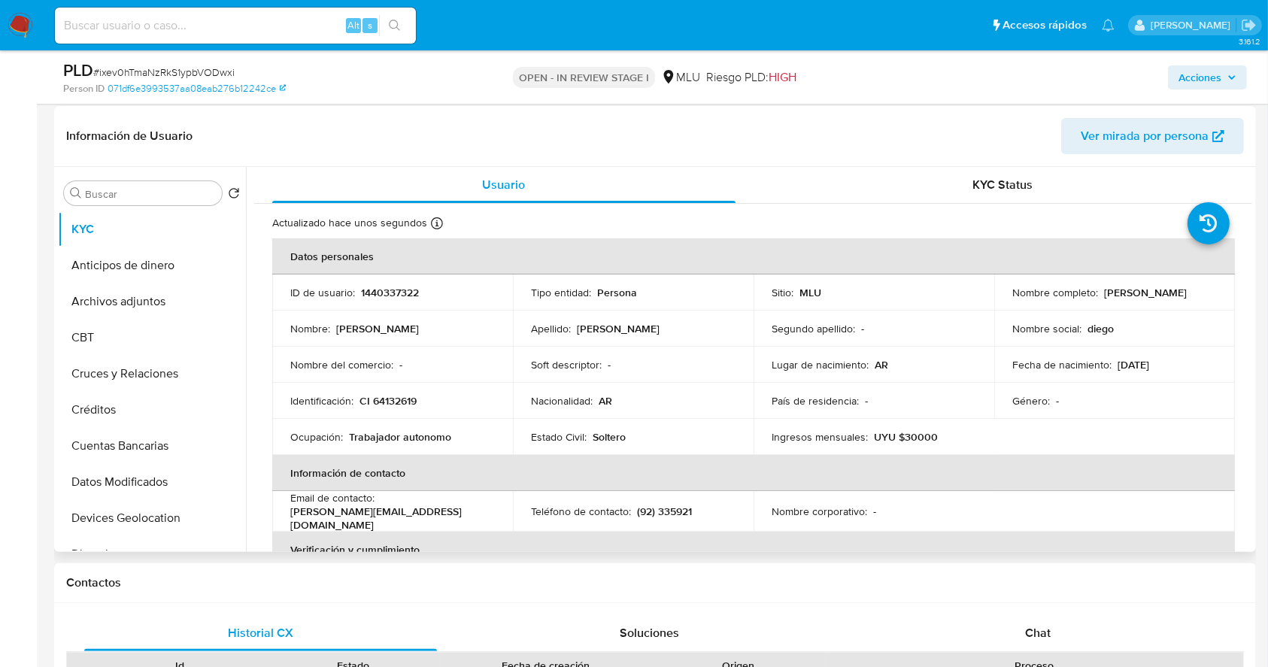
drag, startPoint x: 238, startPoint y: 286, endPoint x: 242, endPoint y: 298, distance: 12.9
click at [242, 298] on ul "KYC Anticipos de dinero Archivos adjuntos CBT Cruces y Relaciones Créditos Cuen…" at bounding box center [152, 380] width 188 height 339
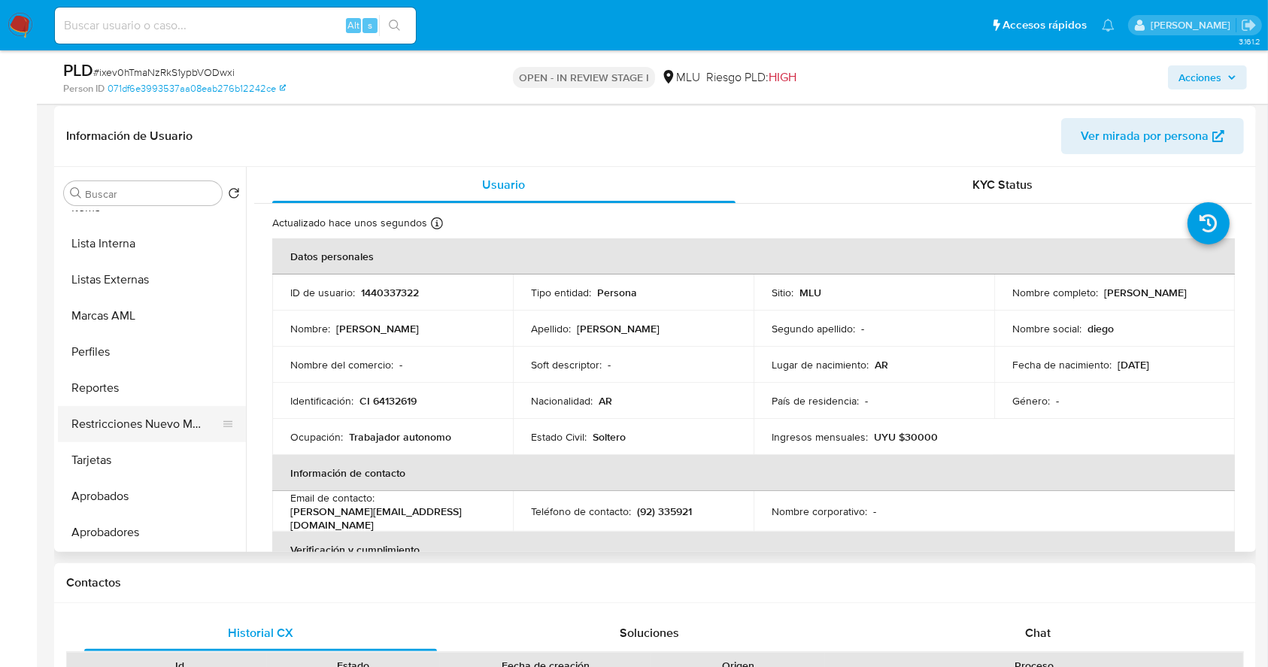
click at [174, 414] on button "Restricciones Nuevo Mundo" at bounding box center [146, 424] width 176 height 36
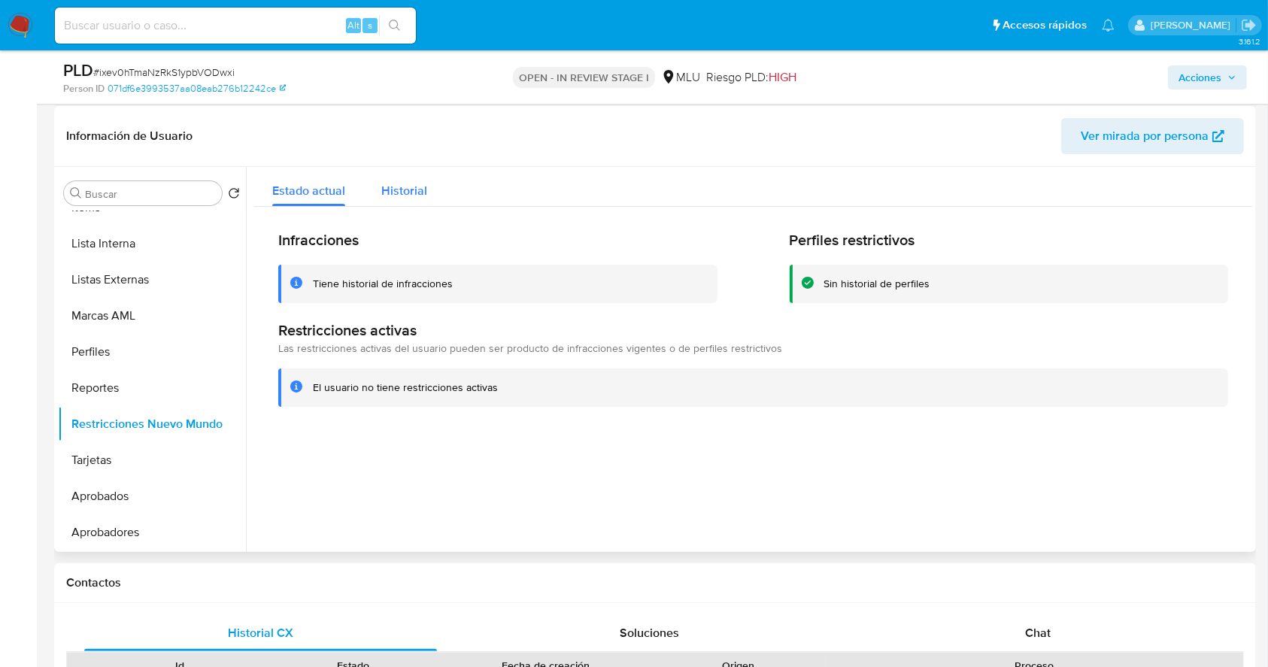
click at [421, 196] on span "Historial" at bounding box center [404, 190] width 46 height 17
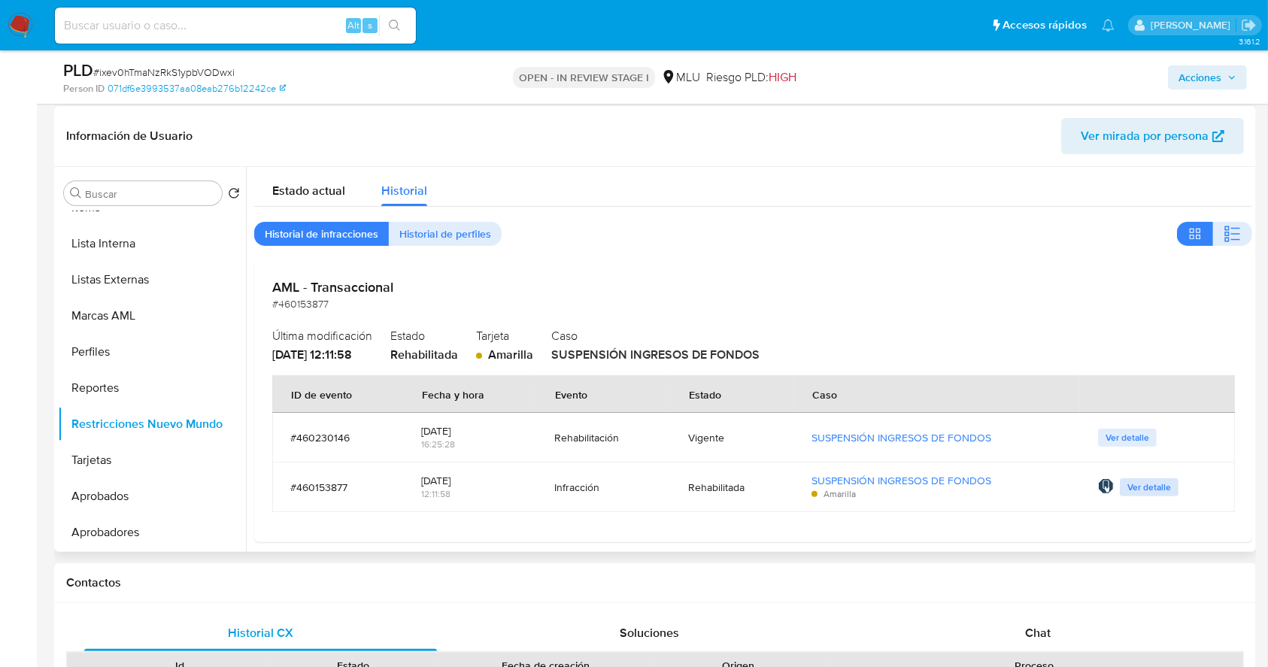
click at [1135, 485] on span "Ver detalle" at bounding box center [1149, 487] width 44 height 15
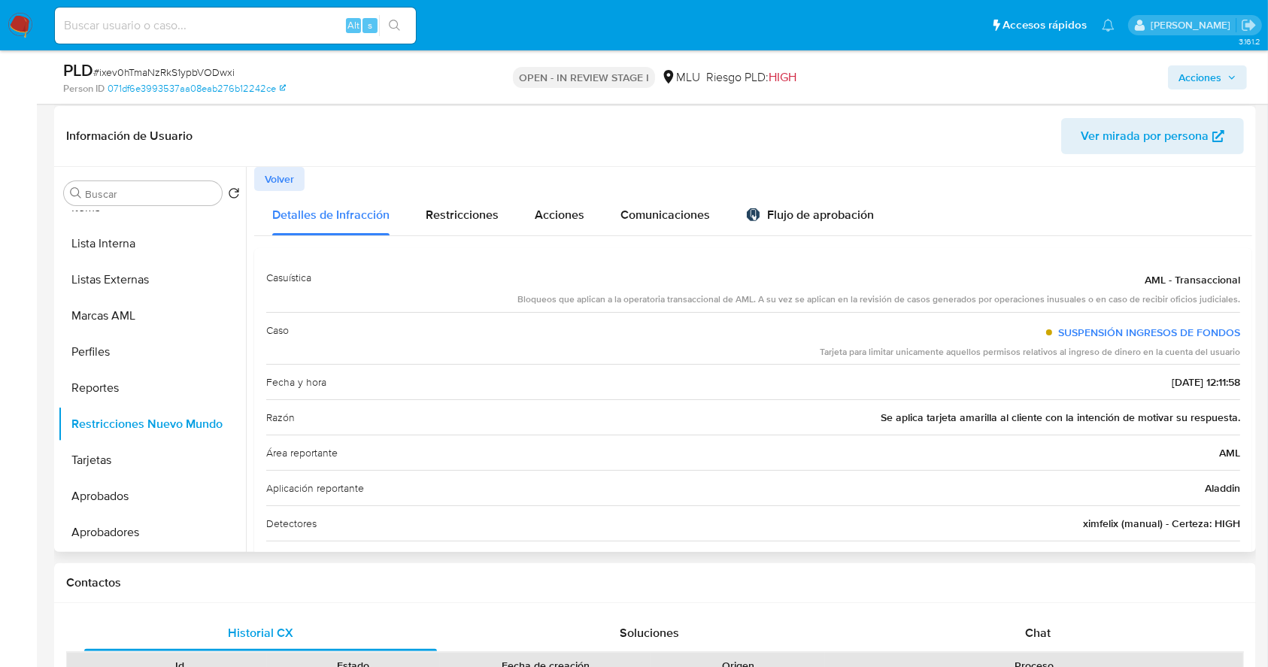
click at [296, 177] on button "Volver" at bounding box center [279, 179] width 50 height 24
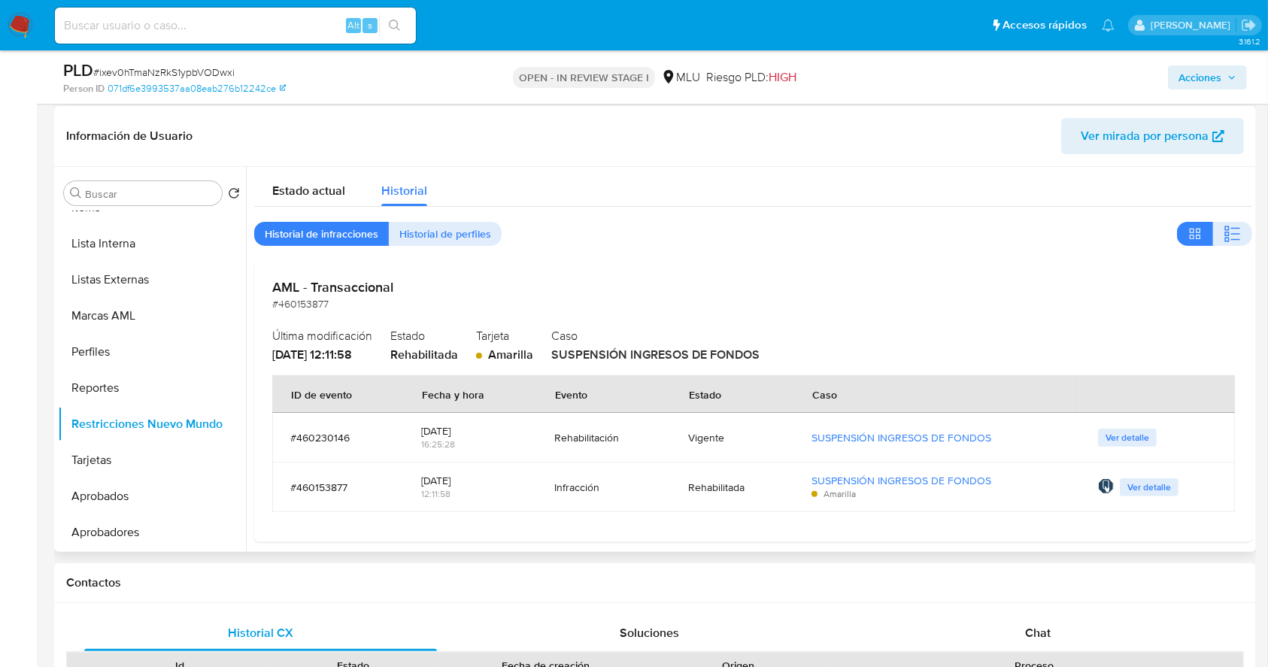
click at [1106, 432] on span "Ver detalle" at bounding box center [1128, 437] width 44 height 15
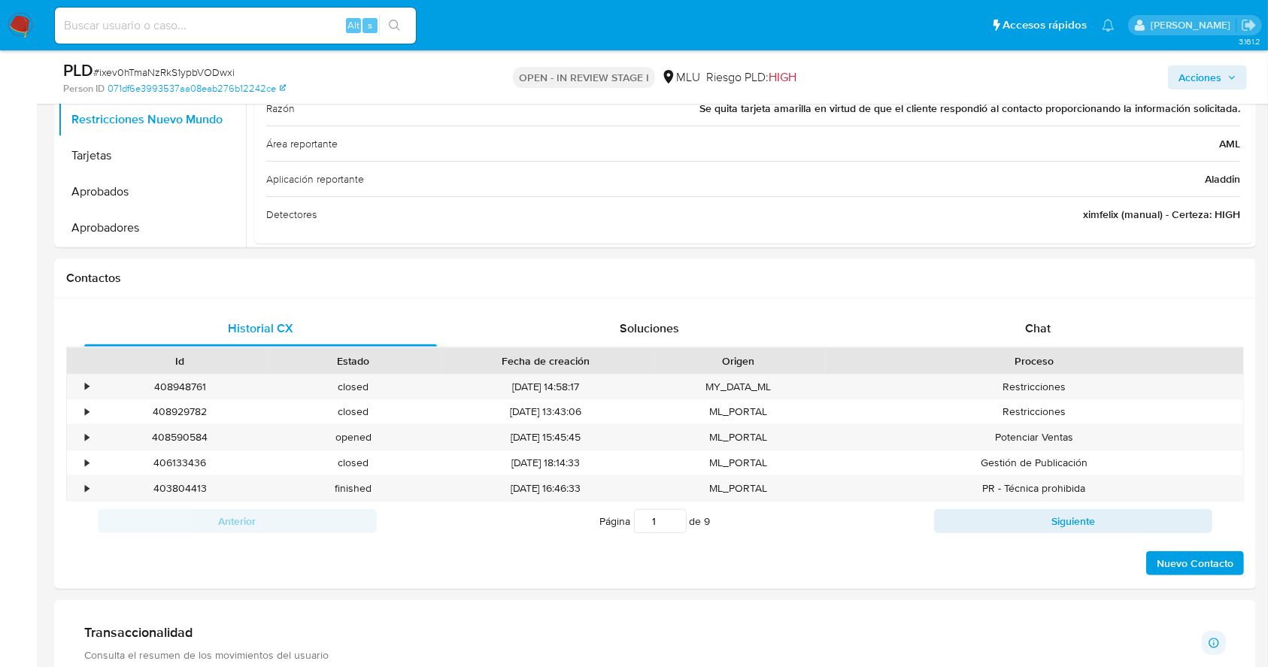
scroll to position [573, 0]
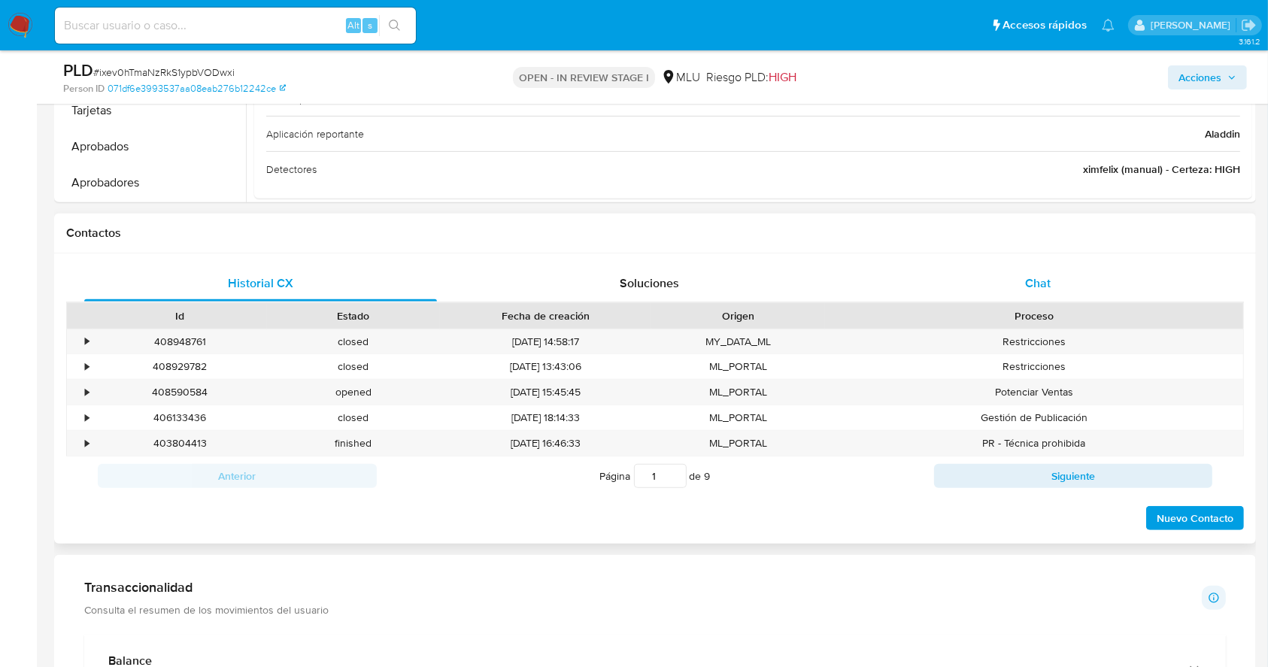
click at [1025, 278] on span "Chat" at bounding box center [1038, 283] width 26 height 17
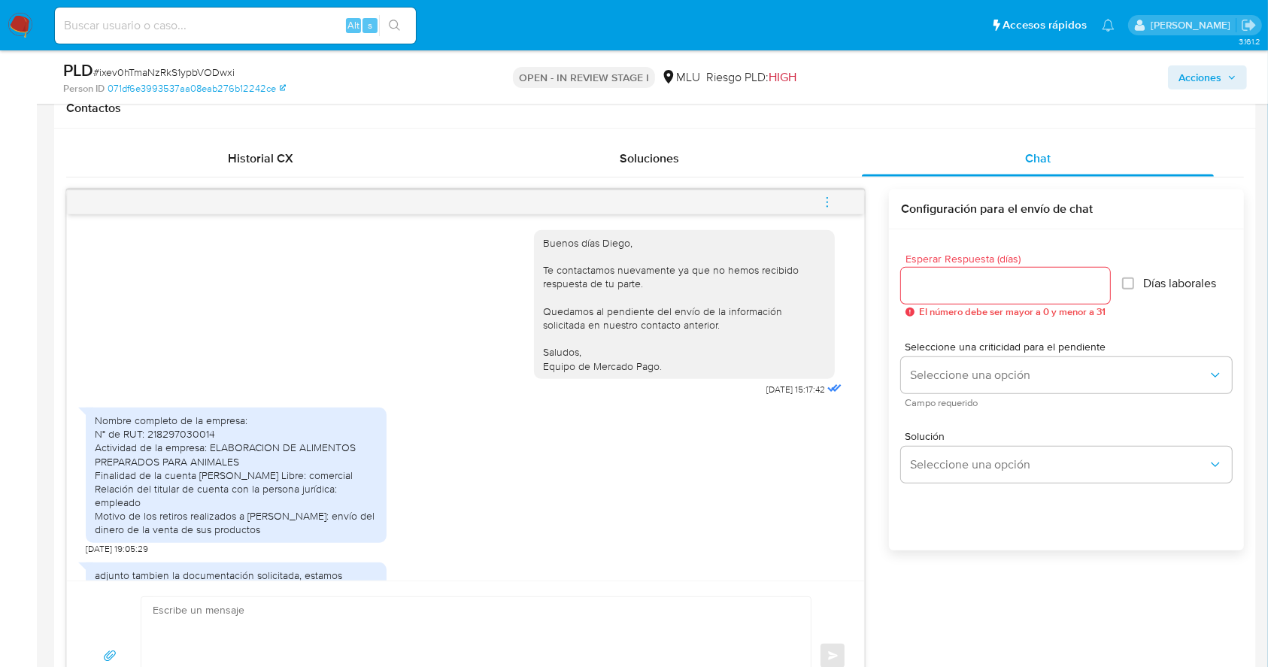
scroll to position [571, 0]
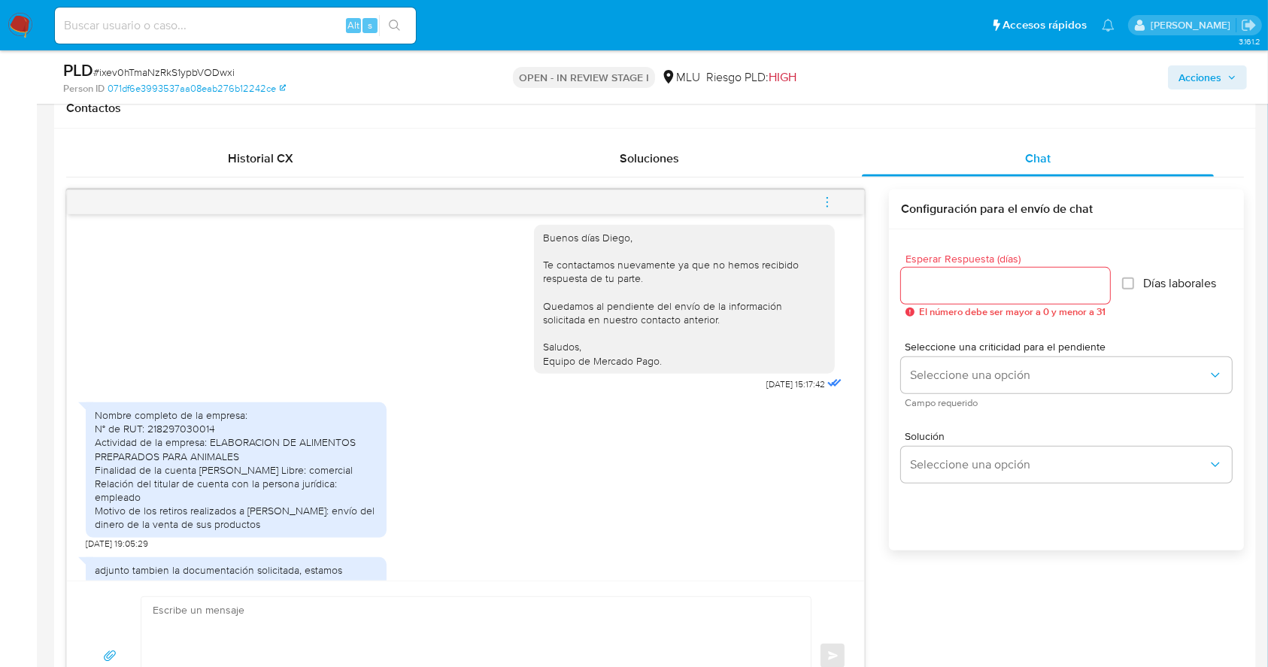
click at [174, 445] on div "Nombre completo de la empresa: N° de RUT: 218297030014 Actividad de la empresa:…" at bounding box center [236, 469] width 283 height 123
copy div "218297030014"
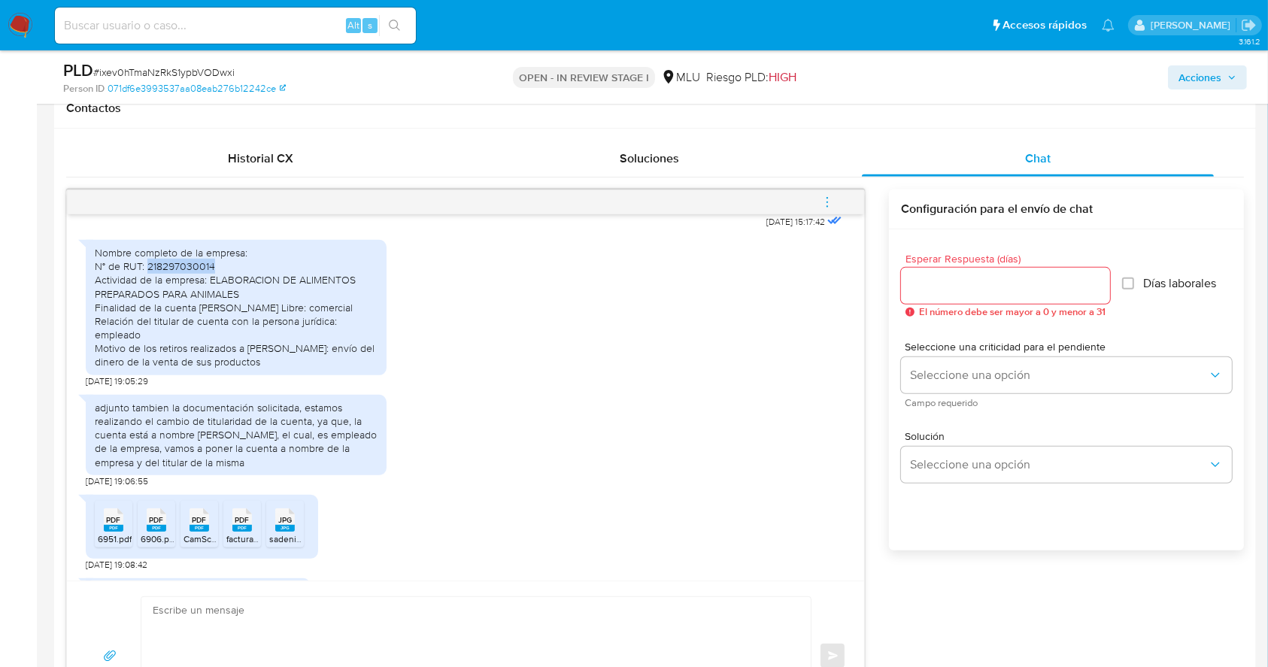
scroll to position [848, 0]
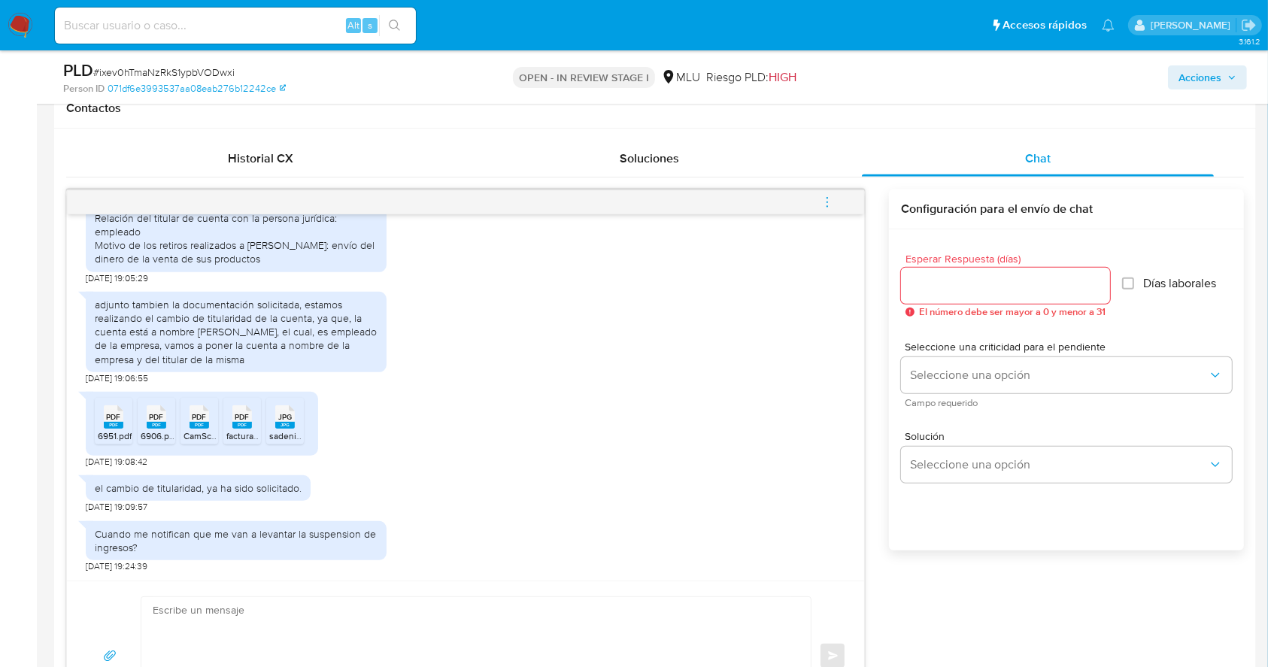
click at [108, 422] on span "PDF" at bounding box center [114, 417] width 14 height 10
click at [158, 420] on span "PDF" at bounding box center [157, 417] width 14 height 10
click at [193, 420] on span "PDF" at bounding box center [200, 417] width 14 height 10
click at [251, 426] on rect at bounding box center [242, 425] width 20 height 7
click at [271, 426] on div "JPG JPG" at bounding box center [285, 415] width 32 height 29
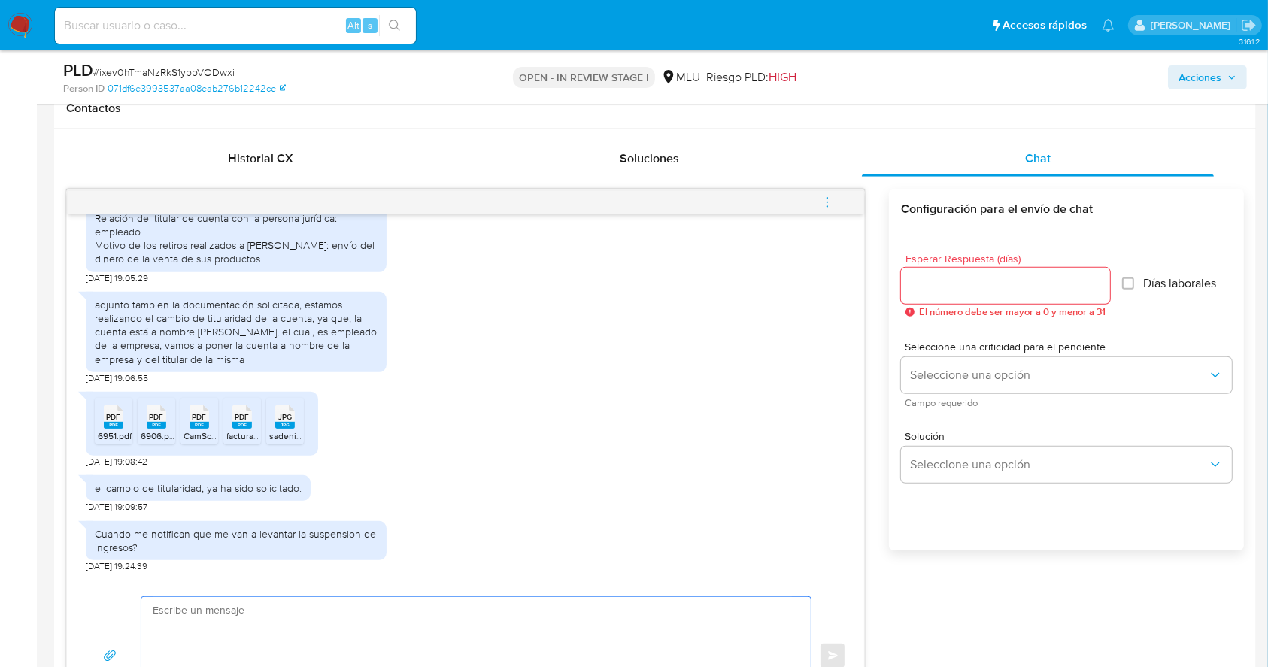
click at [387, 611] on textarea at bounding box center [472, 656] width 639 height 118
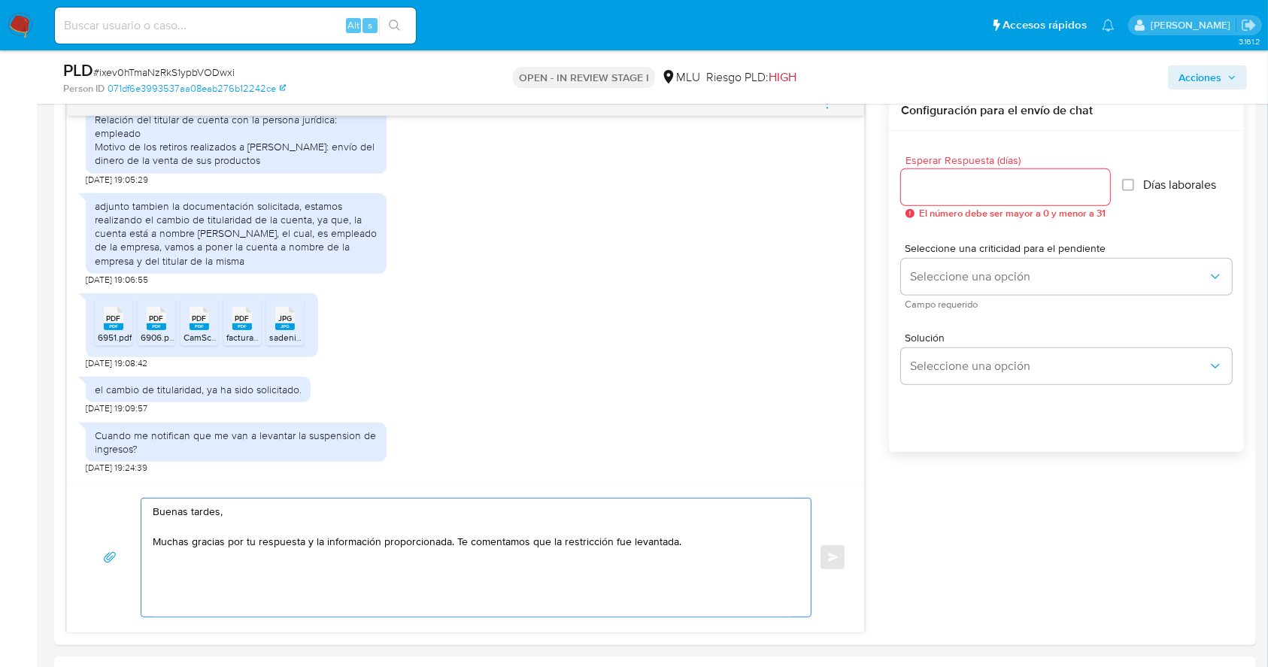
scroll to position [790, 0]
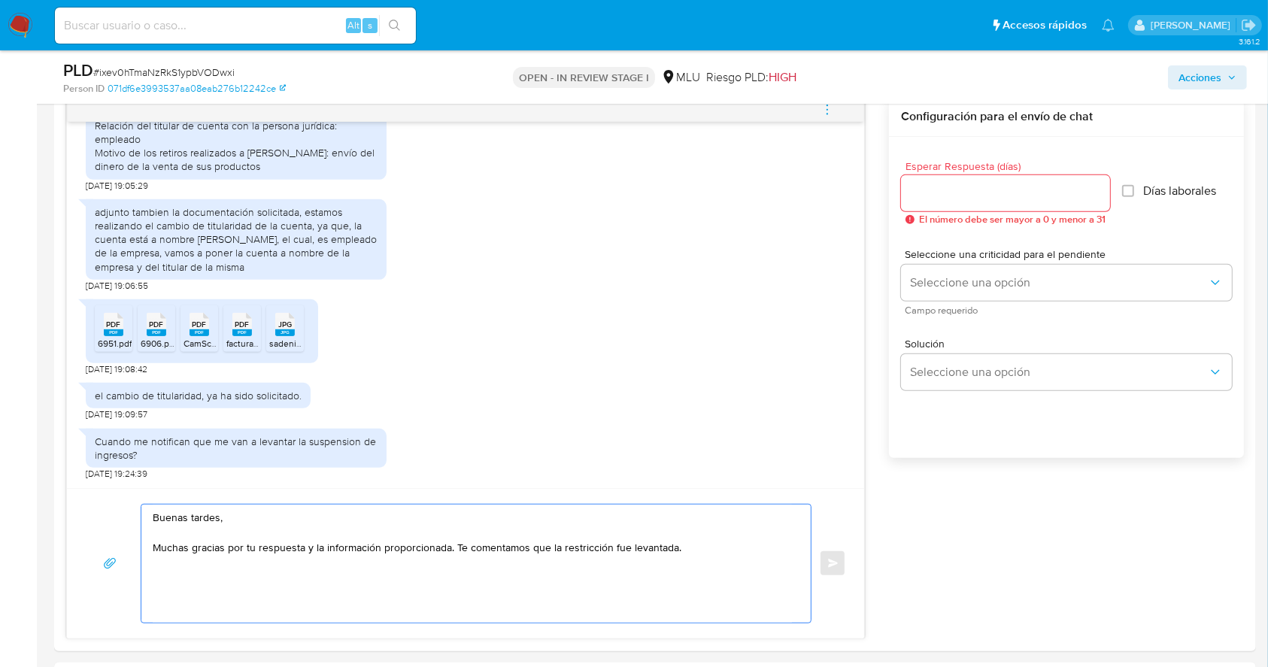
paste textarea "detectamos que tus ingresos superan ampliamente el límite establecido para tu t…"
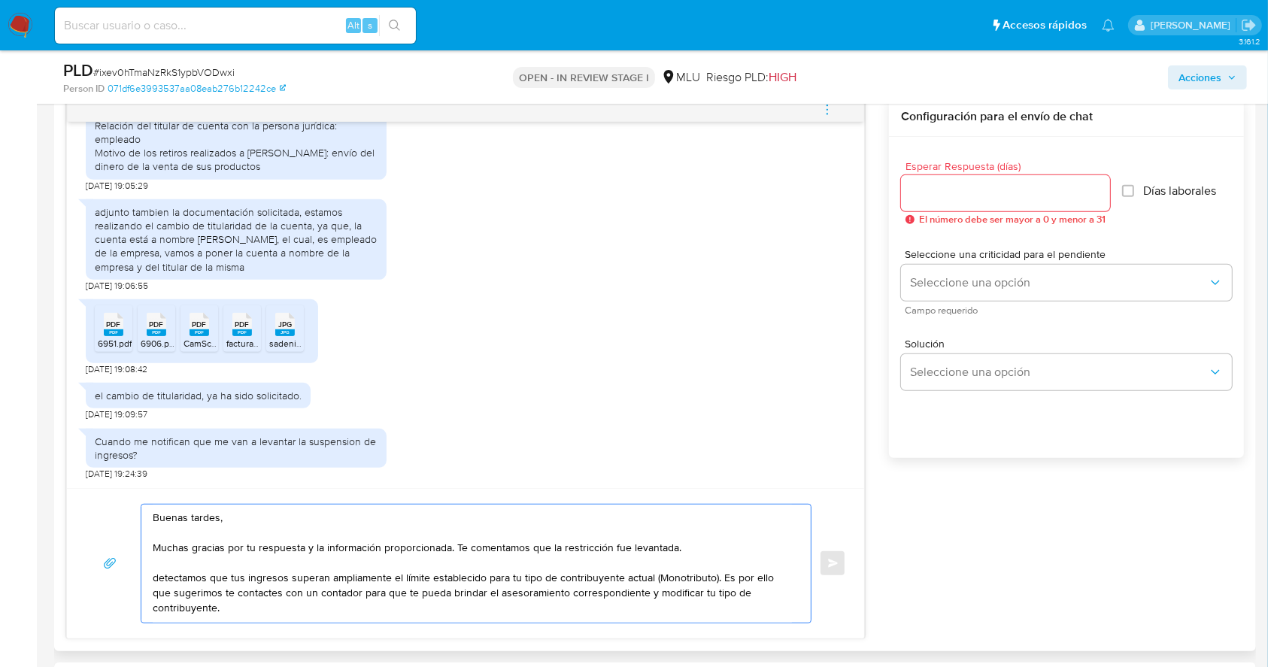
click at [674, 577] on textarea "Buenas tardes, Muchas gracias por tu respuesta y la información proporcionada. …" at bounding box center [472, 564] width 639 height 118
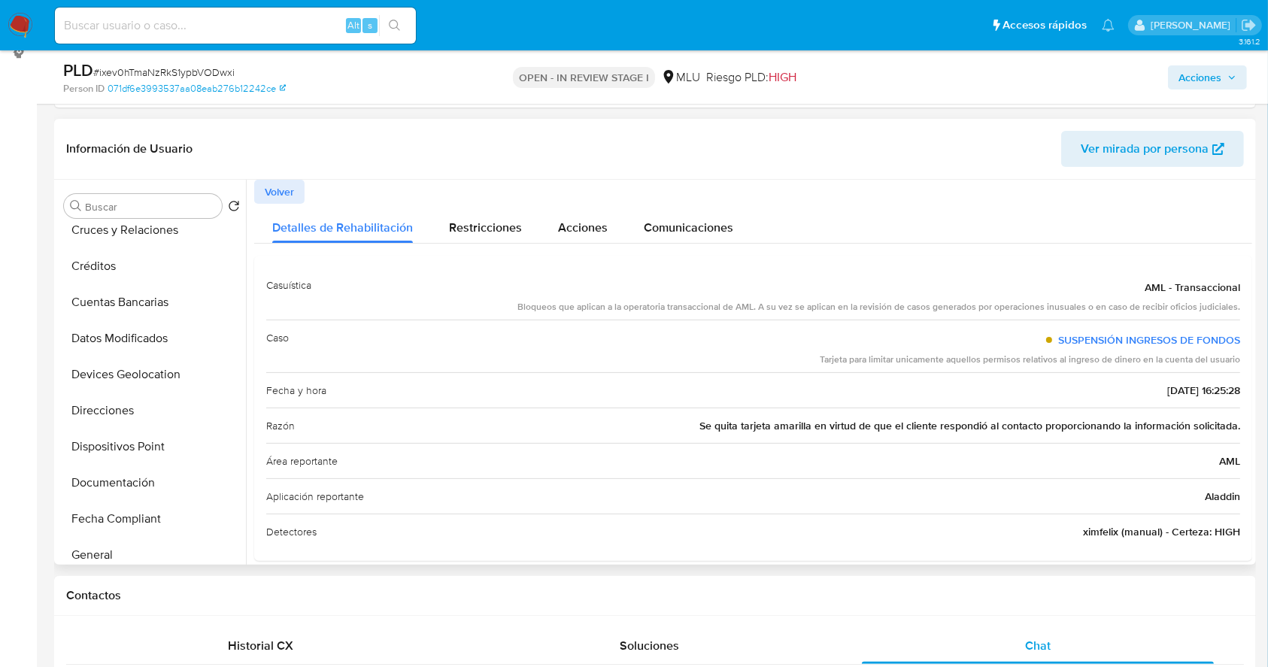
scroll to position [0, 0]
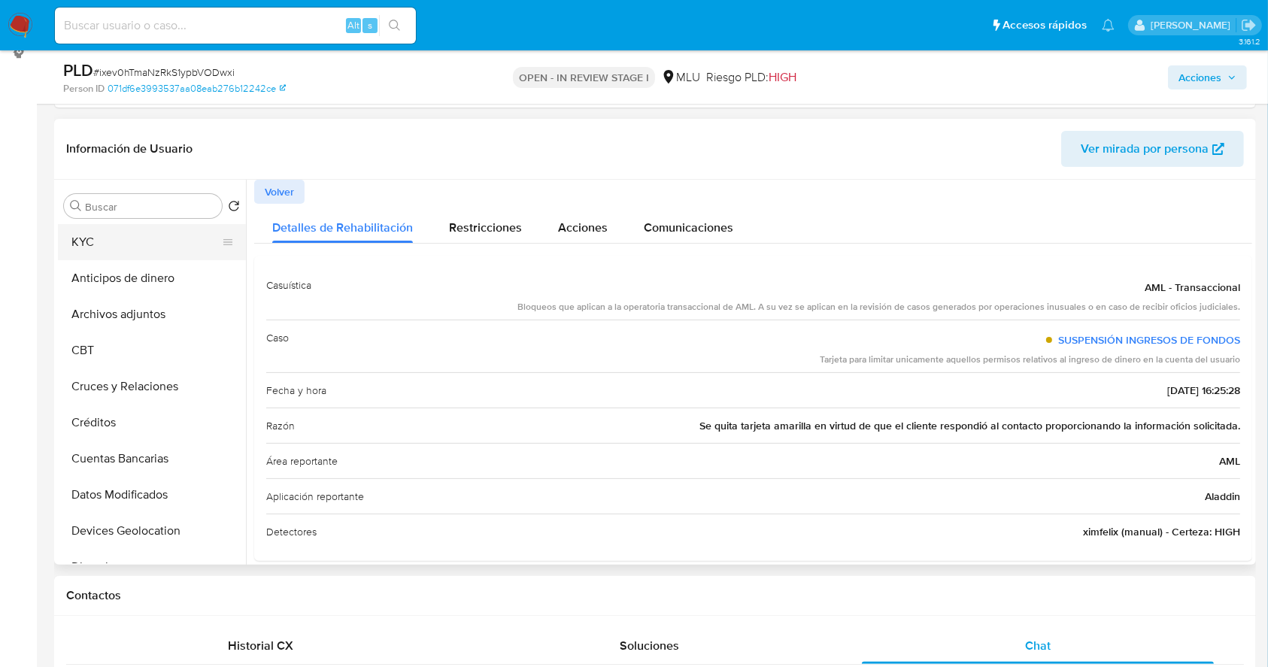
click at [139, 256] on button "KYC" at bounding box center [146, 242] width 176 height 36
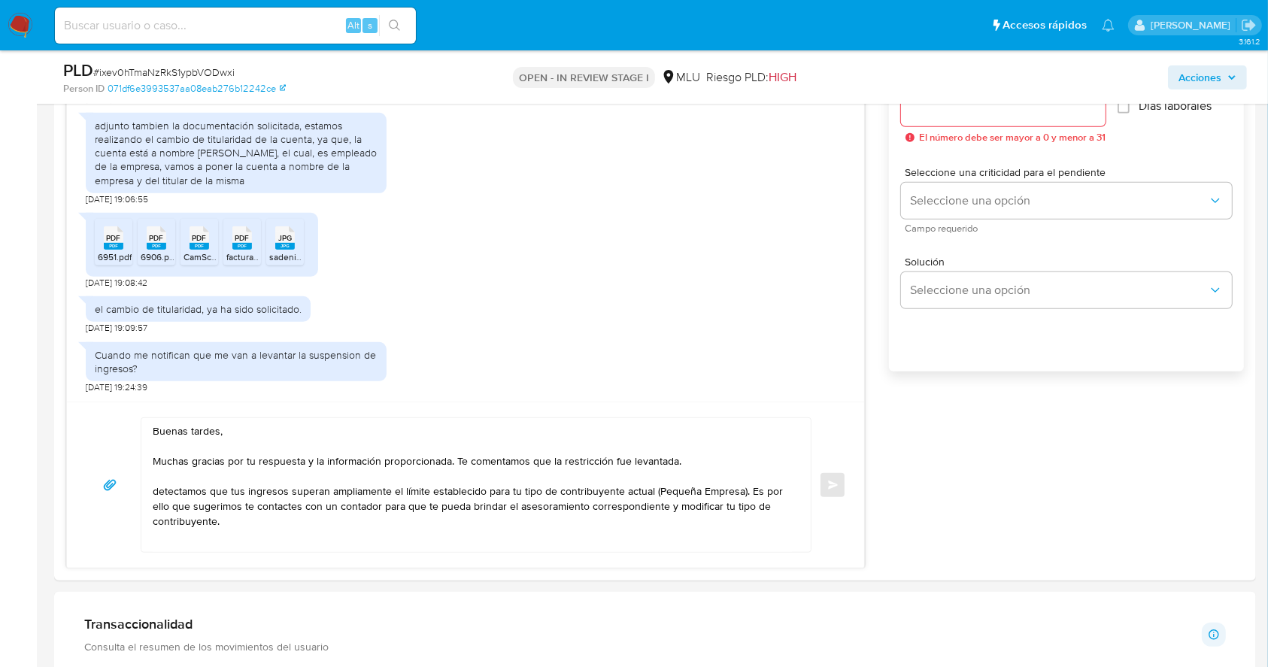
scroll to position [893, 0]
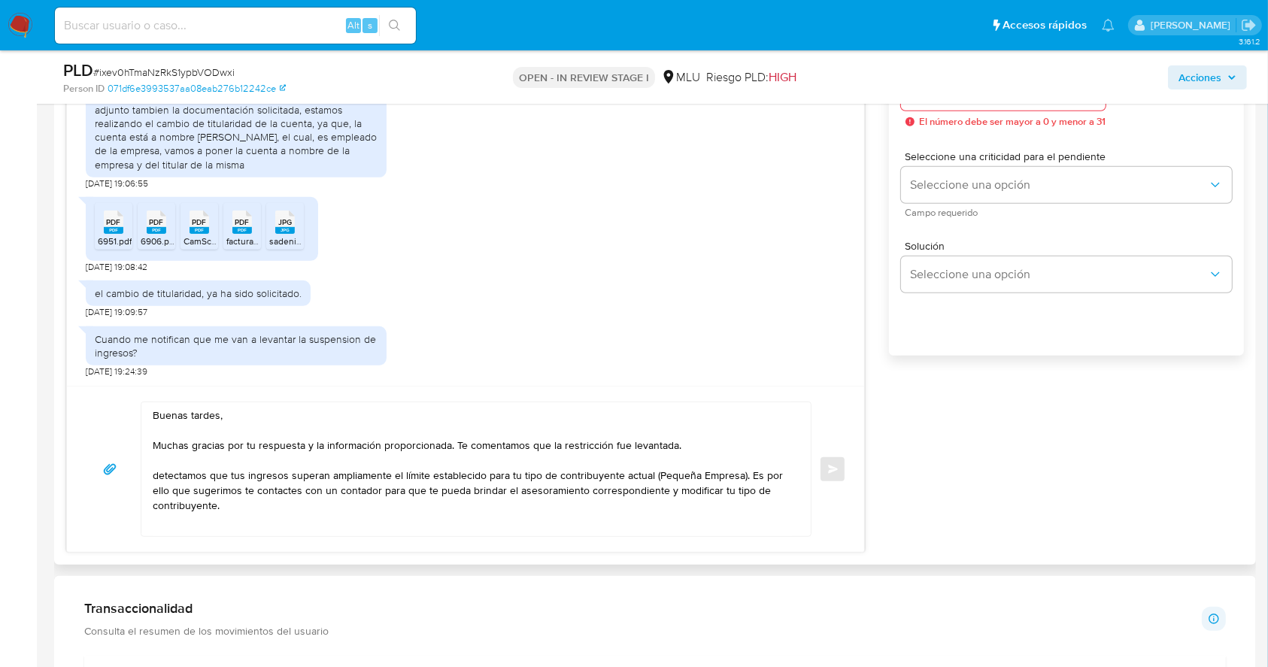
click at [490, 447] on textarea "Buenas tardes, Muchas gracias por tu respuesta y la información proporcionada. …" at bounding box center [472, 469] width 639 height 134
click at [286, 521] on textarea "Buenas tardes, Muchas gracias por tu respuesta y la información proporcionada. …" at bounding box center [472, 469] width 639 height 134
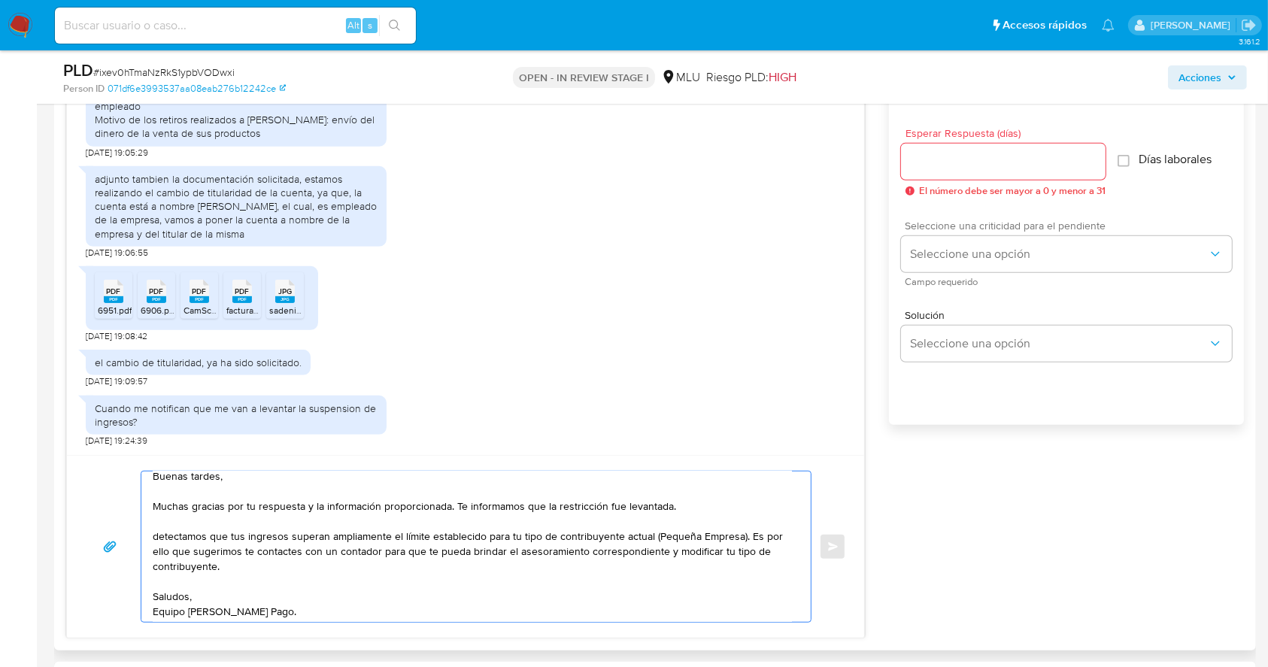
scroll to position [811, 0]
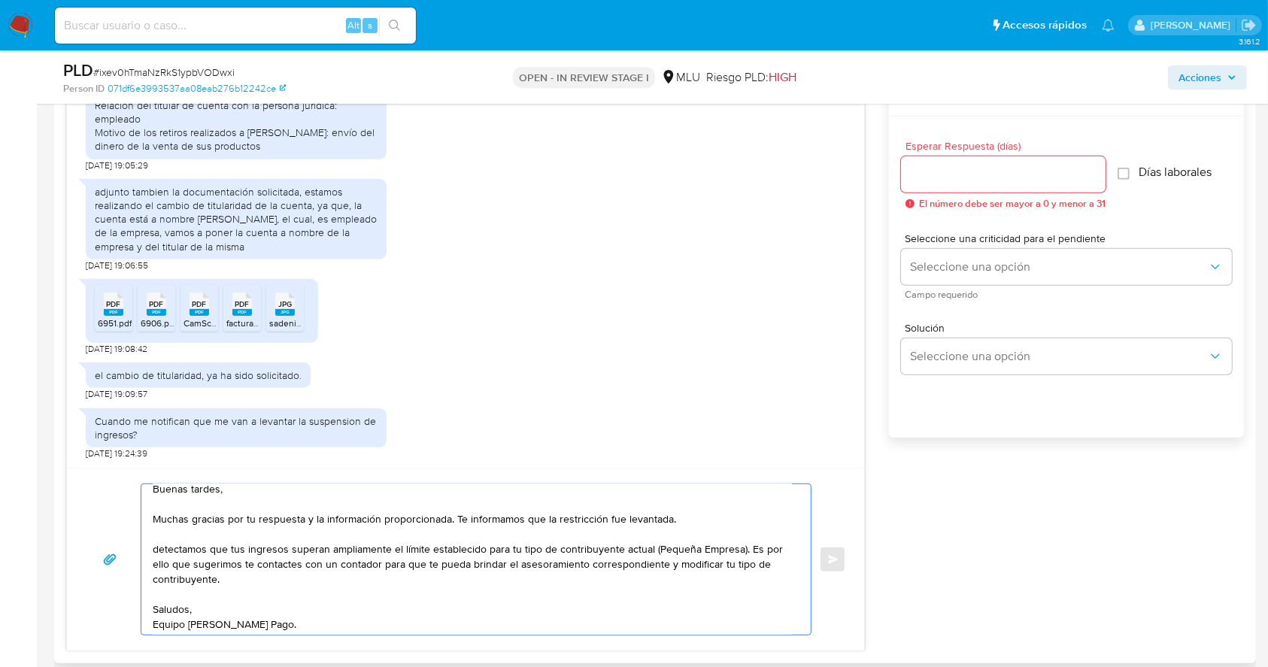
type textarea "Buenas tardes, Muchas gracias por tu respuesta y la información proporcionada. …"
click at [982, 180] on input "Esperar Respuesta (días)" at bounding box center [1003, 175] width 205 height 20
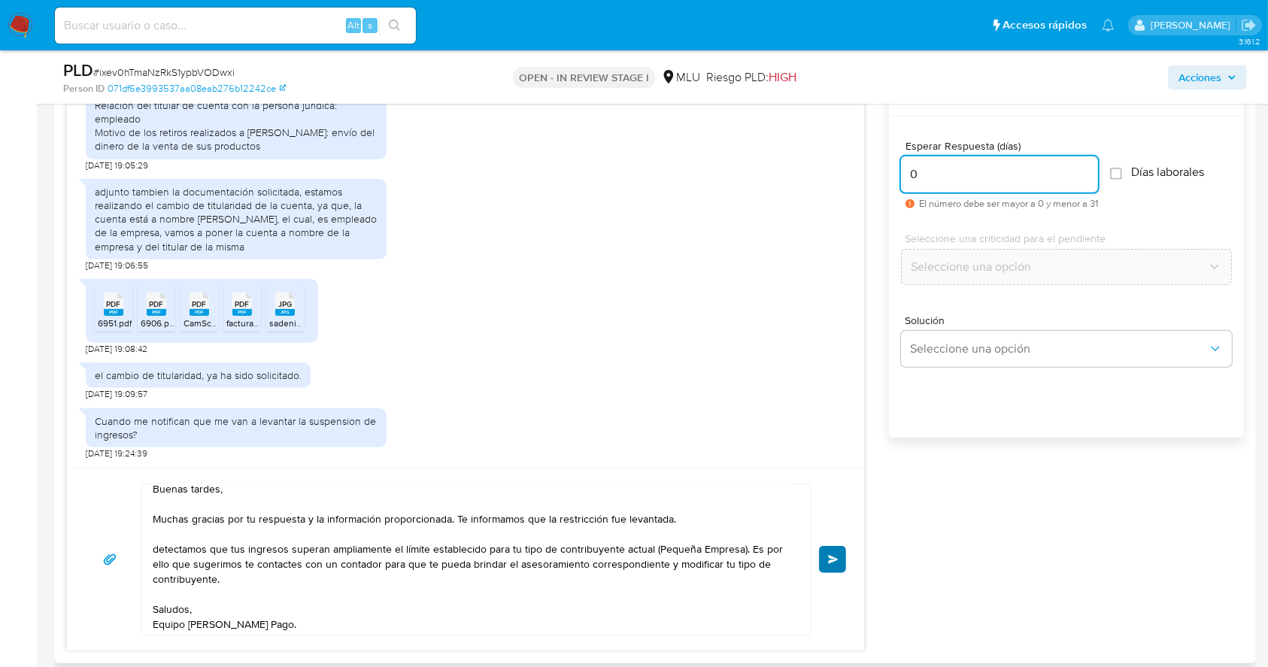
type input "0"
click at [833, 565] on button "Enviar" at bounding box center [832, 559] width 27 height 27
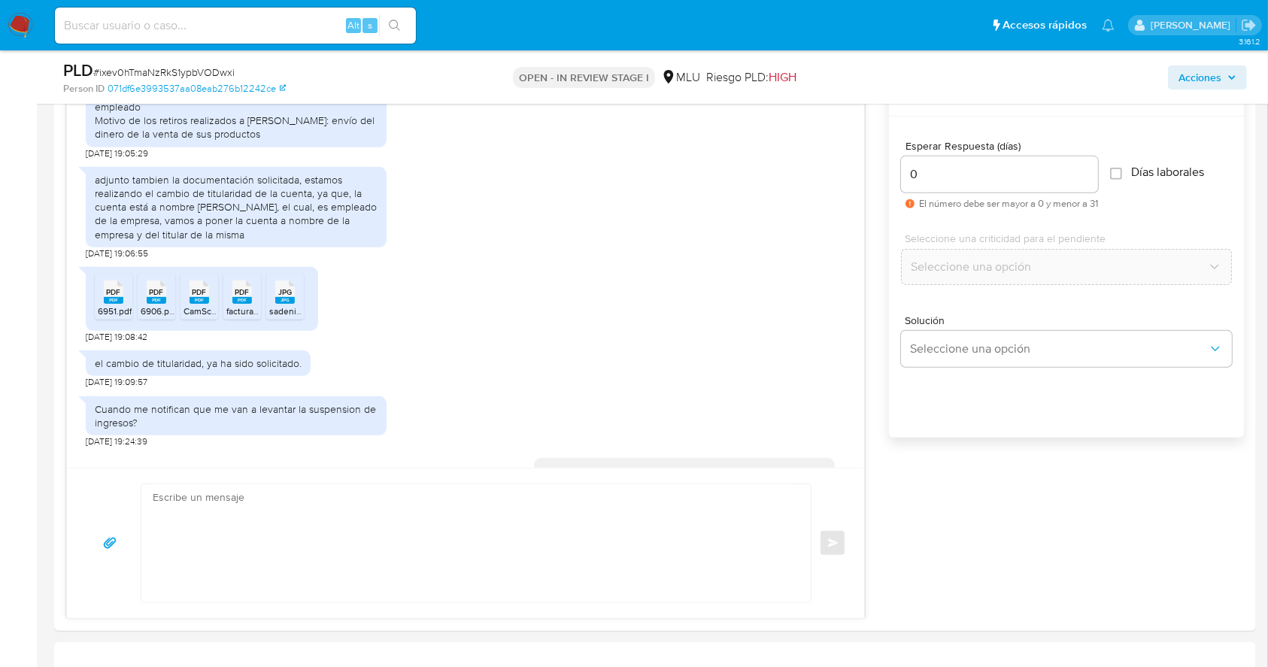
scroll to position [1084, 0]
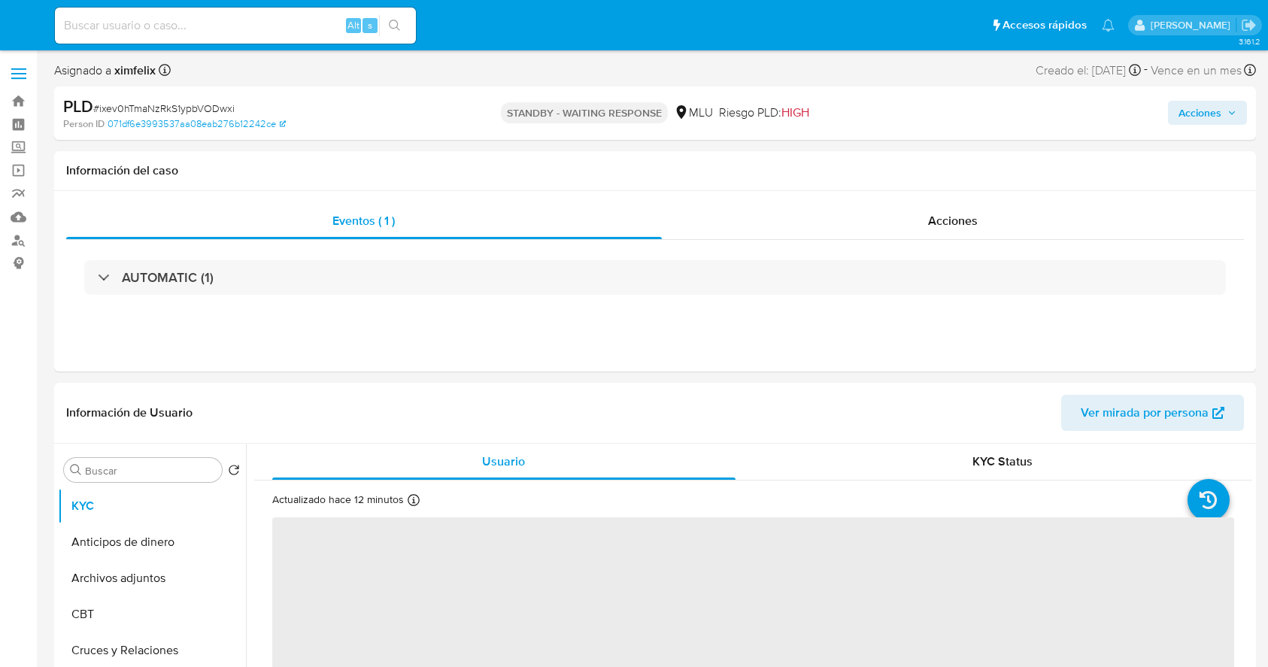
select select "10"
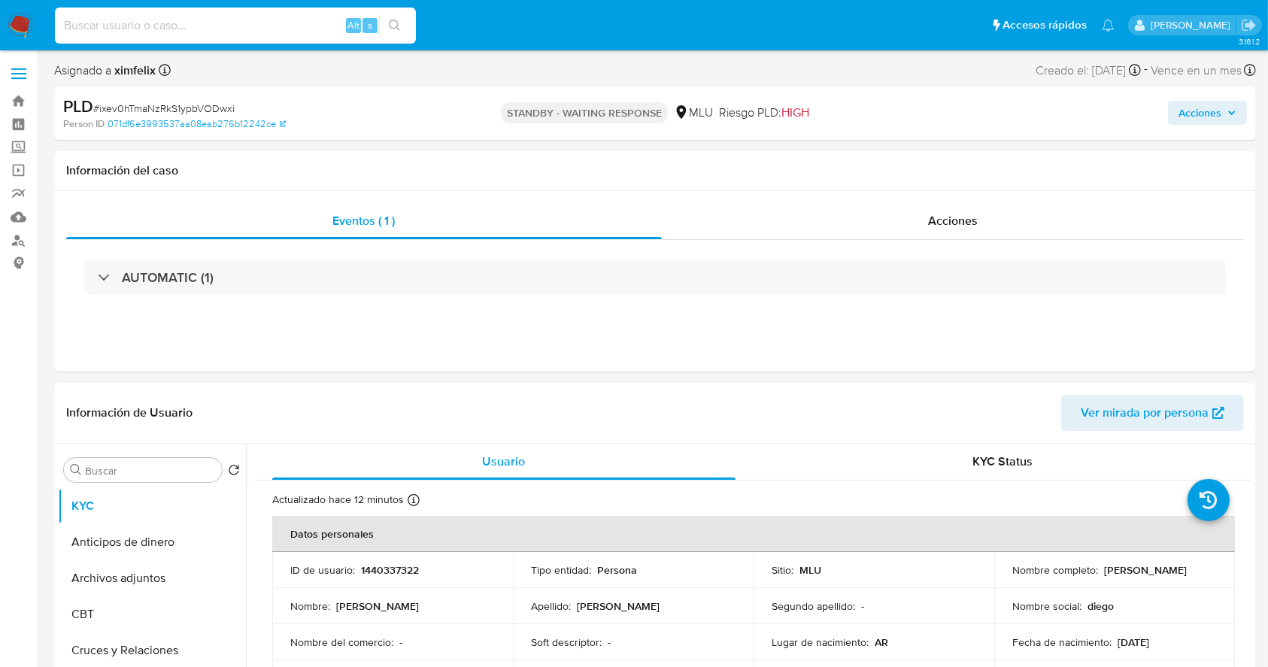
click at [278, 22] on input at bounding box center [235, 26] width 361 height 20
paste input "DZ0wF7YwkhYpIiKTaO7Trd0n"
type input "DZ0wF7YwkhYpIiKTaO7Trd0n"
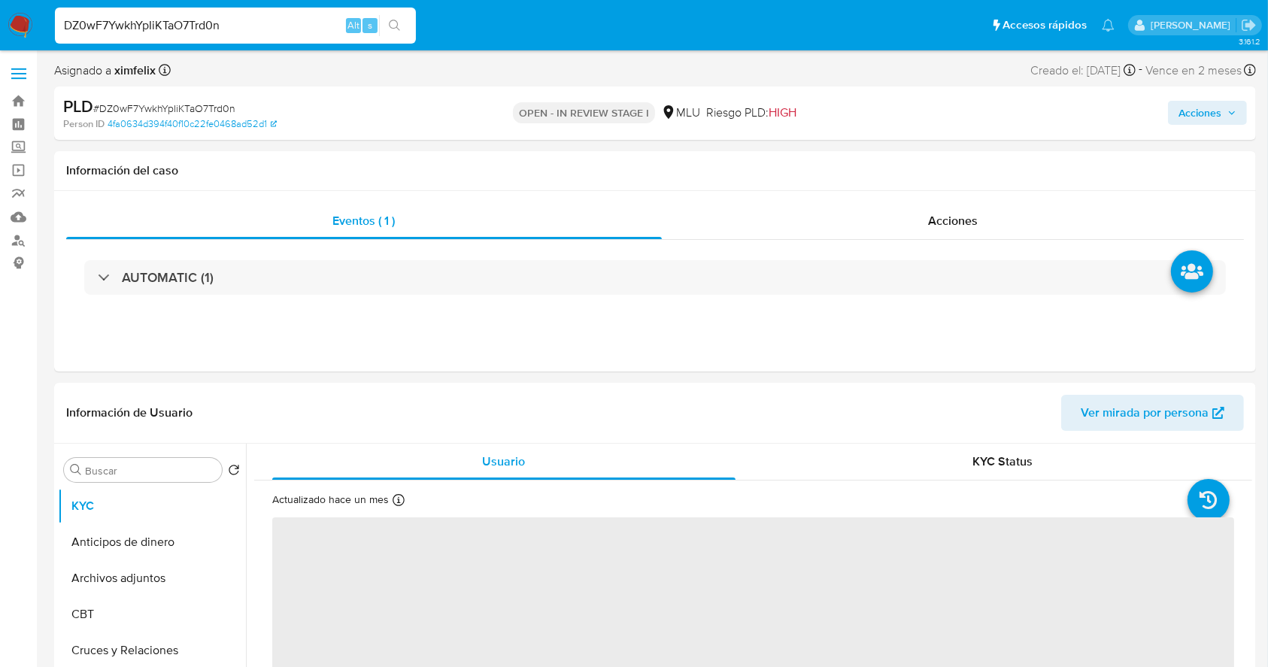
select select "10"
